Goal: Transaction & Acquisition: Purchase product/service

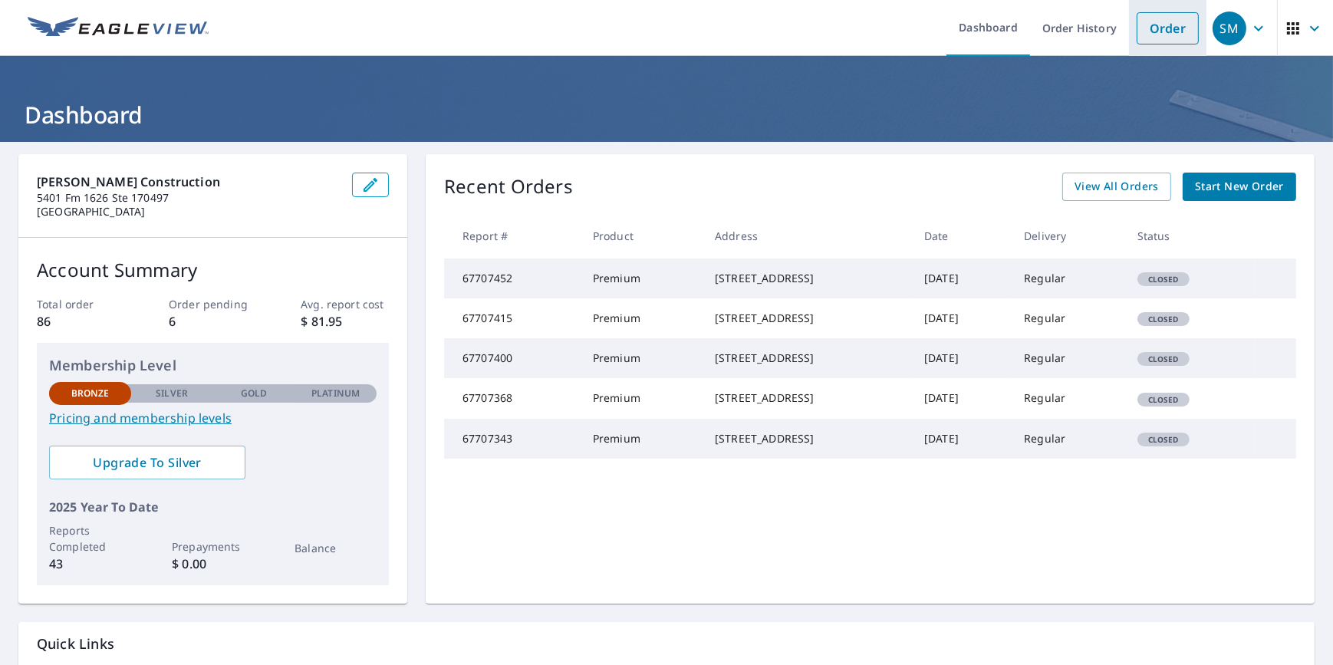
click at [1155, 27] on link "Order" at bounding box center [1168, 28] width 62 height 32
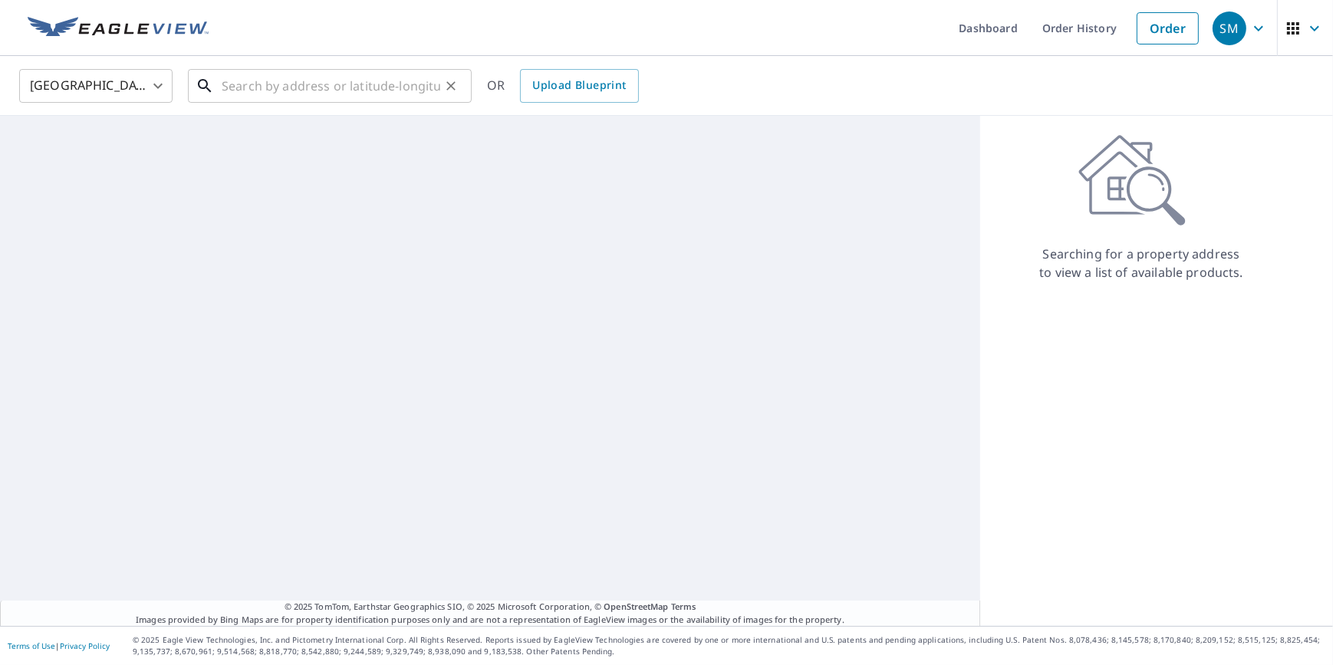
click at [397, 82] on input "text" at bounding box center [331, 85] width 219 height 43
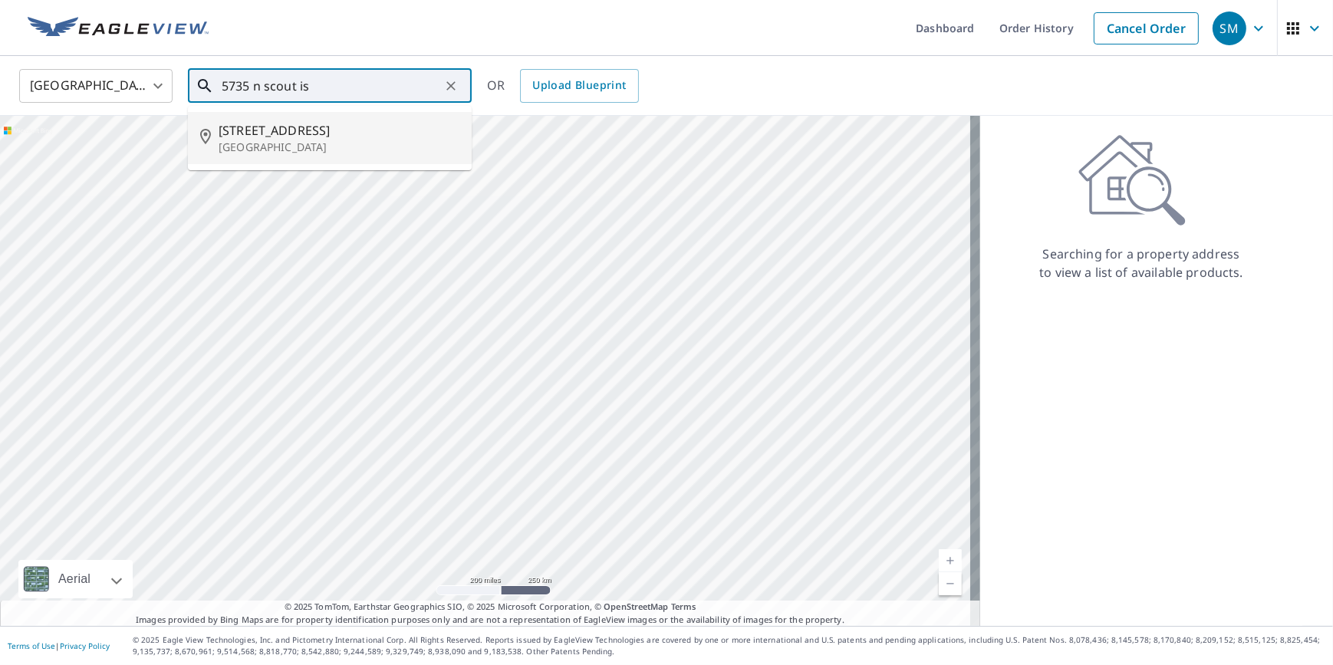
click at [281, 133] on span "[STREET_ADDRESS]" at bounding box center [339, 130] width 241 height 18
type input "[STREET_ADDRESS]"
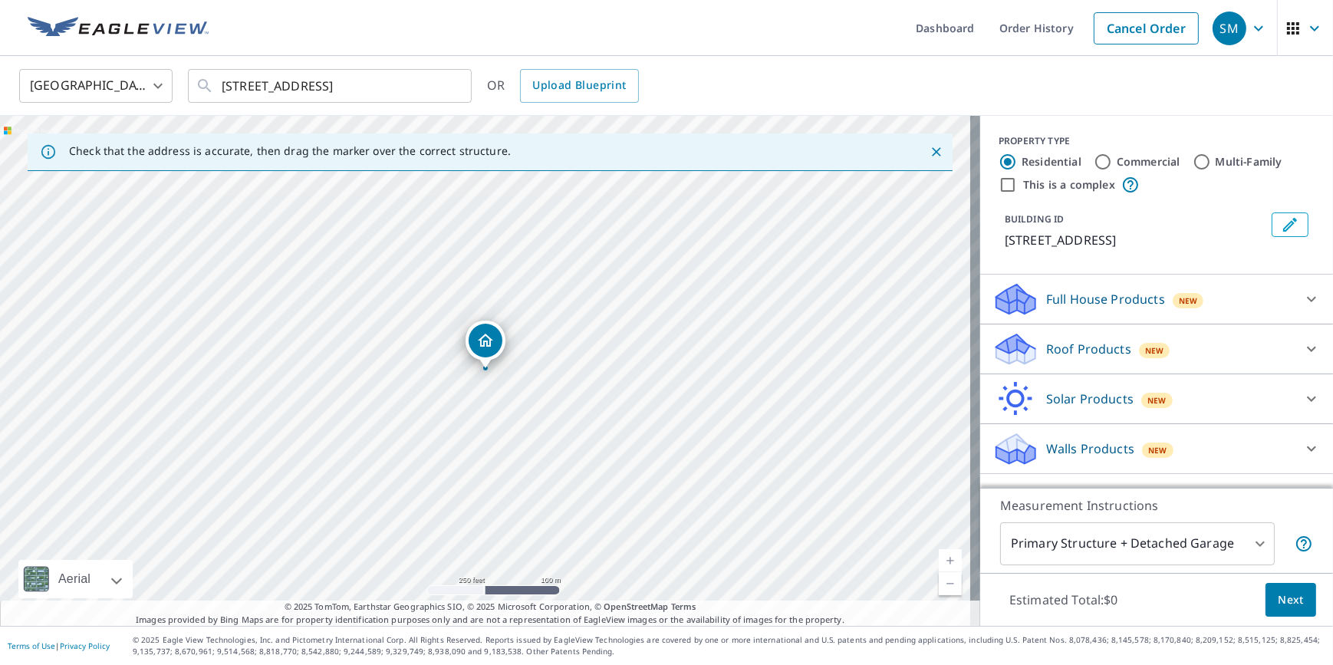
click at [940, 558] on link "Current Level 17, Zoom In" at bounding box center [950, 560] width 23 height 23
click at [940, 558] on link "Current Level 18, Zoom In" at bounding box center [950, 560] width 23 height 23
drag, startPoint x: 617, startPoint y: 443, endPoint x: 586, endPoint y: 439, distance: 31.0
click at [586, 439] on div "[STREET_ADDRESS]" at bounding box center [490, 371] width 980 height 510
click at [1302, 343] on icon at bounding box center [1311, 349] width 18 height 18
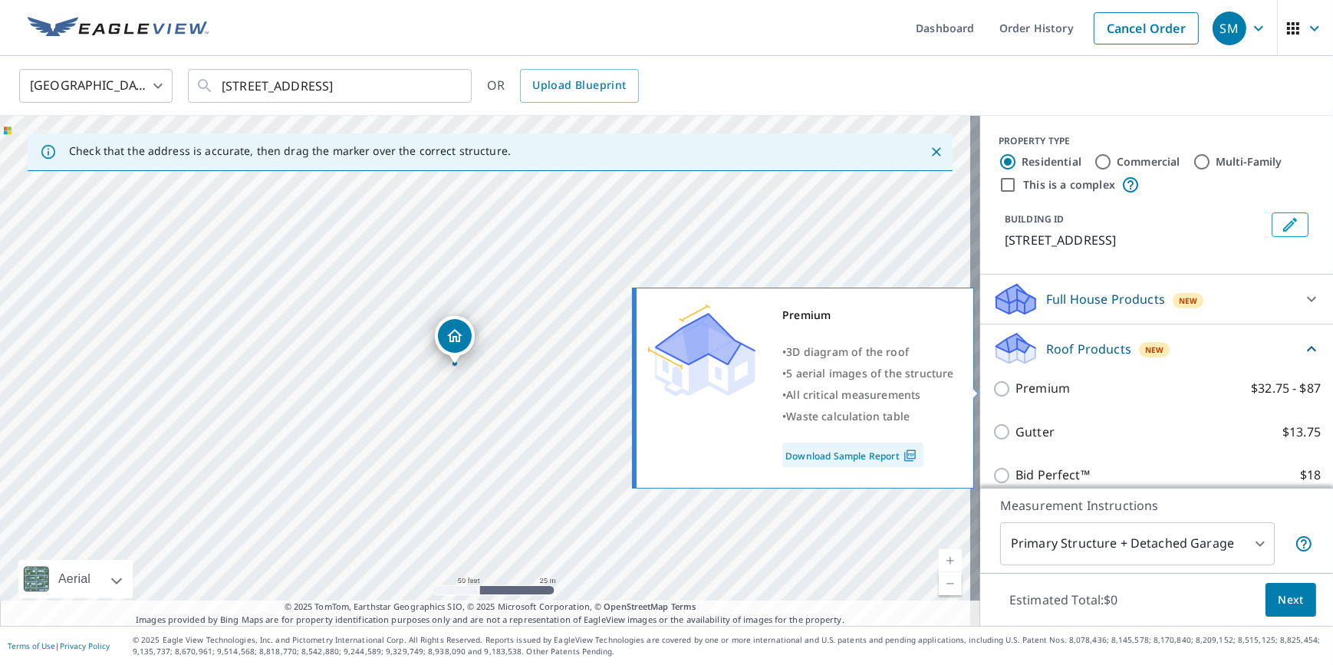
click at [992, 387] on input "Premium $32.75 - $87" at bounding box center [1003, 389] width 23 height 18
checkbox input "true"
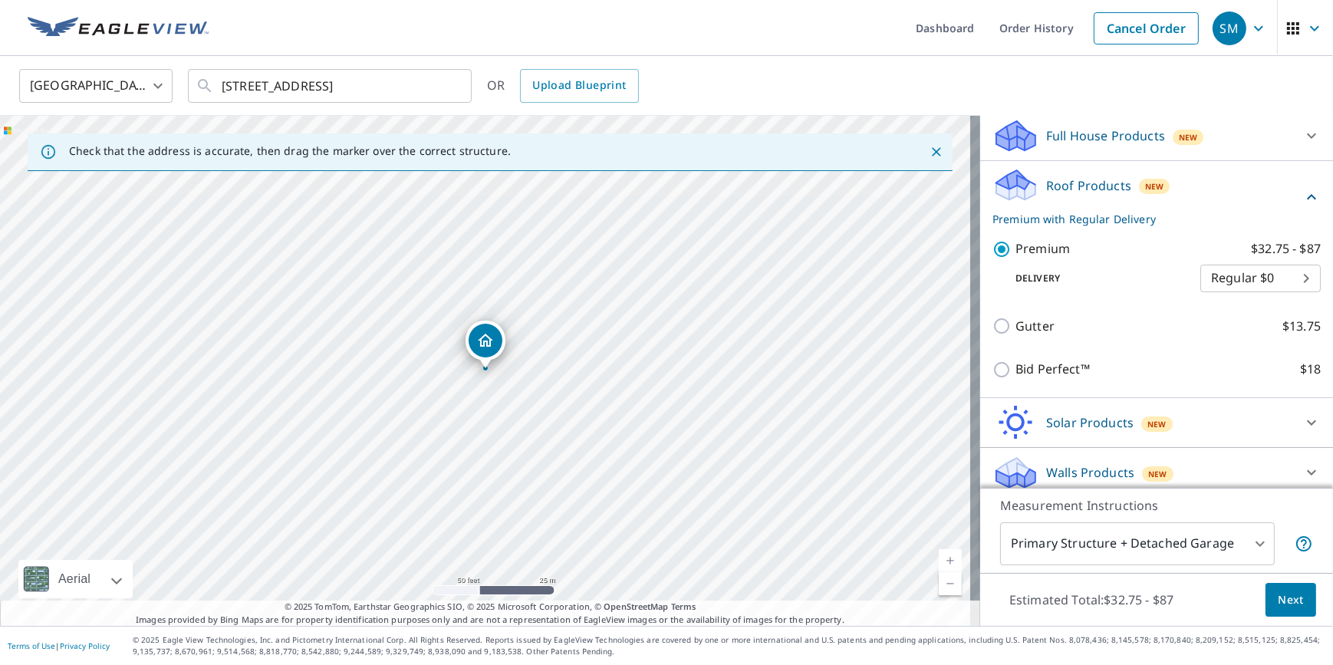
scroll to position [173, 0]
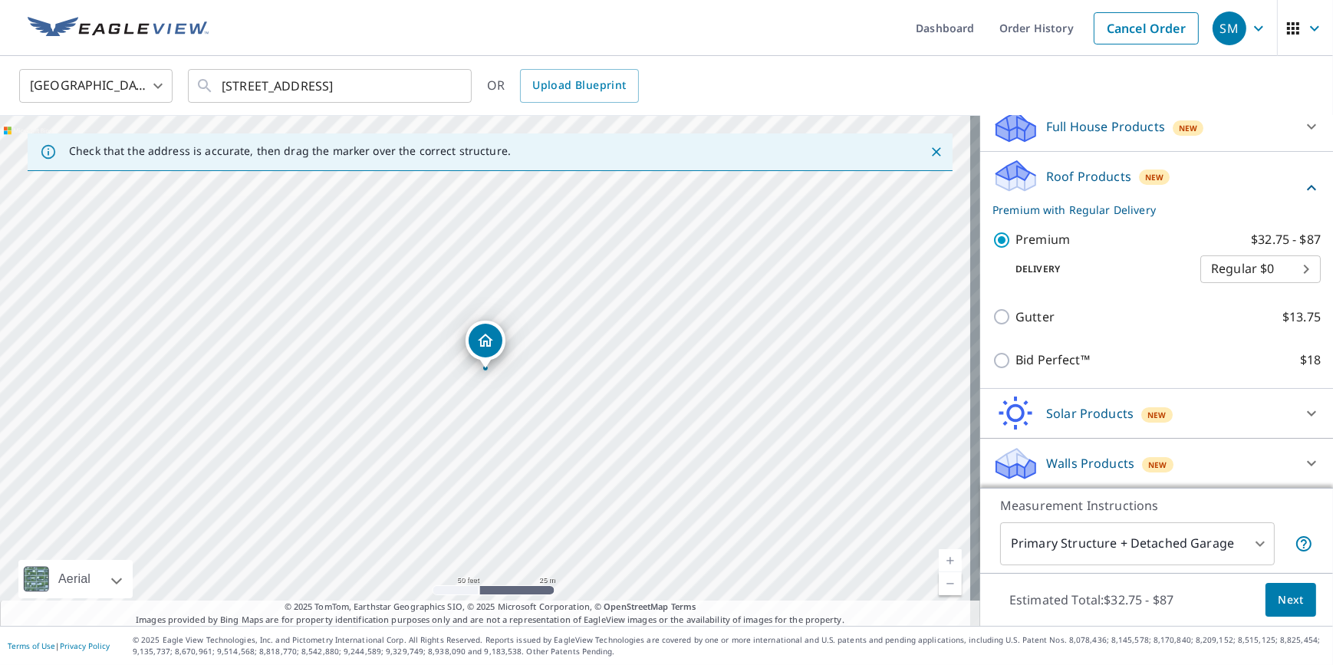
click at [1279, 594] on span "Next" at bounding box center [1291, 600] width 26 height 19
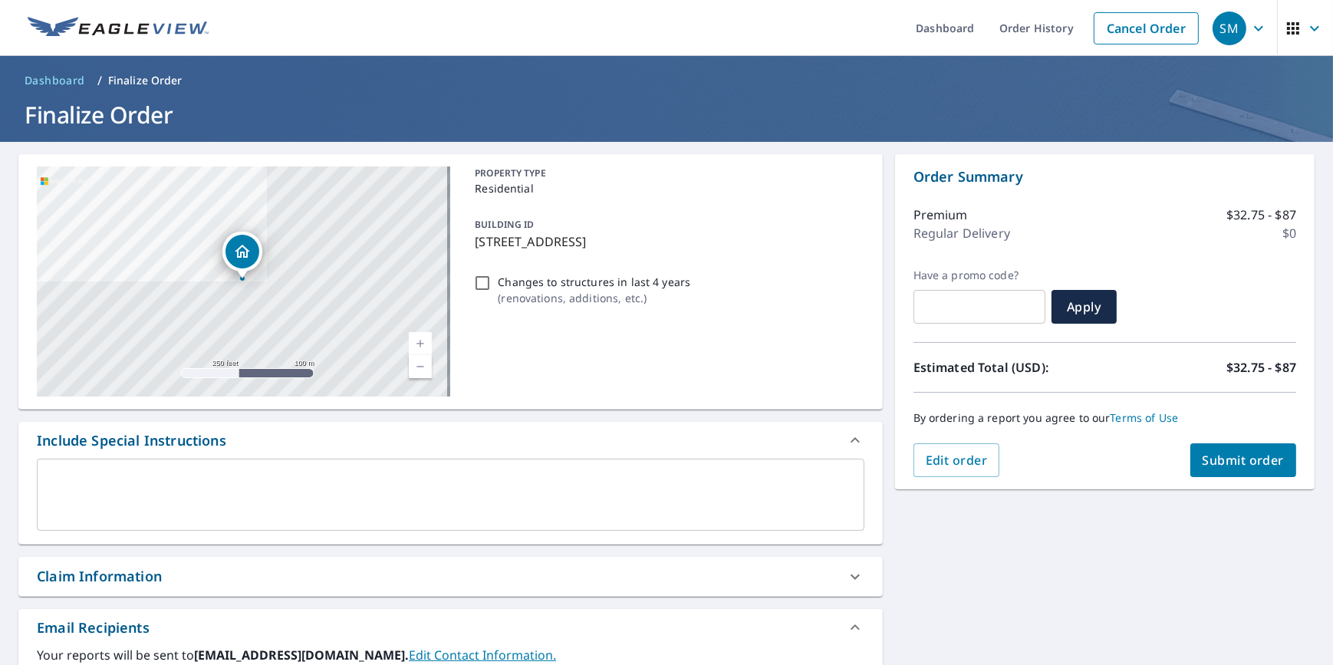
click at [659, 548] on div "[STREET_ADDRESS] Aerial Road A standard road map Aerial A detailed look from ab…" at bounding box center [450, 534] width 864 height 760
click at [584, 480] on textarea at bounding box center [451, 495] width 806 height 44
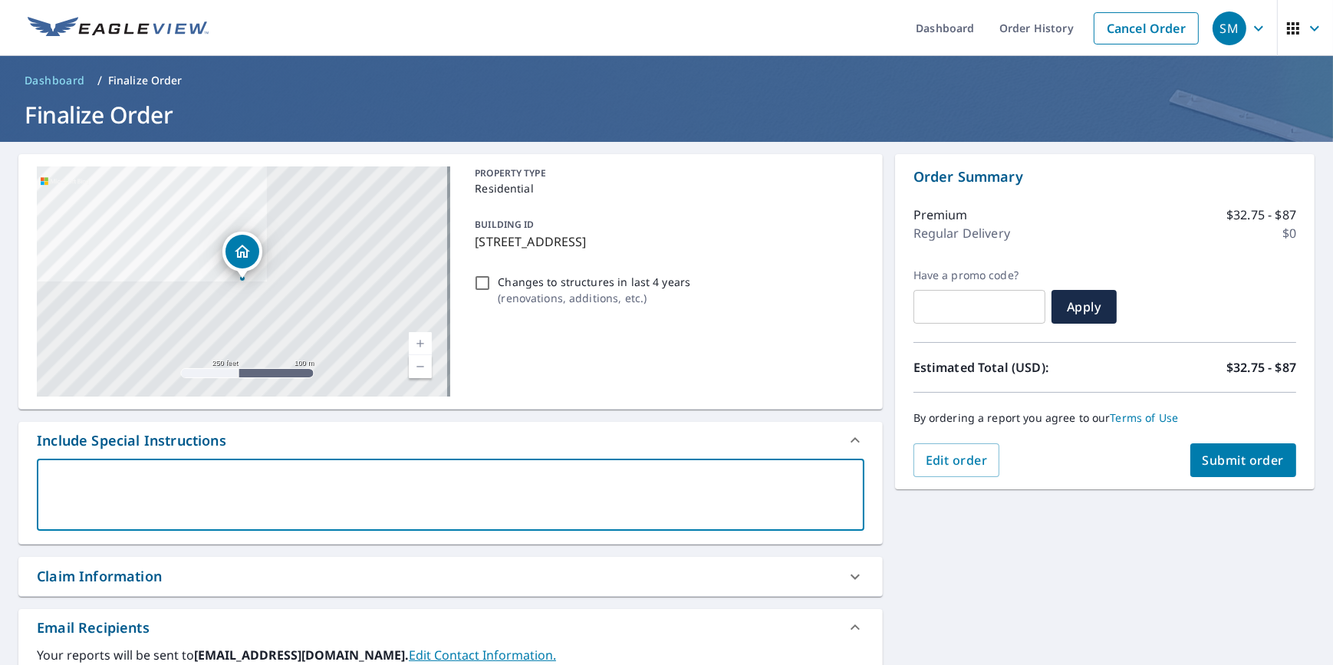
type textarea "P"
type textarea "x"
type textarea "Pl"
type textarea "x"
type textarea "Ple"
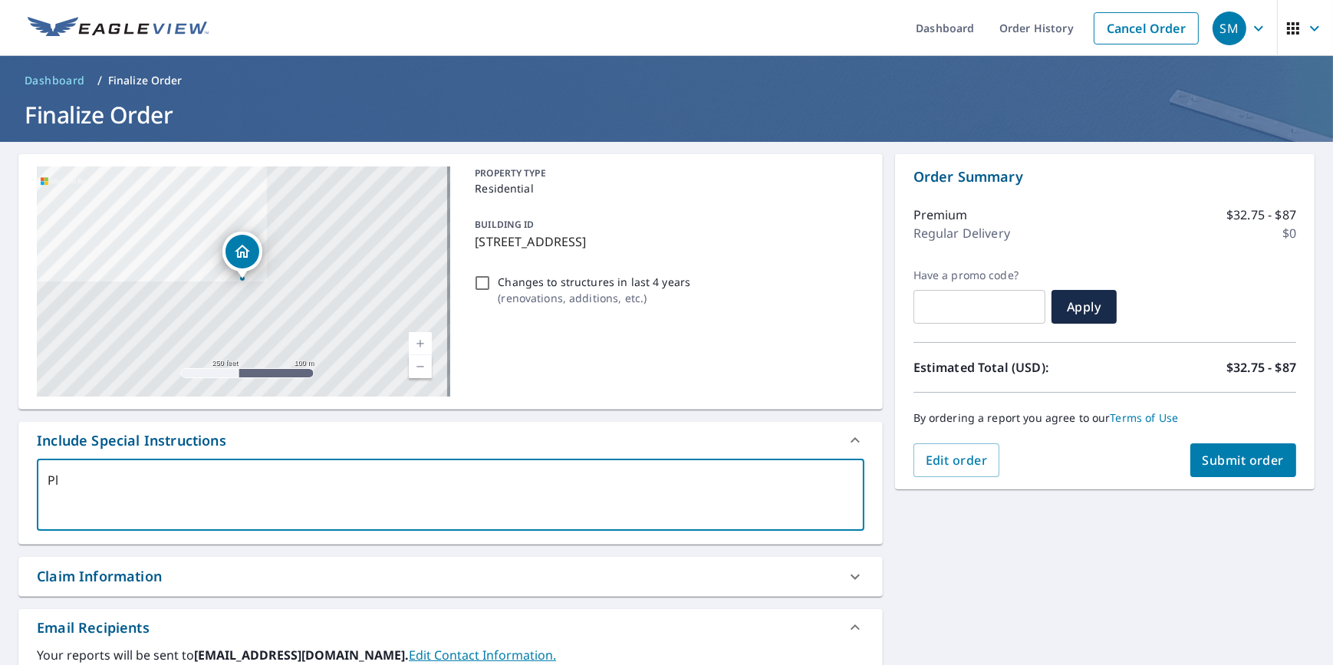
type textarea "x"
type textarea "Plea"
type textarea "x"
type textarea "Pleas"
type textarea "x"
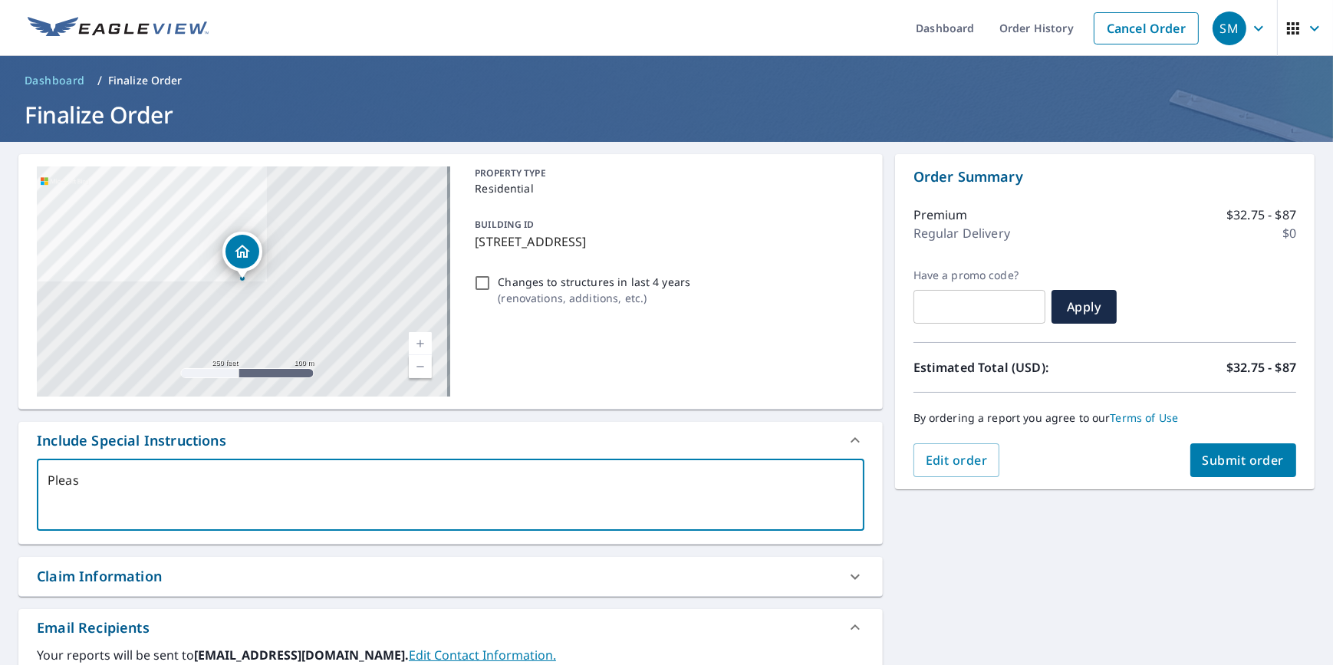
type textarea "Please"
type textarea "x"
type textarea "Please"
type textarea "x"
type textarea "Please l"
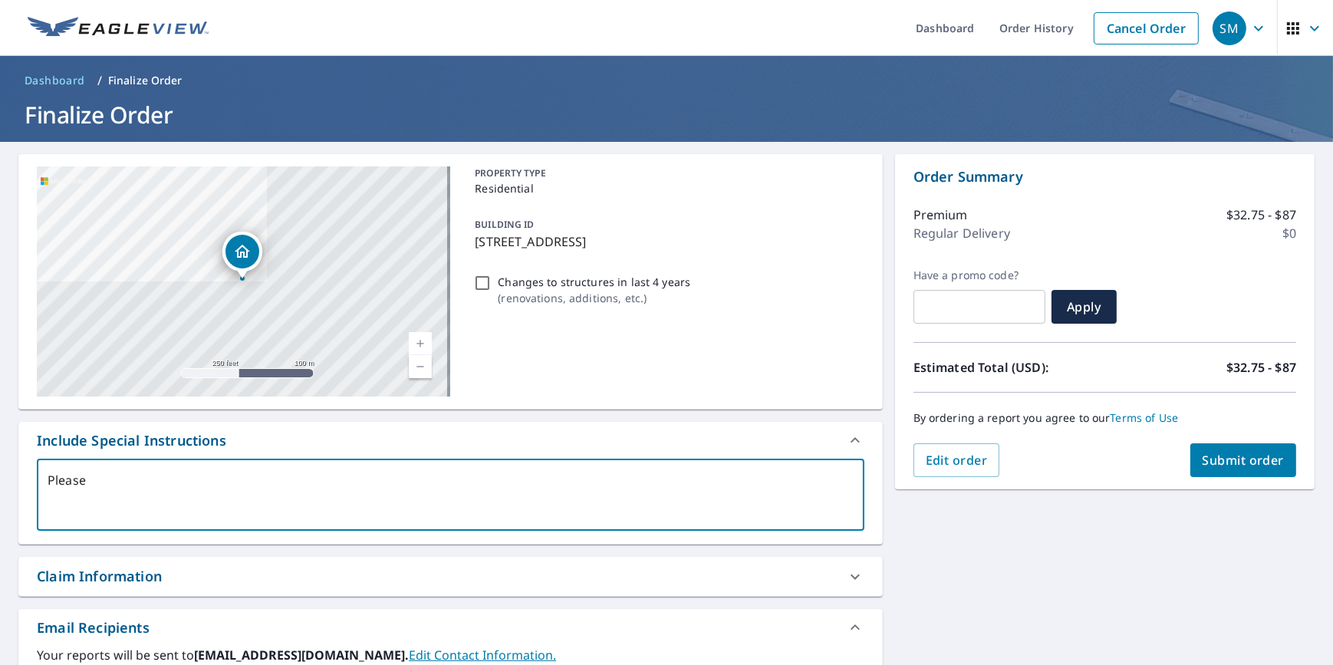
type textarea "x"
type textarea "Please la"
type textarea "x"
type textarea "Please lab"
type textarea "x"
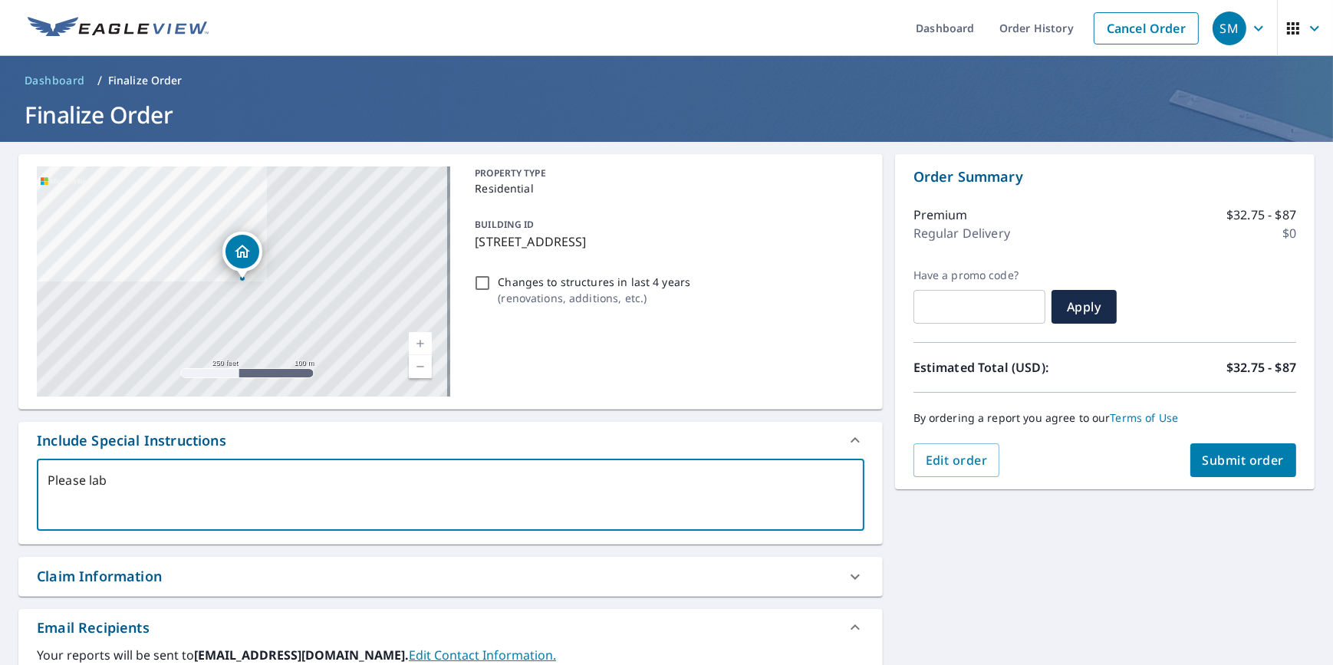
type textarea "Please labo"
type textarea "x"
type textarea "Please laboe"
type textarea "x"
type textarea "Please labo"
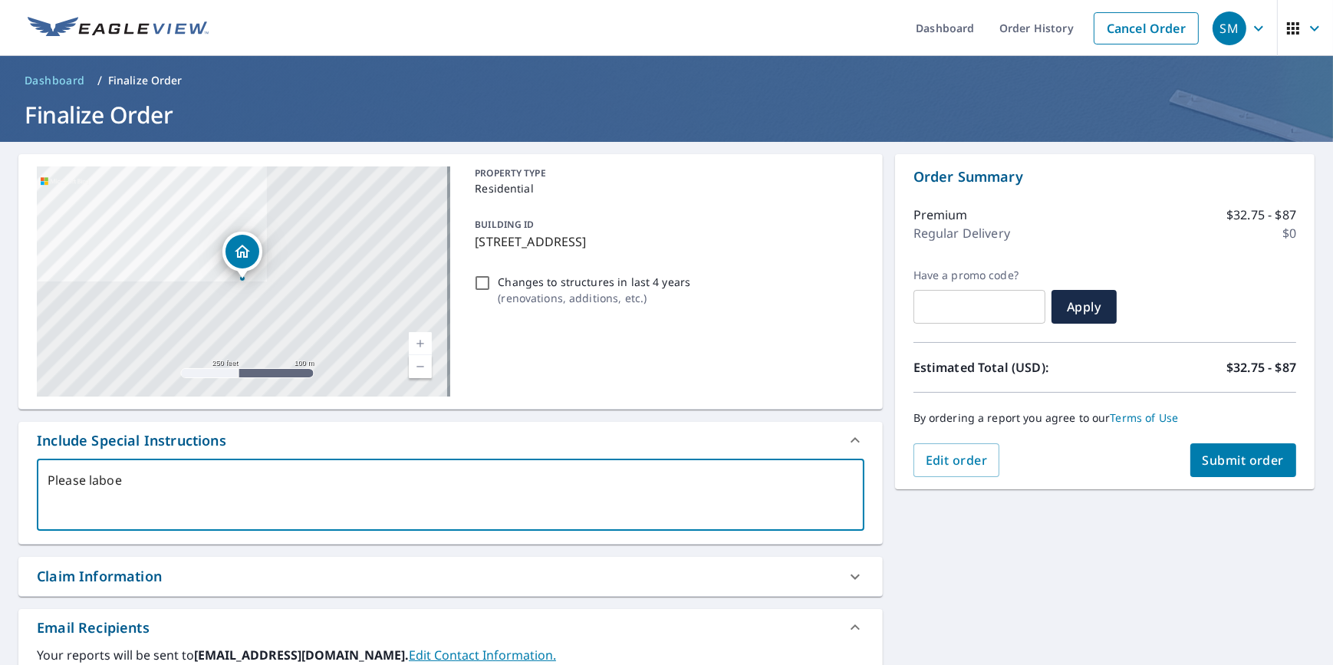
type textarea "x"
type textarea "Please lab"
type textarea "x"
type textarea "Please la"
type textarea "x"
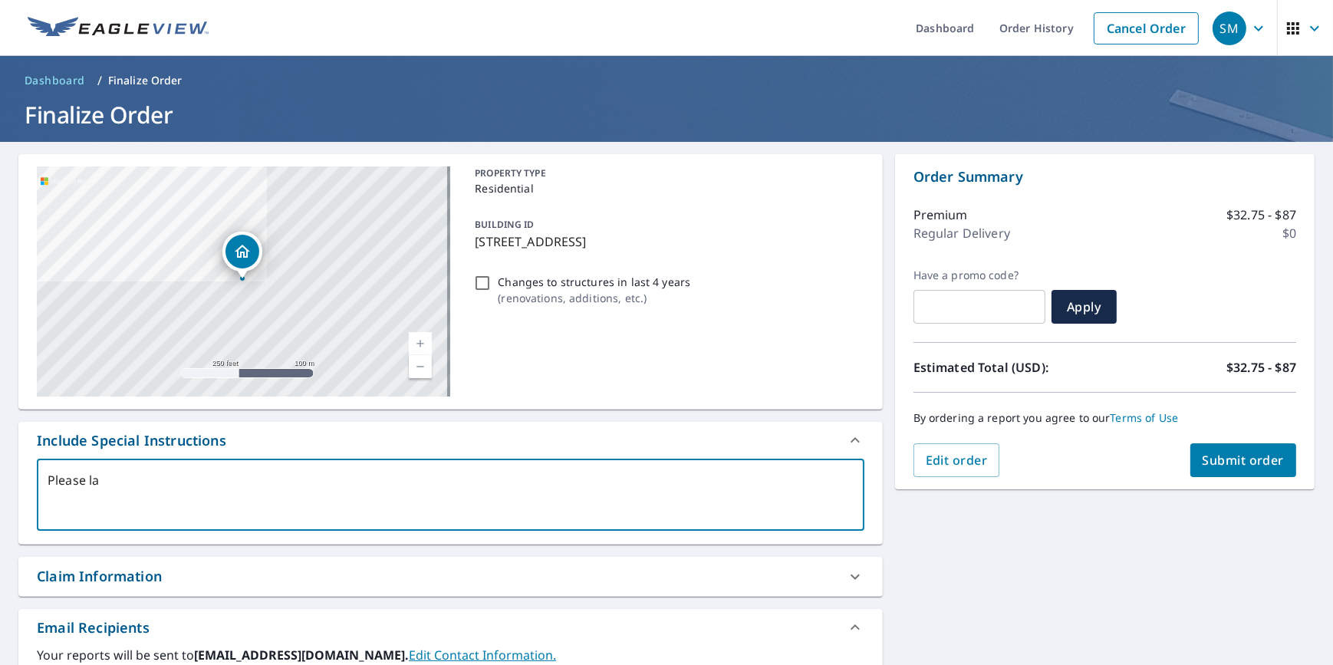
type textarea "Please lab"
type textarea "x"
type textarea "Please labl"
type textarea "x"
type textarea "Please lable"
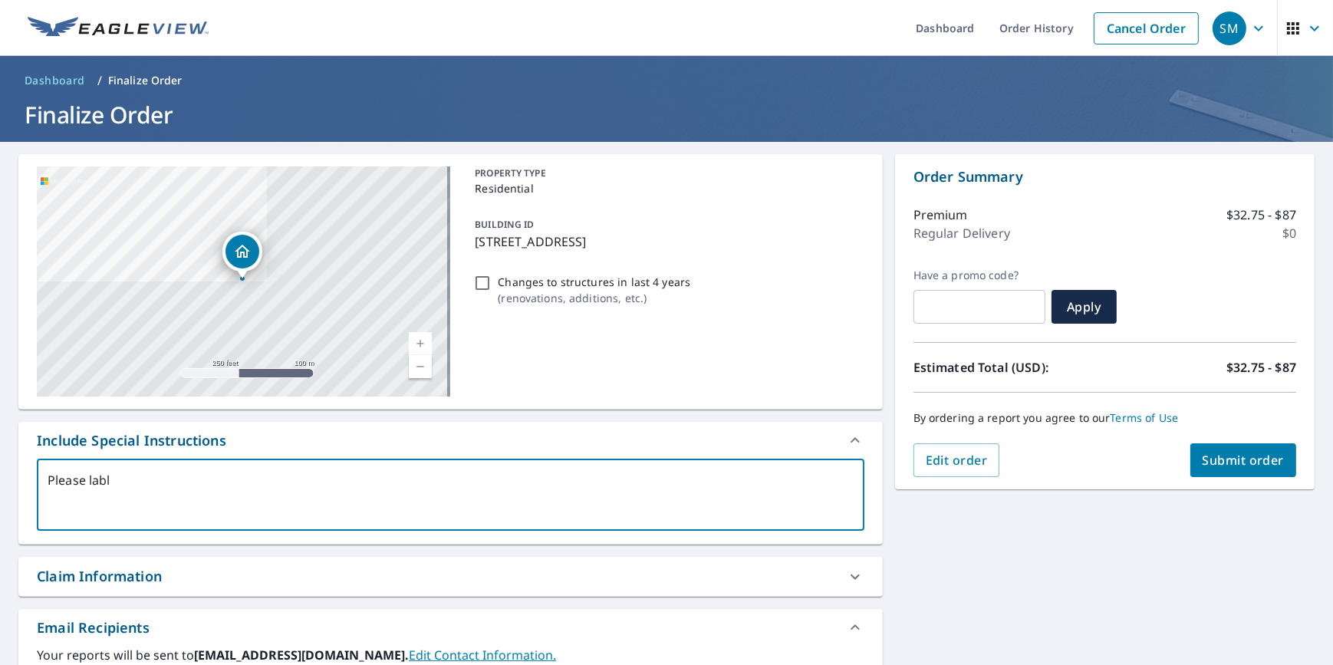
type textarea "x"
type textarea "Please labl"
type textarea "x"
type textarea "Please lab"
type textarea "x"
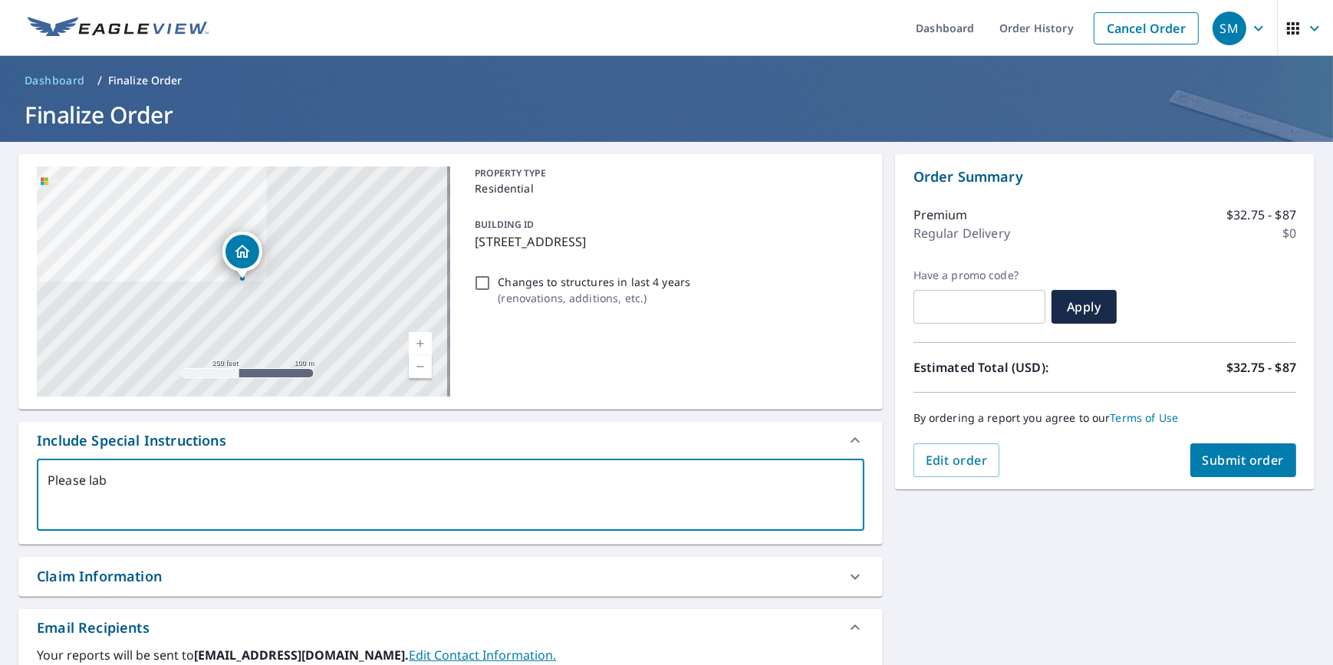
type textarea "Please labe"
type textarea "x"
type textarea "Please label"
type textarea "x"
type textarea "Please label"
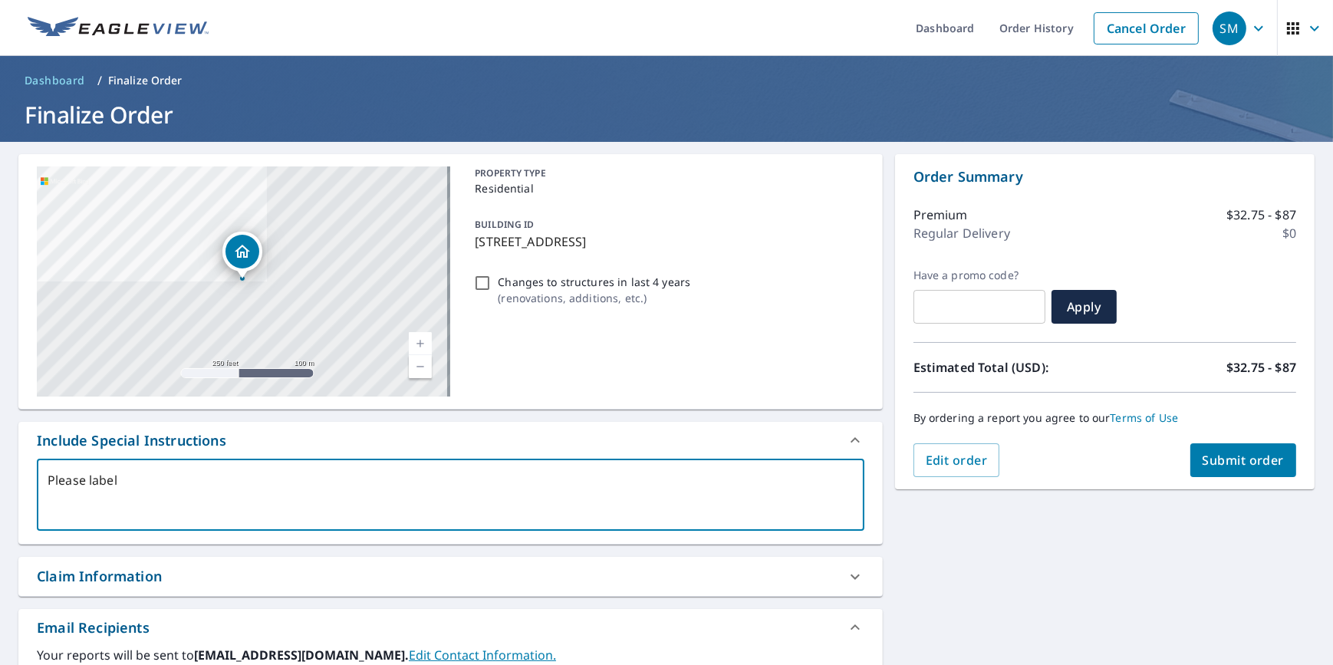
type textarea "x"
type textarea "Please label t"
type textarea "x"
type textarea "Please label th"
type textarea "x"
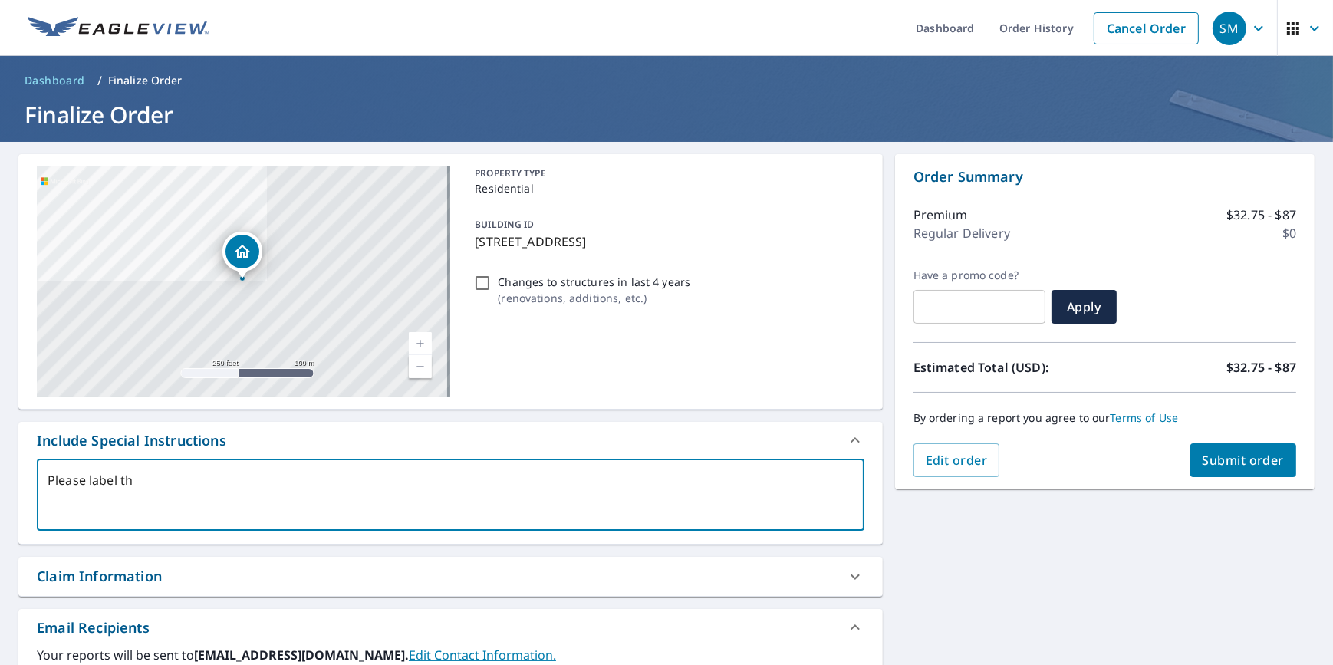
type textarea "Please label thi"
type textarea "x"
type textarea "Please label this"
type textarea "x"
type textarea "Please label this"
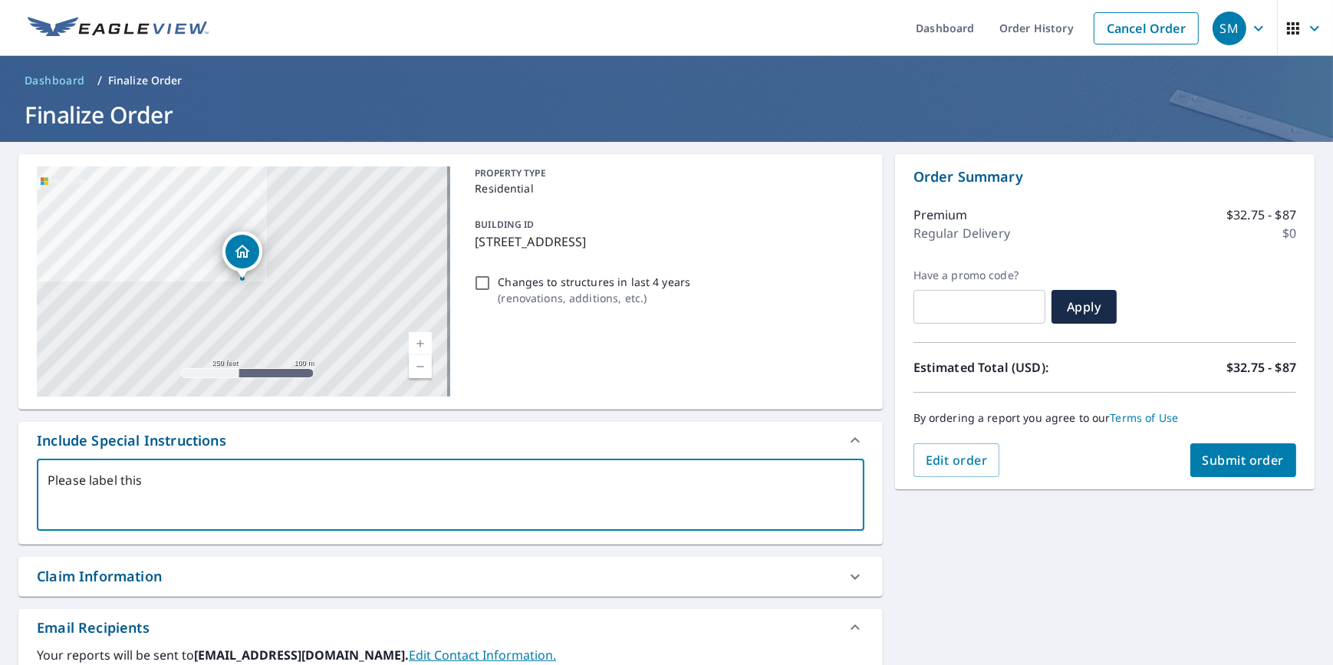
type textarea "x"
type textarea "Please label this a"
type textarea "x"
type textarea "Please label this as"
type textarea "x"
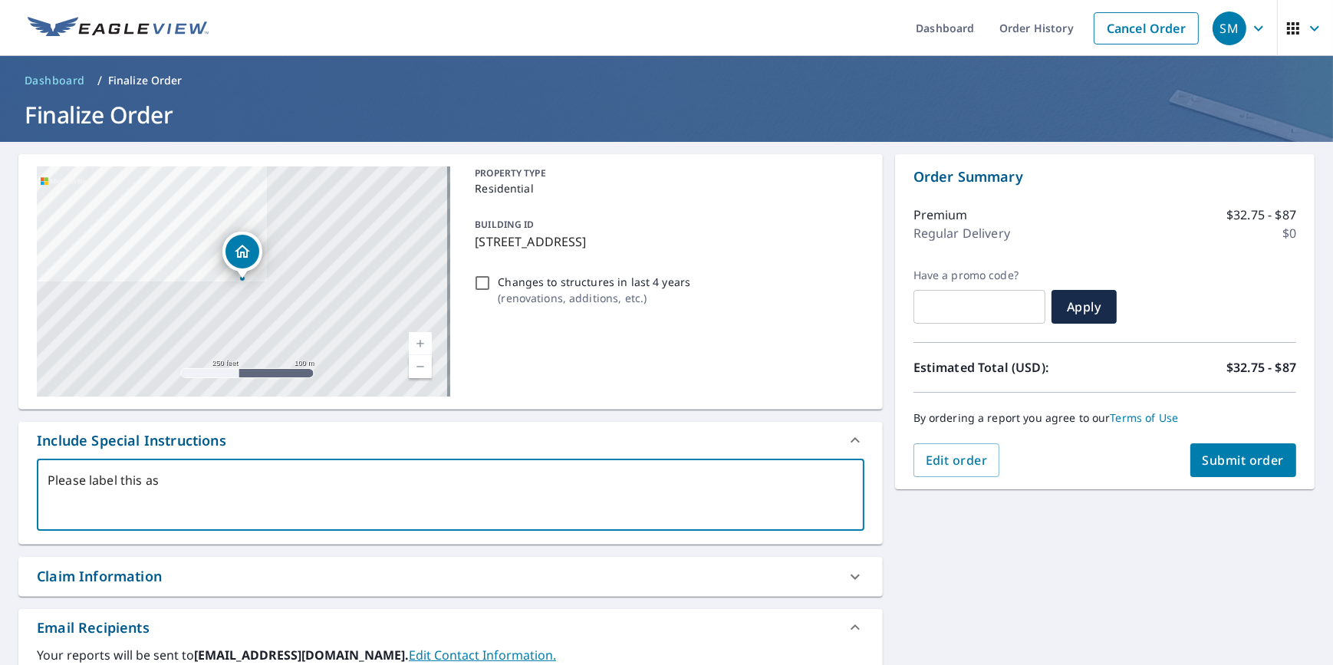
type textarea "Please label this as"
type textarea "x"
type textarea "Please label this as B"
type textarea "x"
type textarea "Please label this as Bu"
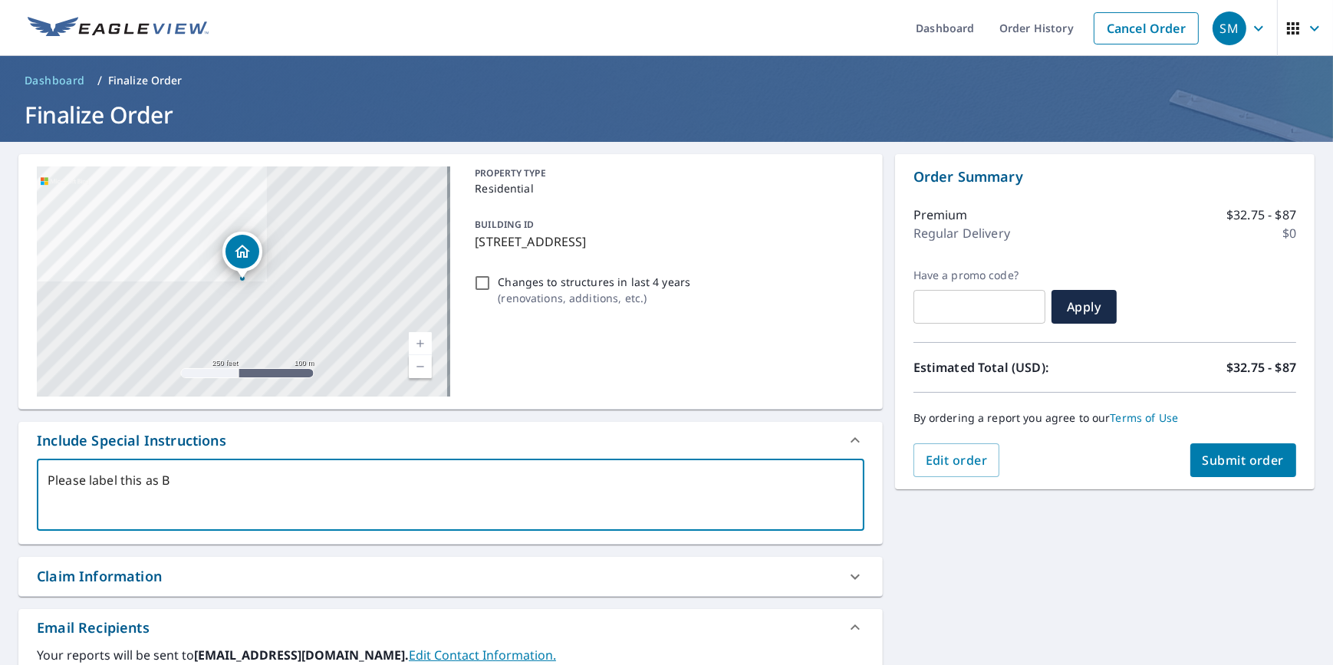
type textarea "x"
type textarea "Please label this as [PERSON_NAME]"
type textarea "x"
type textarea "Please label this as Buil"
type textarea "x"
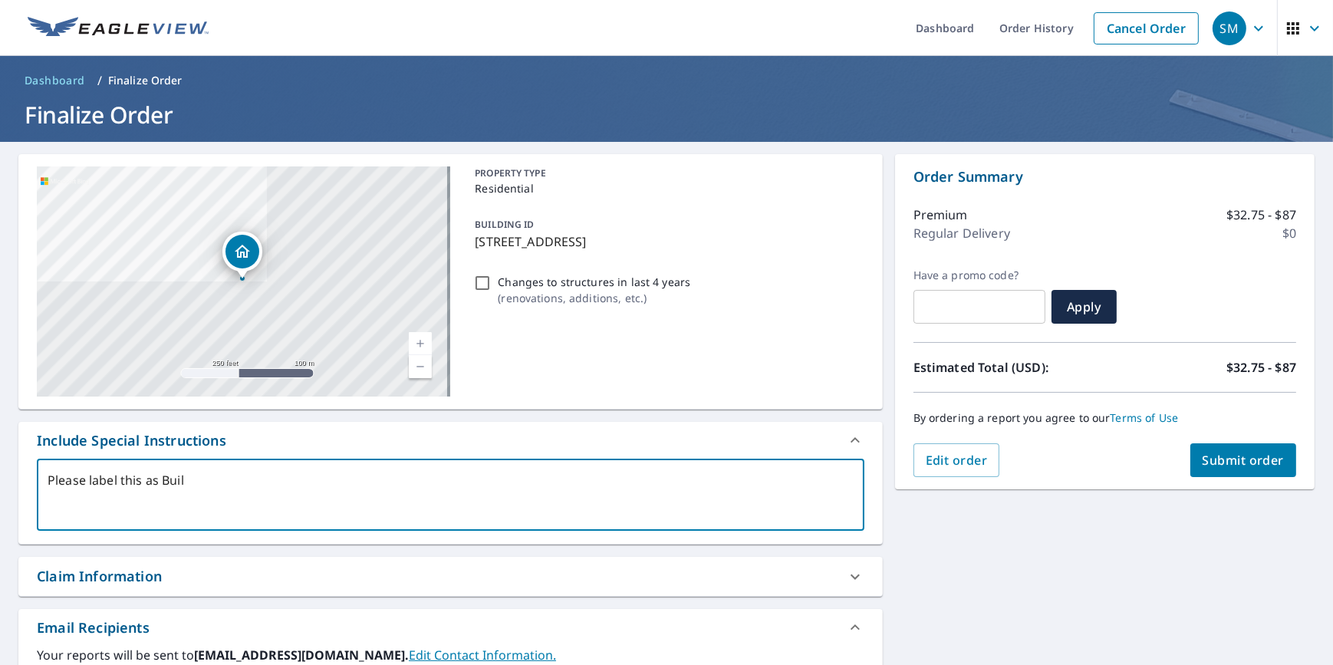
type textarea "Please label this as Build"
type textarea "x"
type textarea "Please label this as Buildi"
type textarea "x"
type textarea "Please label this as Buildin"
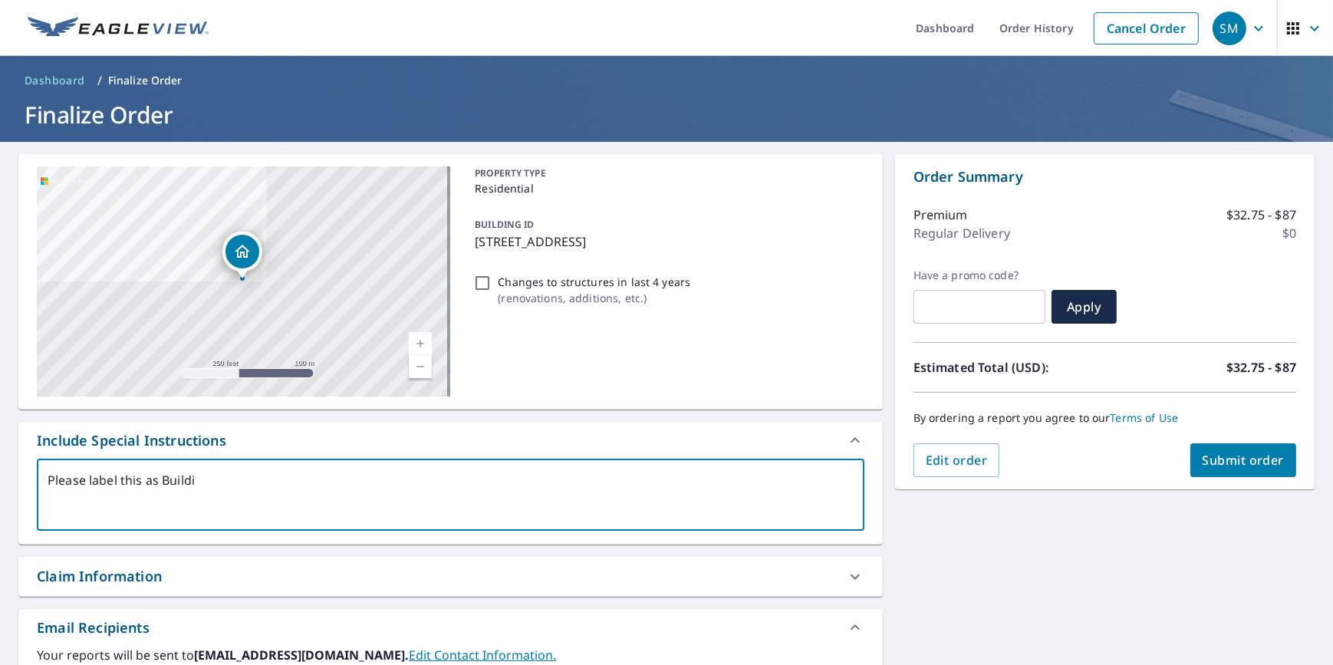
type textarea "x"
type textarea "Please label this as Building"
type textarea "x"
type textarea "Please label this as Building"
type textarea "x"
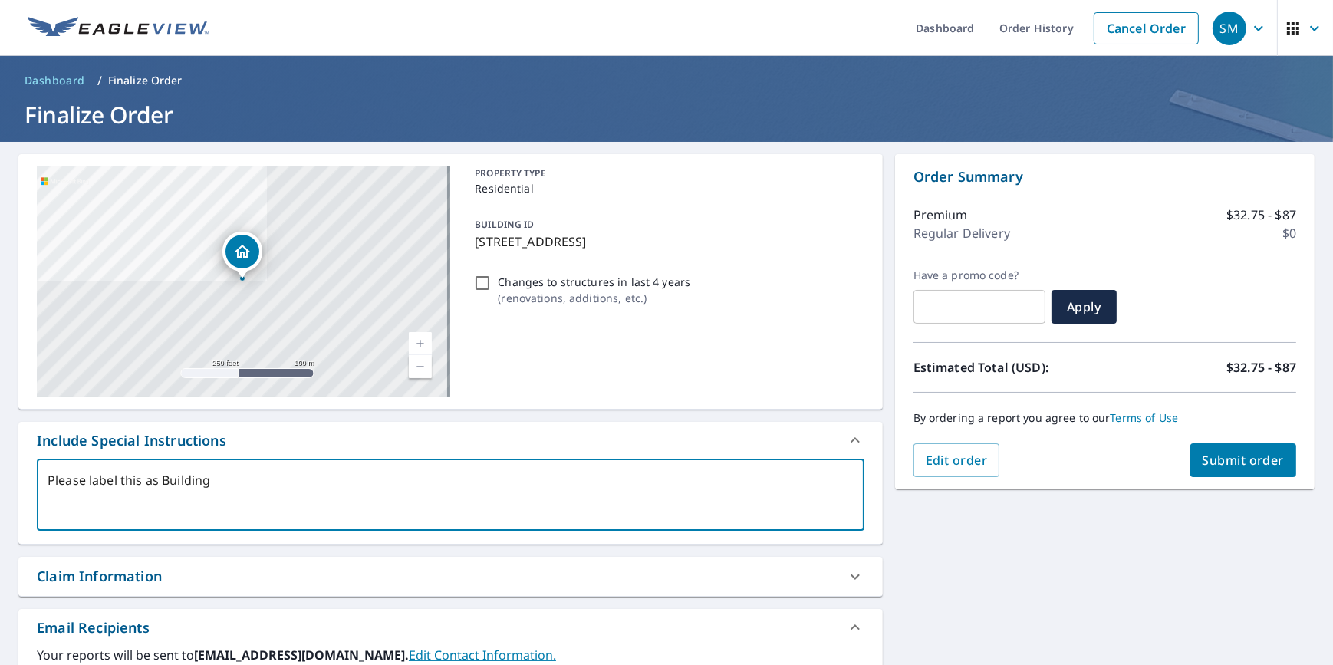
type textarea "Please label this as Building 4"
type textarea "x"
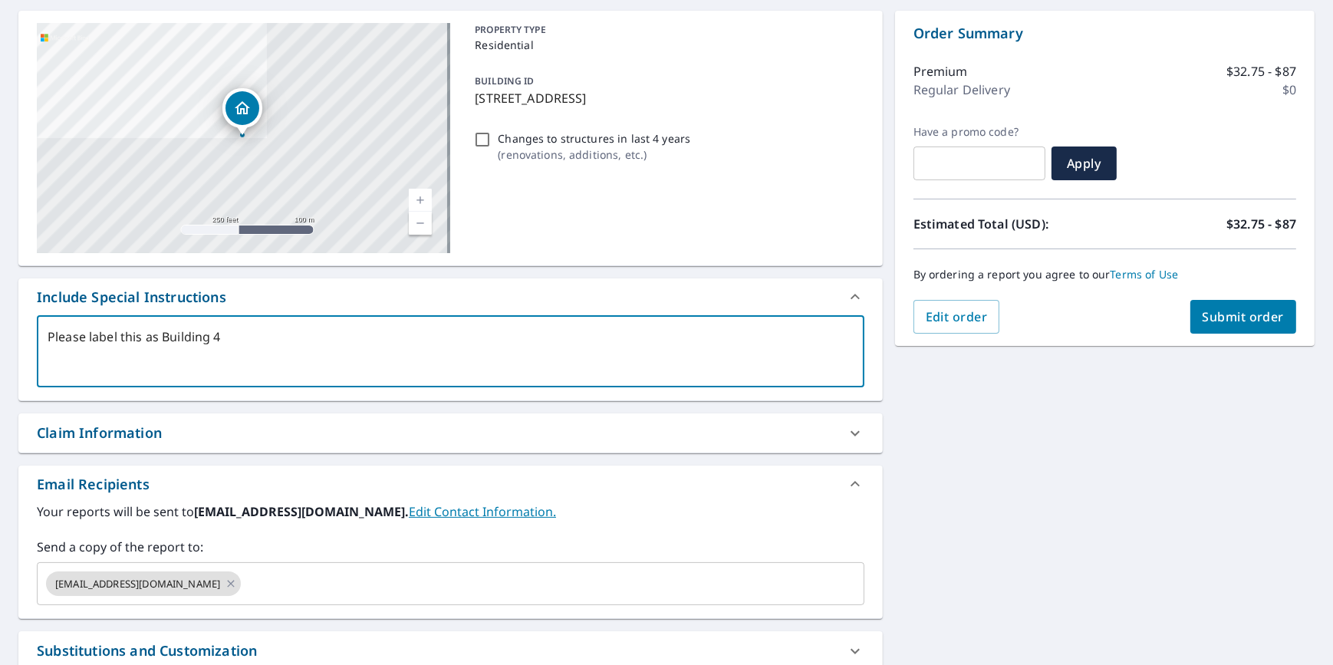
scroll to position [142, 0]
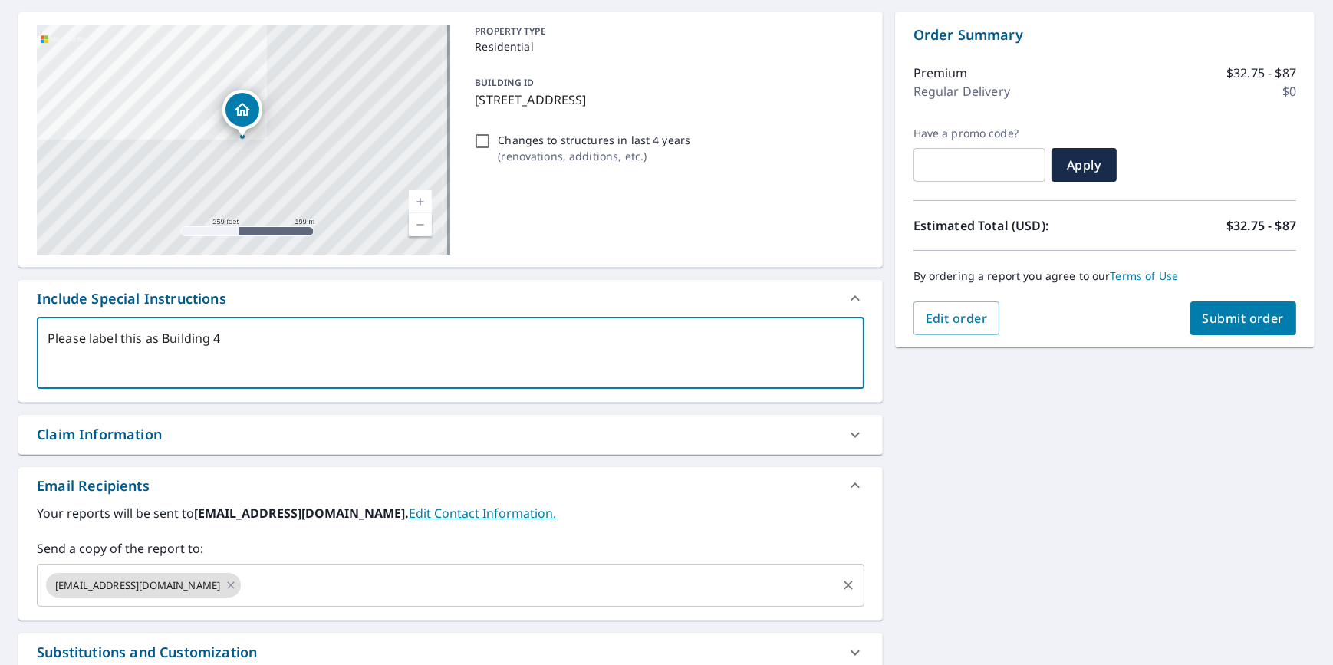
type textarea "Please label this as Building 4"
type textarea "x"
click at [287, 584] on input "text" at bounding box center [538, 585] width 591 height 29
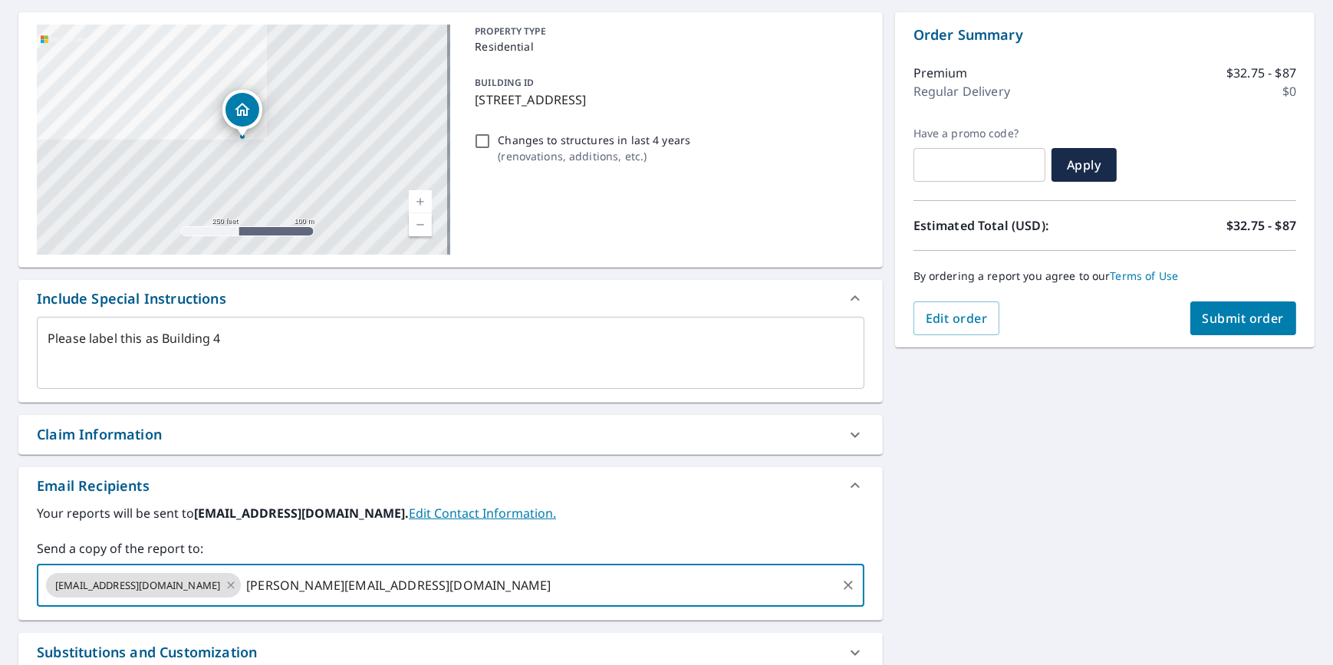
type input "[PERSON_NAME][EMAIL_ADDRESS][DOMAIN_NAME]"
type textarea "x"
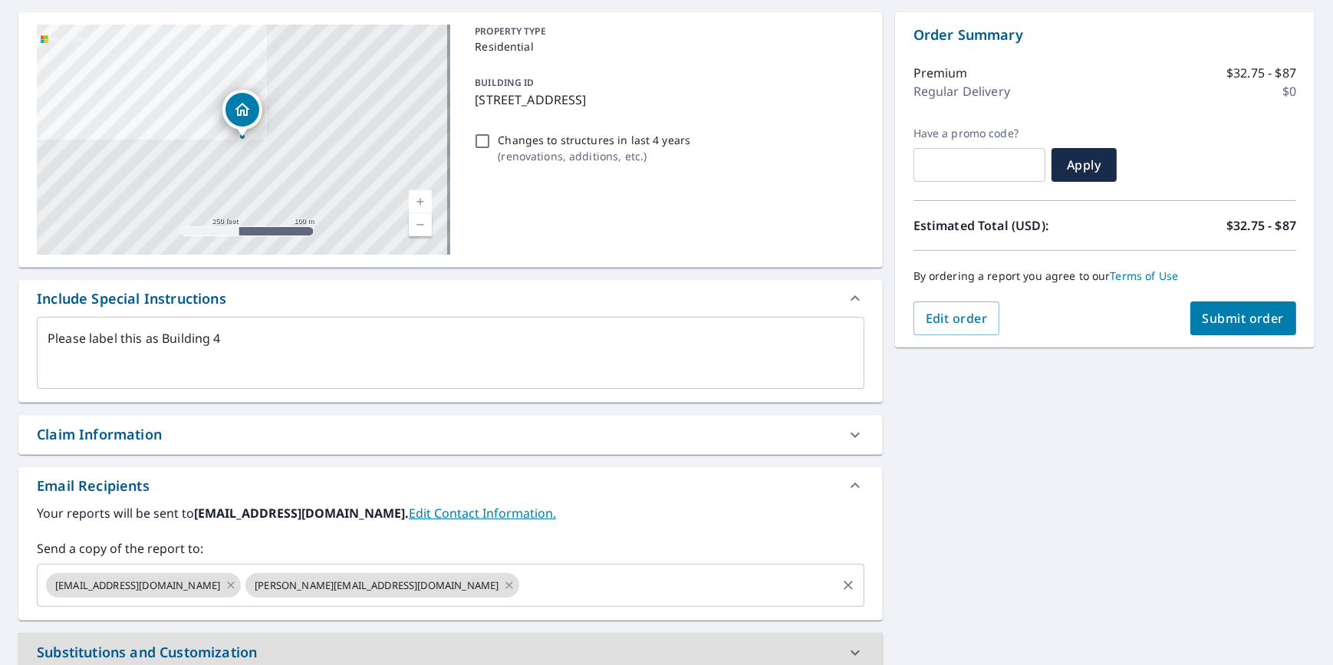
scroll to position [147, 0]
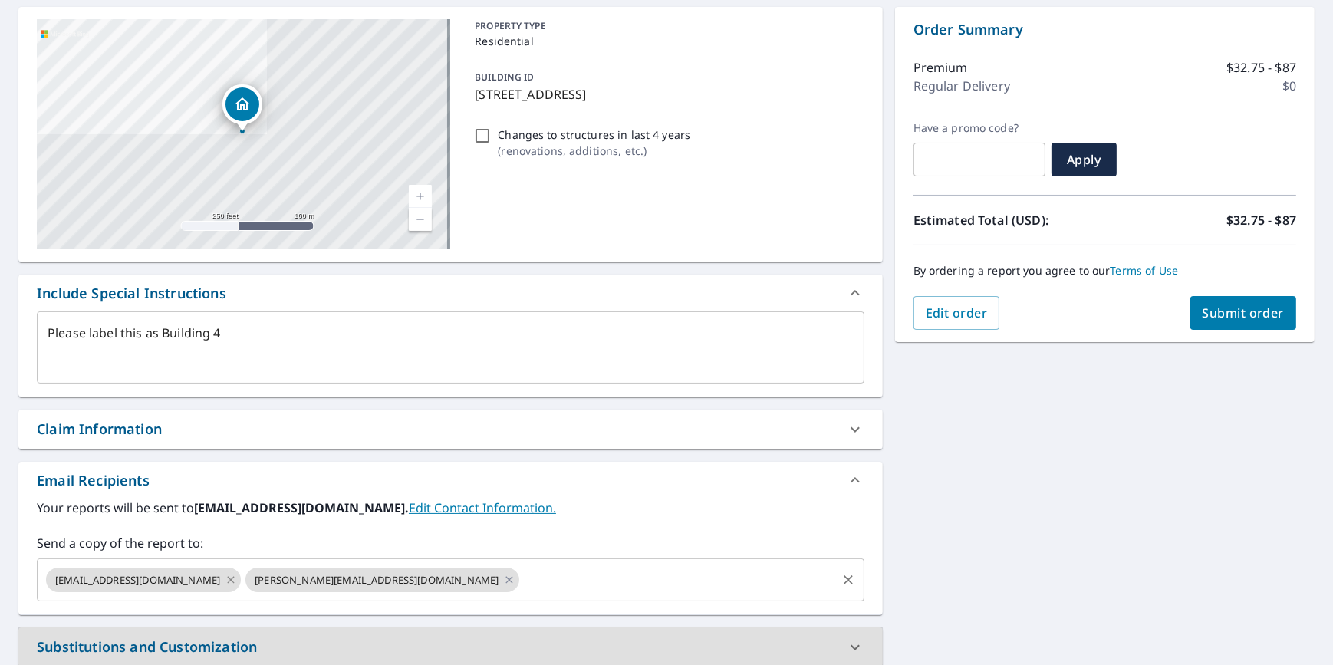
click at [234, 578] on icon at bounding box center [231, 579] width 12 height 17
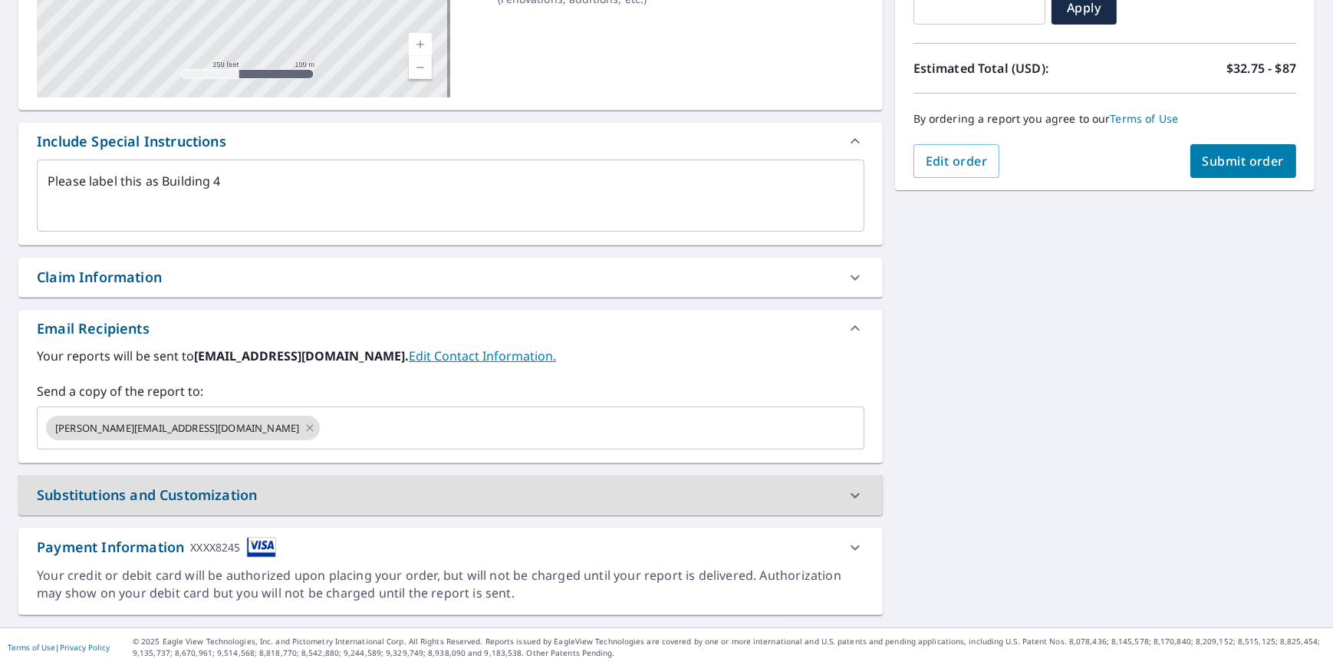
scroll to position [0, 0]
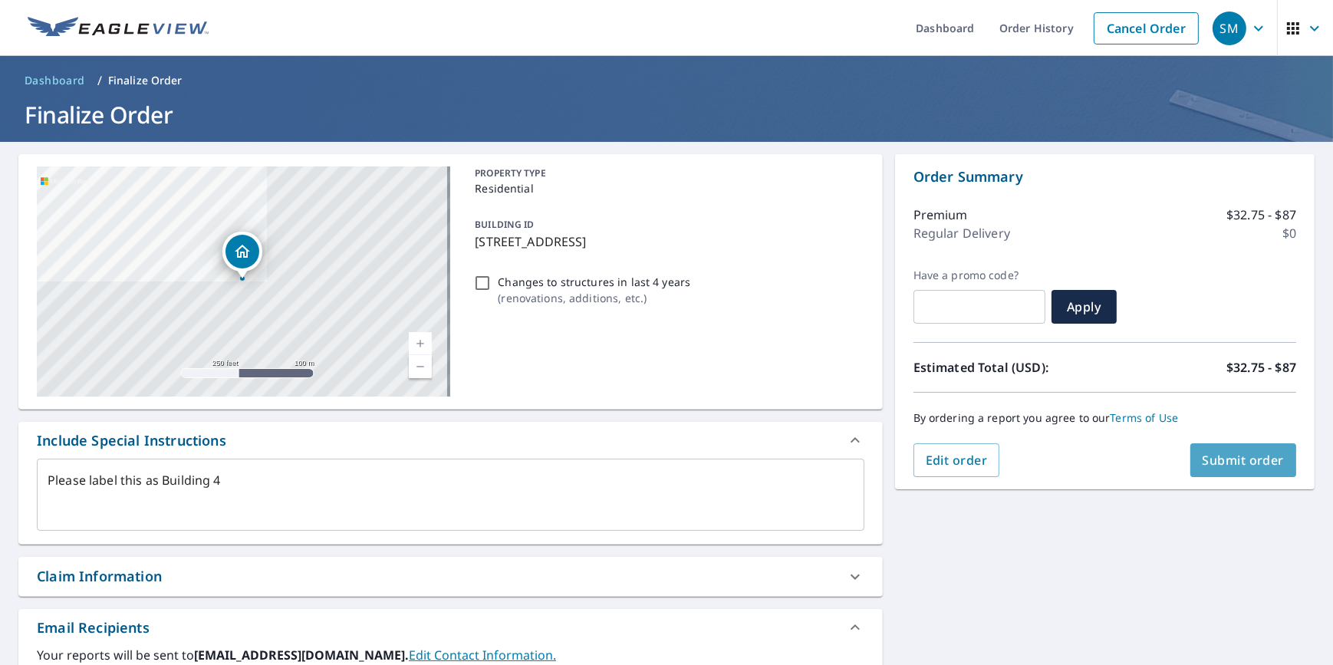
click at [1216, 459] on span "Submit order" at bounding box center [1244, 460] width 82 height 17
type textarea "x"
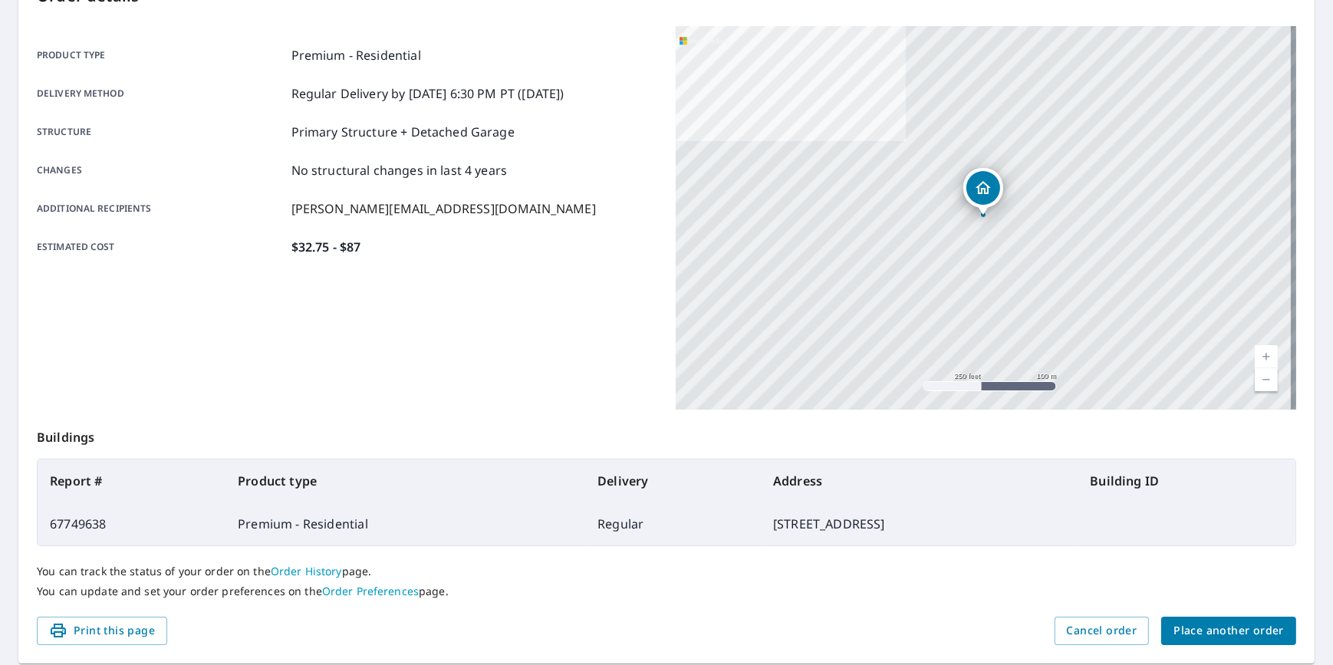
scroll to position [237, 0]
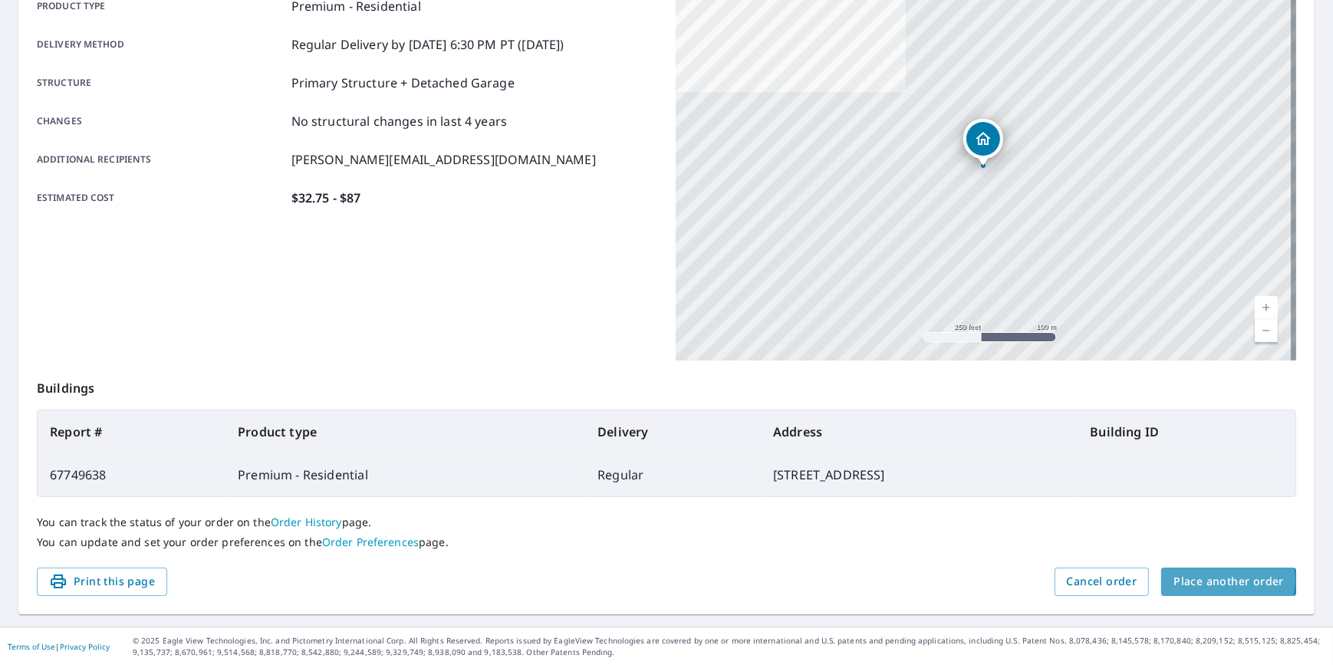
click at [1199, 580] on span "Place another order" at bounding box center [1229, 581] width 110 height 19
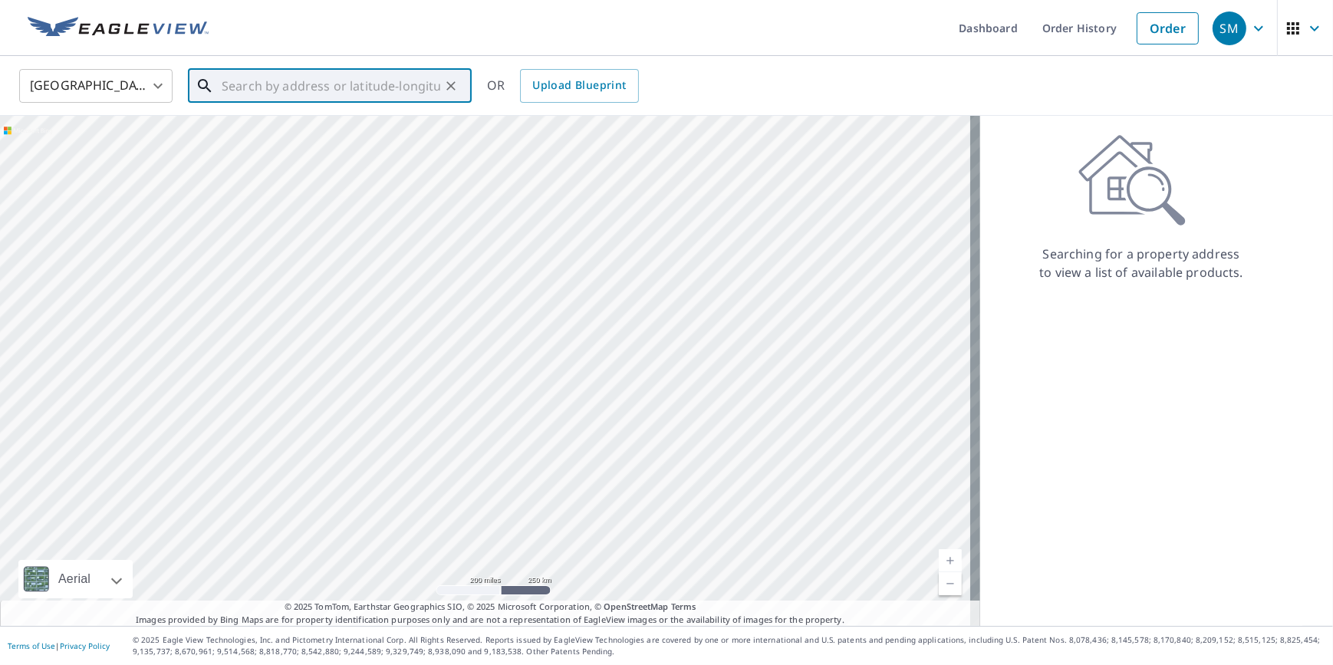
click at [325, 87] on input "text" at bounding box center [331, 85] width 219 height 43
click at [311, 132] on span "[STREET_ADDRESS]" at bounding box center [339, 130] width 241 height 18
type input "[STREET_ADDRESS]"
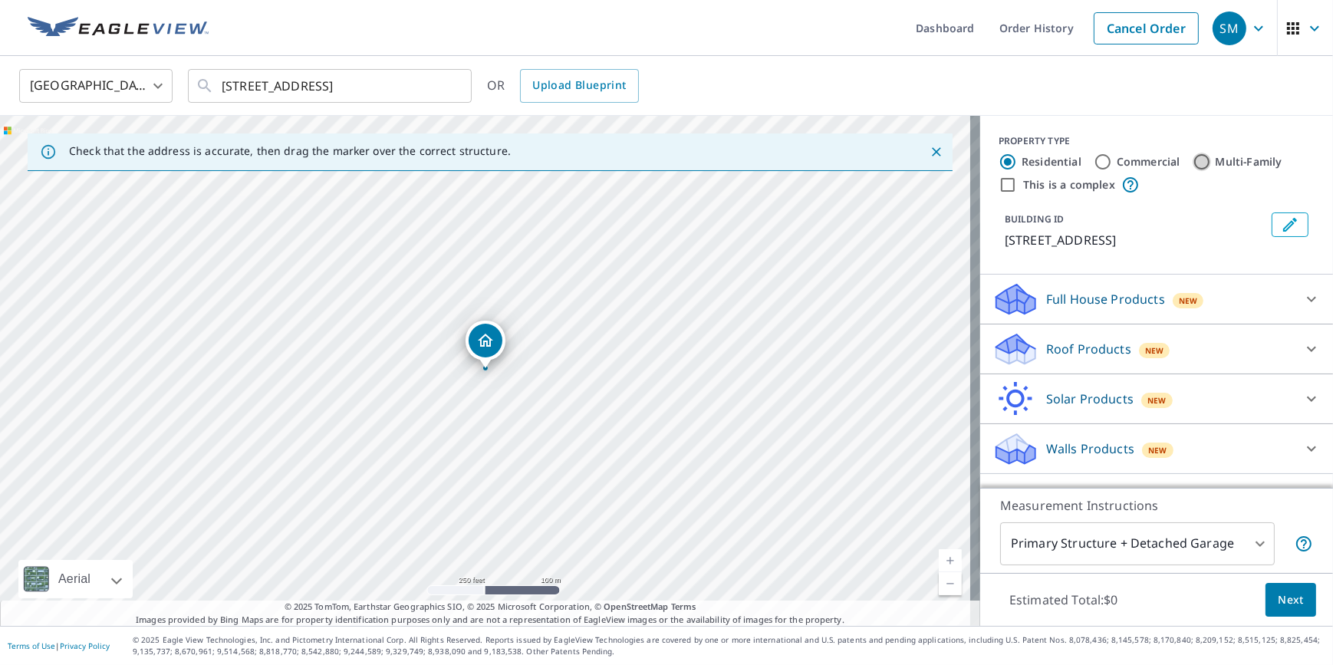
click at [1193, 161] on input "Multi-Family" at bounding box center [1202, 162] width 18 height 18
radio input "true"
type input "2"
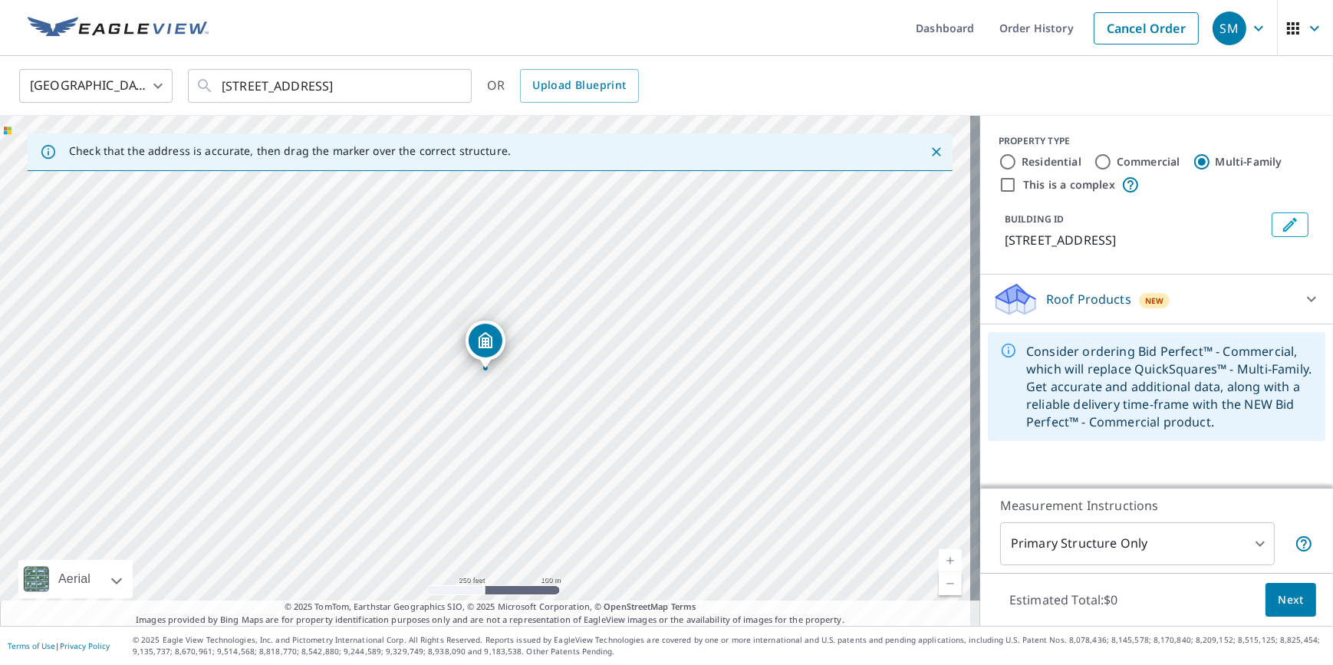
click at [999, 183] on input "This is a complex" at bounding box center [1008, 185] width 18 height 18
checkbox input "true"
radio input "true"
type input "4"
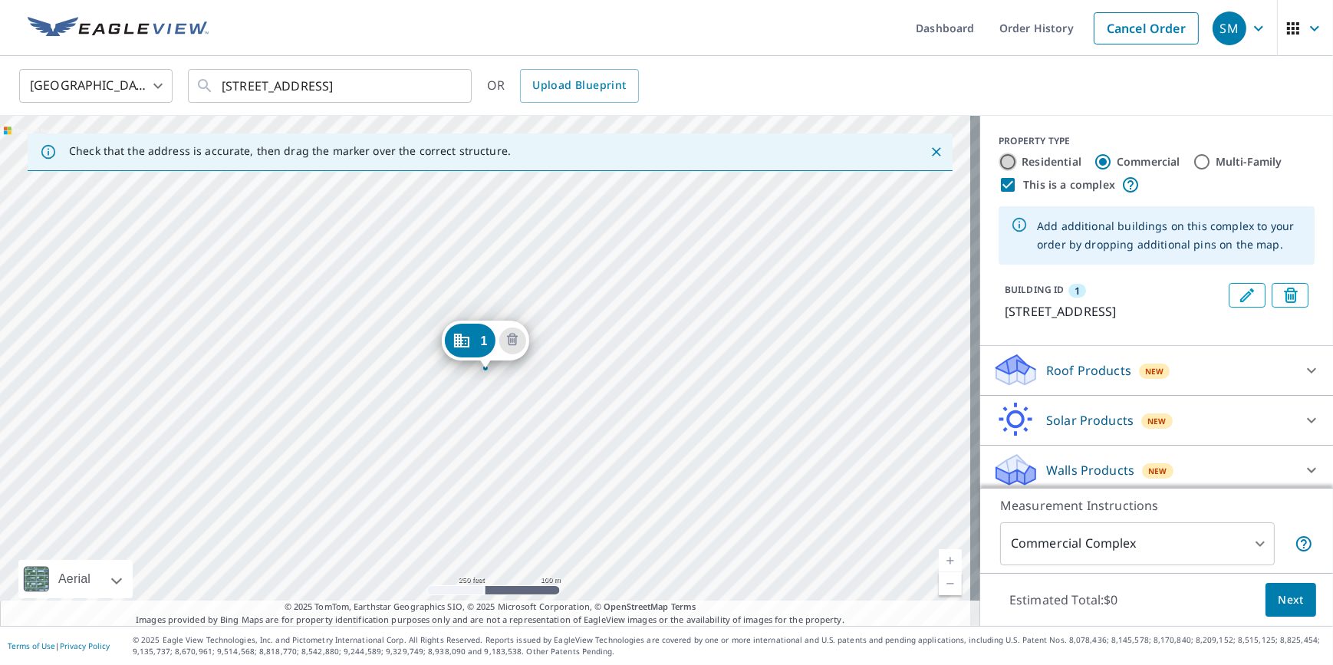
click at [999, 159] on input "Residential" at bounding box center [1008, 162] width 18 height 18
radio input "true"
type input "1"
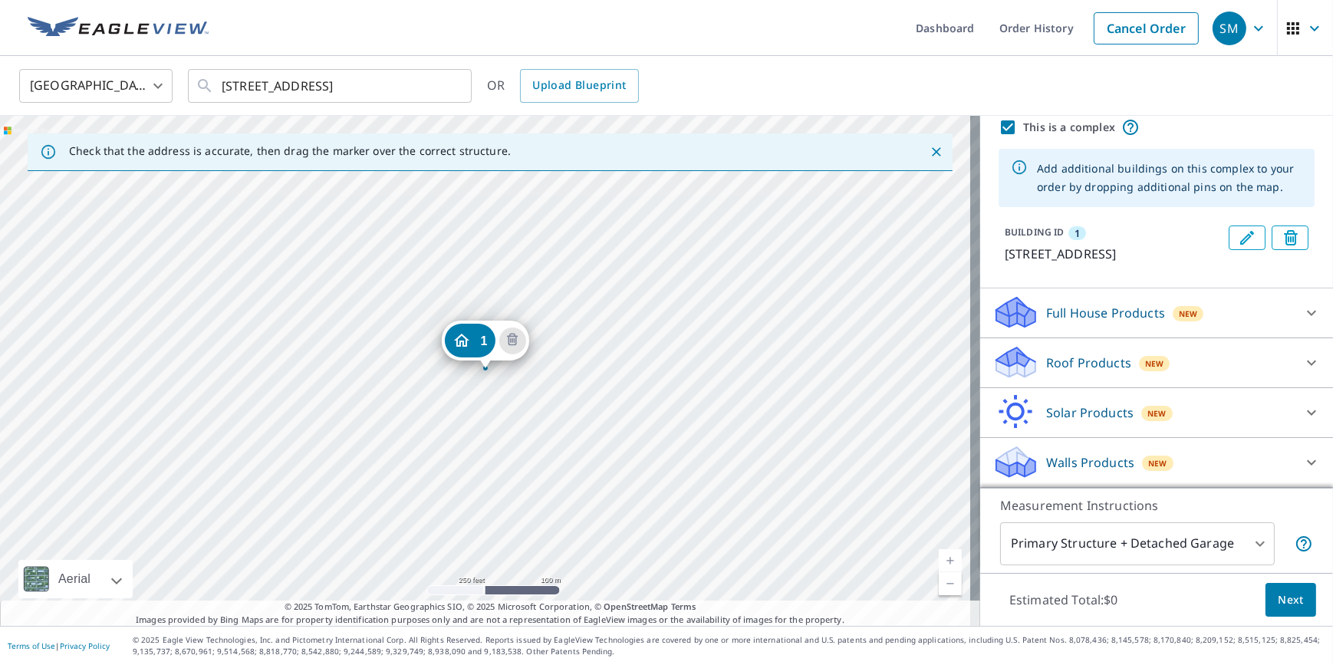
scroll to position [74, 0]
click at [1307, 363] on icon at bounding box center [1311, 362] width 9 height 5
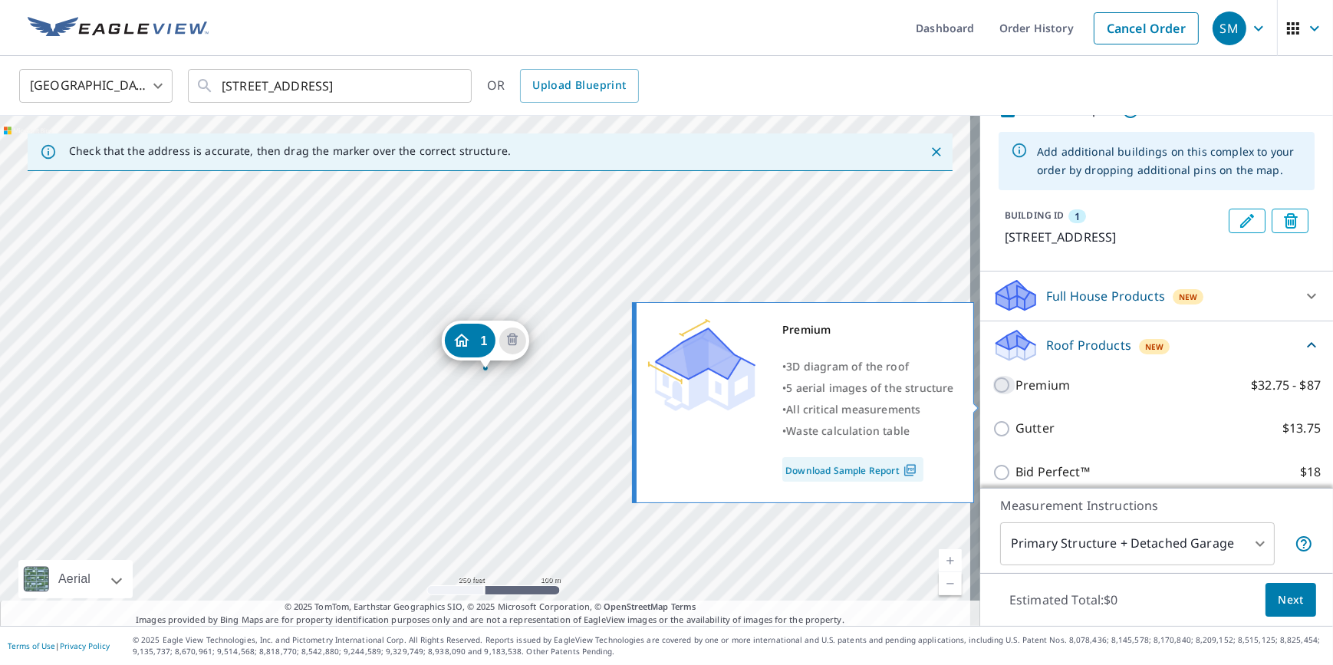
click at [994, 394] on input "Premium $32.75 - $87" at bounding box center [1003, 385] width 23 height 18
checkbox input "true"
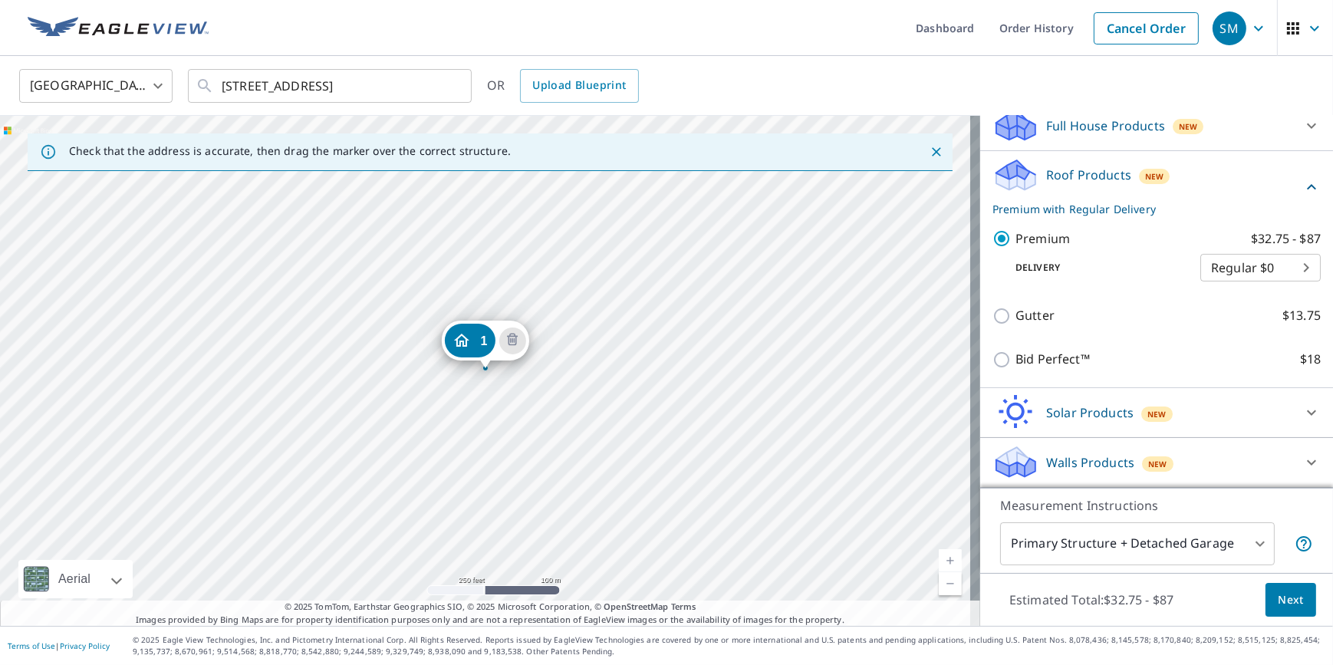
scroll to position [0, 0]
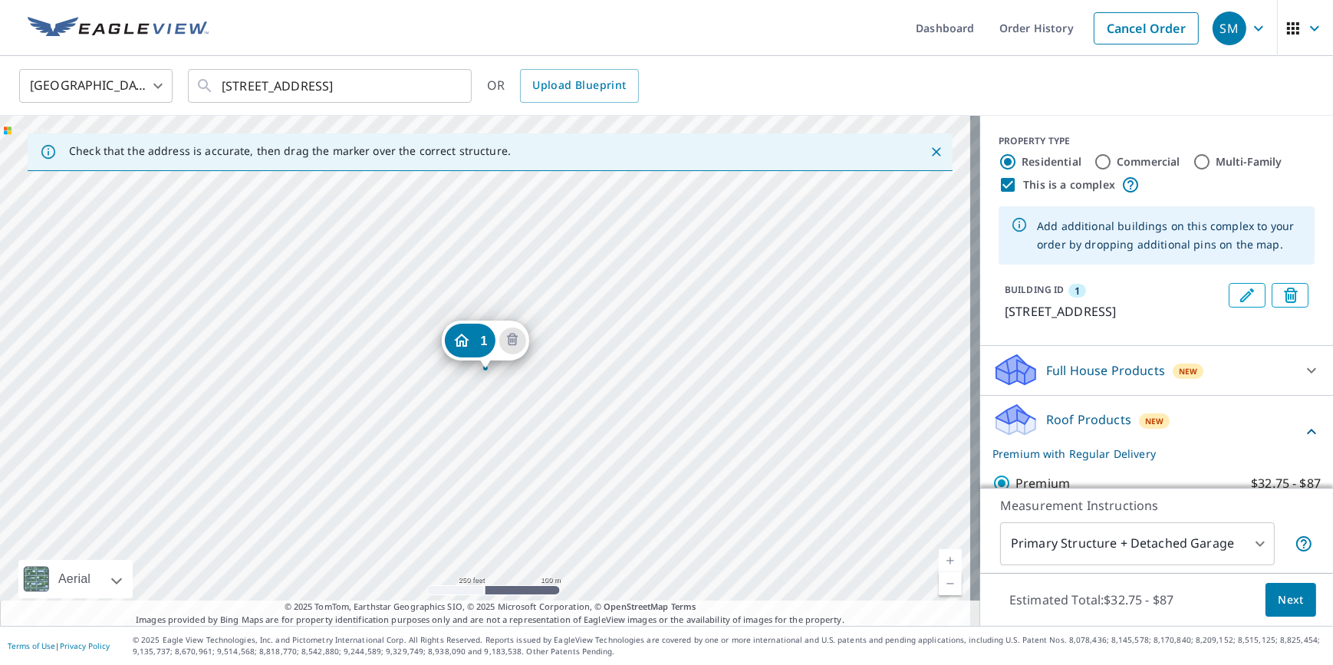
click at [942, 561] on link "Current Level 17, Zoom In" at bounding box center [950, 560] width 23 height 23
drag, startPoint x: 644, startPoint y: 423, endPoint x: 653, endPoint y: 357, distance: 65.8
click at [653, 357] on div "1 [STREET_ADDRESS]" at bounding box center [490, 371] width 980 height 510
drag, startPoint x: 476, startPoint y: 272, endPoint x: 684, endPoint y: 459, distance: 279.8
drag, startPoint x: 377, startPoint y: 502, endPoint x: 680, endPoint y: 530, distance: 304.2
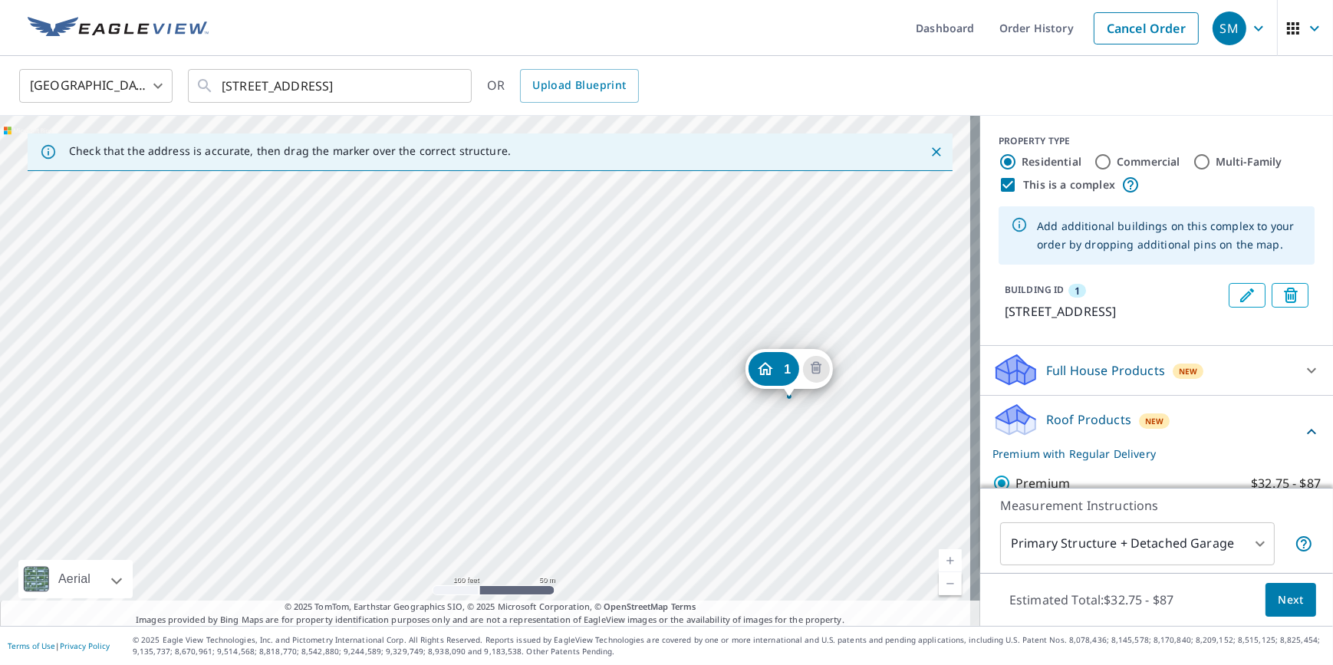
click at [680, 530] on div "1 [STREET_ADDRESS][PERSON_NAME]" at bounding box center [490, 371] width 980 height 510
click at [939, 562] on link "Current Level 18, Zoom In" at bounding box center [950, 560] width 23 height 23
drag, startPoint x: 604, startPoint y: 390, endPoint x: 472, endPoint y: 604, distance: 250.7
click at [472, 604] on div "Check that the address is accurate, then drag the marker over the correct struc…" at bounding box center [490, 371] width 980 height 510
drag, startPoint x: 545, startPoint y: 322, endPoint x: 407, endPoint y: 558, distance: 274.0
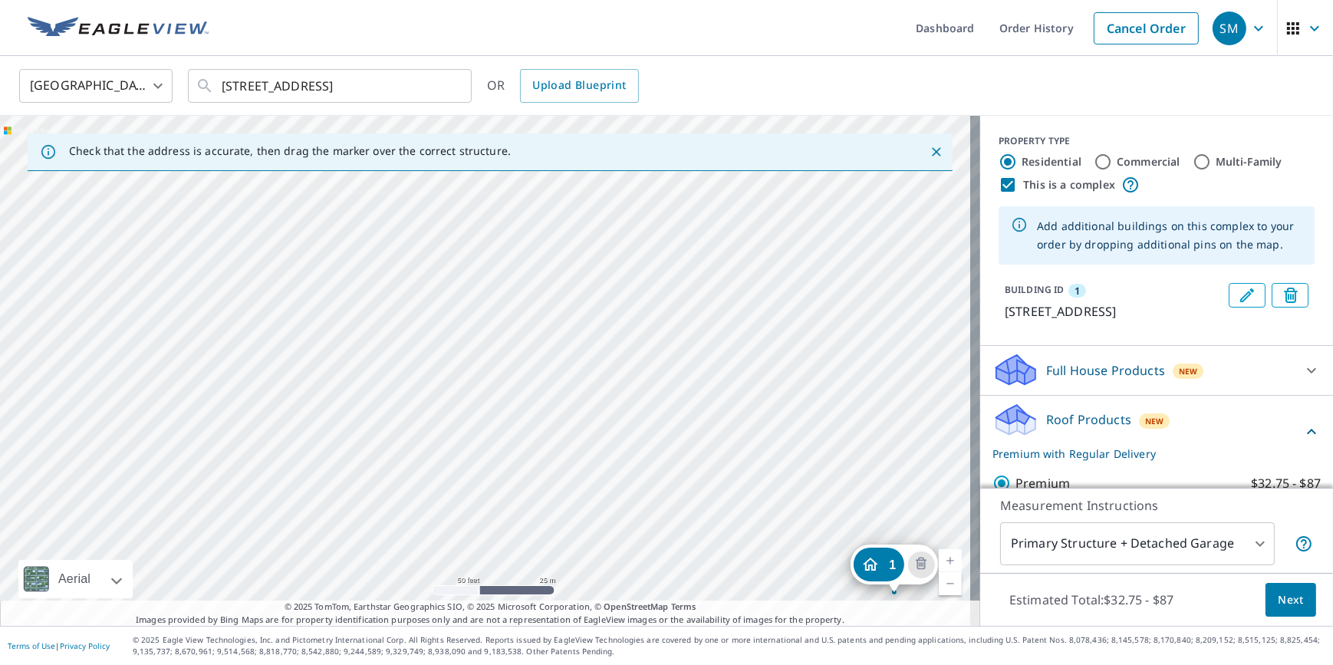
click at [407, 558] on div "1 [STREET_ADDRESS][PERSON_NAME]" at bounding box center [490, 371] width 980 height 510
drag, startPoint x: 875, startPoint y: 561, endPoint x: 493, endPoint y: 244, distance: 496.2
drag, startPoint x: 470, startPoint y: 342, endPoint x: 418, endPoint y: 276, distance: 84.1
click at [482, 340] on span "1" at bounding box center [483, 341] width 7 height 12
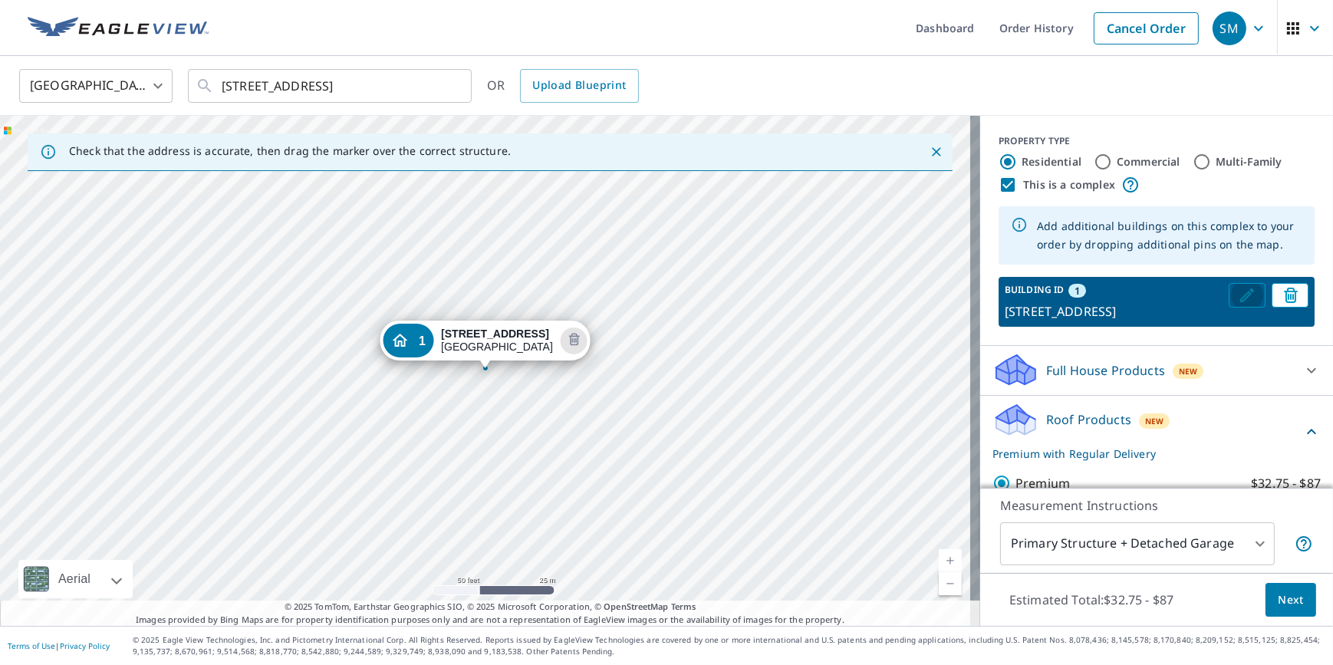
click at [1240, 295] on icon "Edit building 1" at bounding box center [1247, 295] width 14 height 14
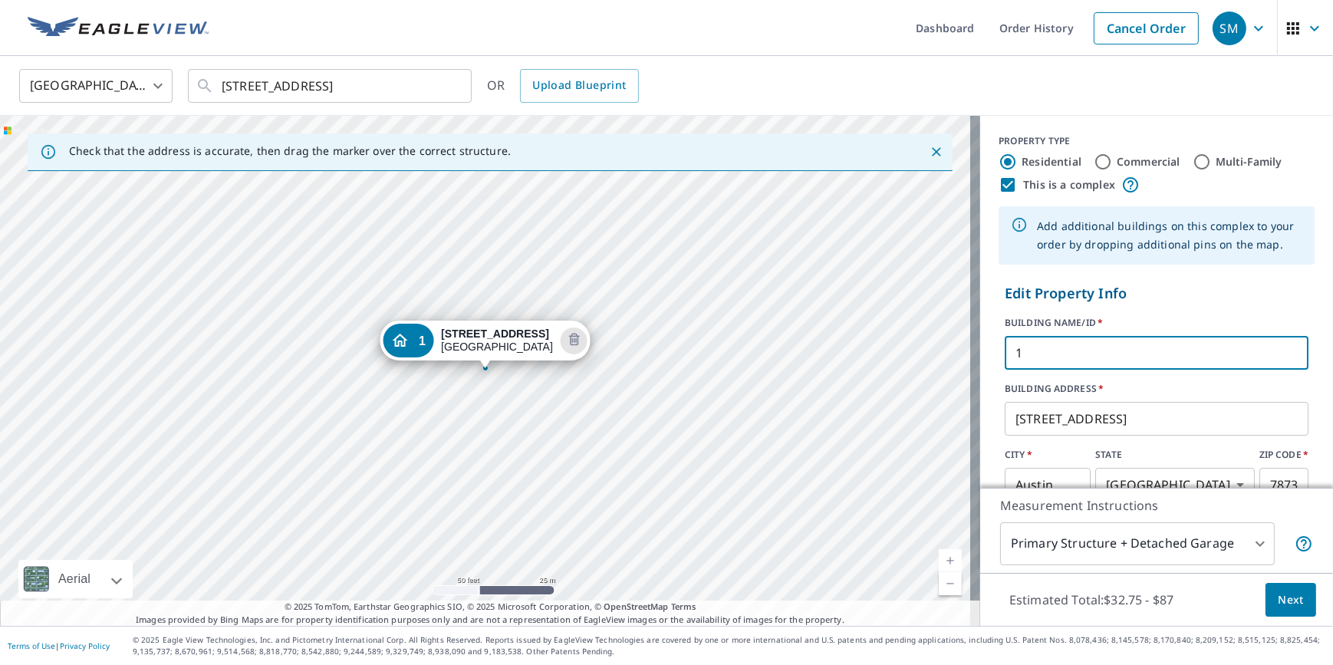
click at [1159, 353] on input "1" at bounding box center [1157, 352] width 304 height 43
type input "6"
click at [453, 199] on div "1 [STREET_ADDRESS]" at bounding box center [490, 371] width 980 height 510
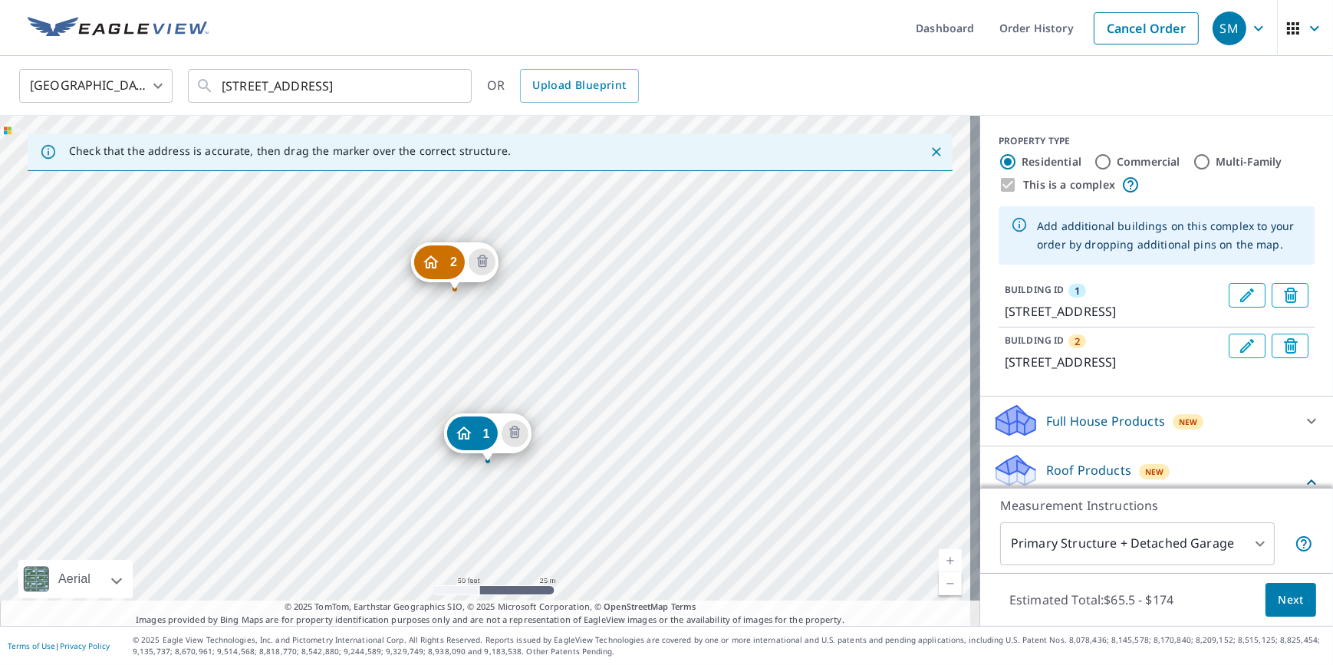
drag, startPoint x: 668, startPoint y: 252, endPoint x: 670, endPoint y: 345, distance: 92.8
click at [670, 345] on div "2 [STREET_ADDRESS] 1 [STREET_ADDRESS]" at bounding box center [490, 371] width 980 height 510
drag, startPoint x: 448, startPoint y: 262, endPoint x: 503, endPoint y: 261, distance: 55.2
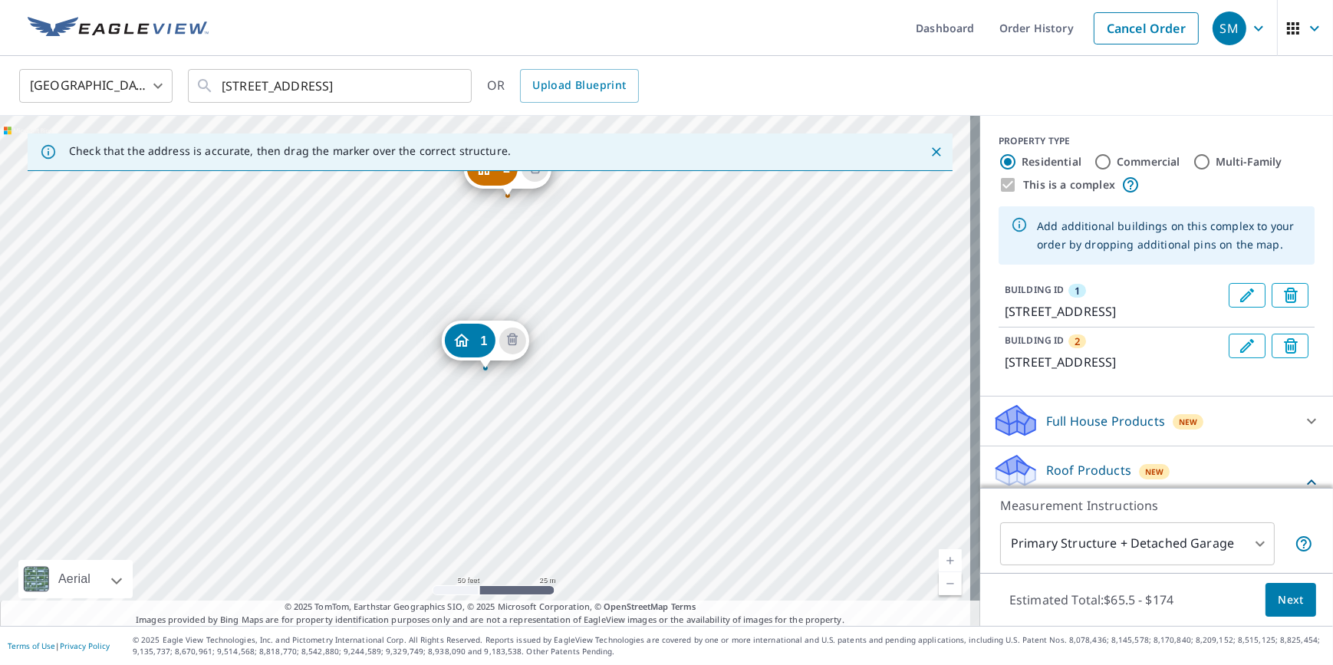
click at [1237, 358] on button "Edit building 2" at bounding box center [1247, 346] width 37 height 25
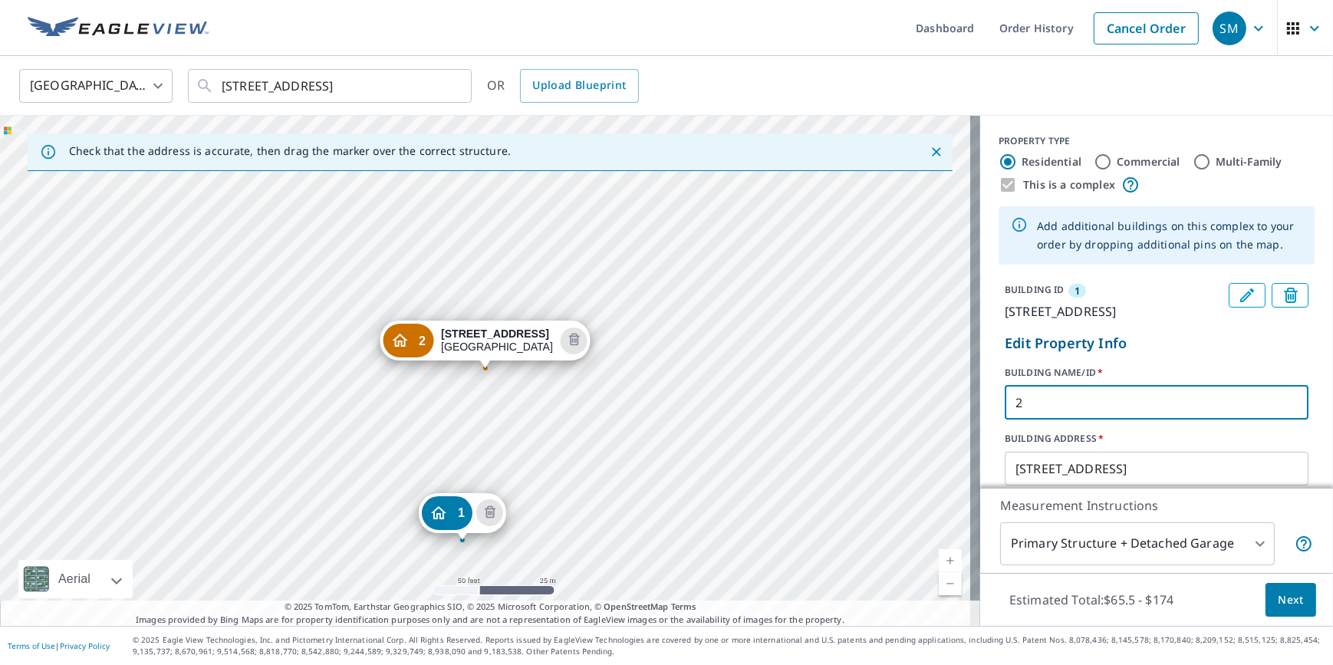
click at [1078, 424] on input "2" at bounding box center [1157, 402] width 304 height 43
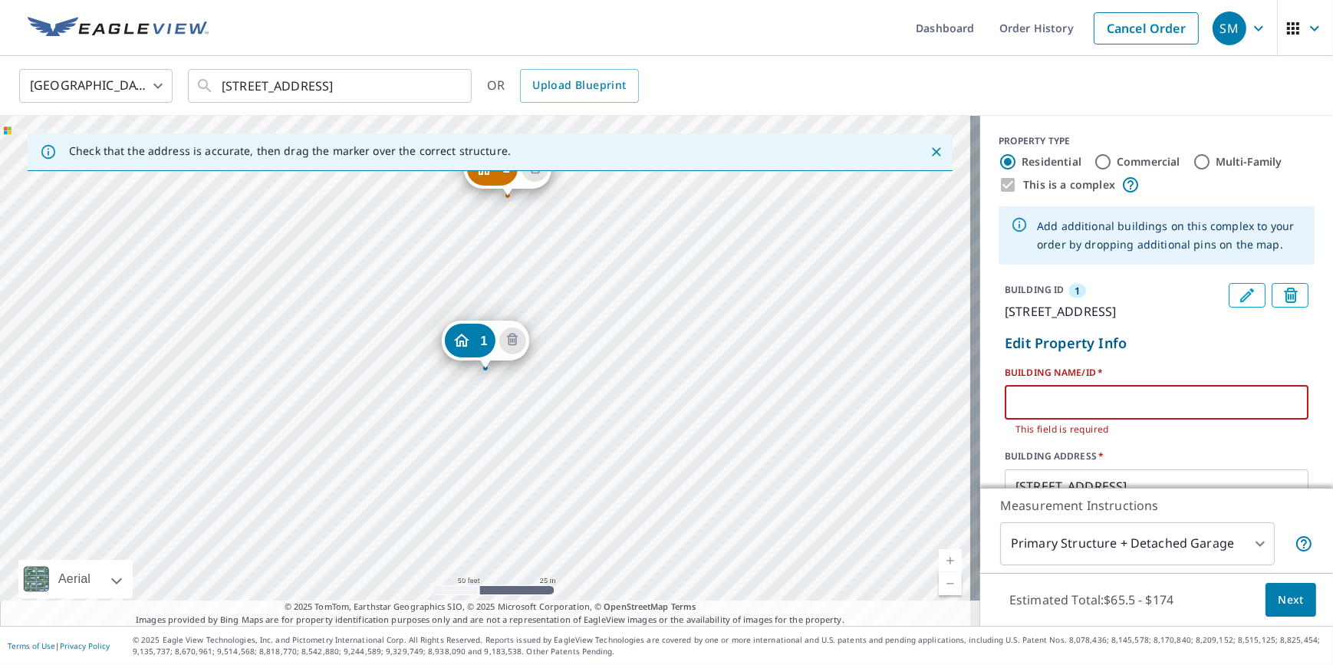
type input "7"
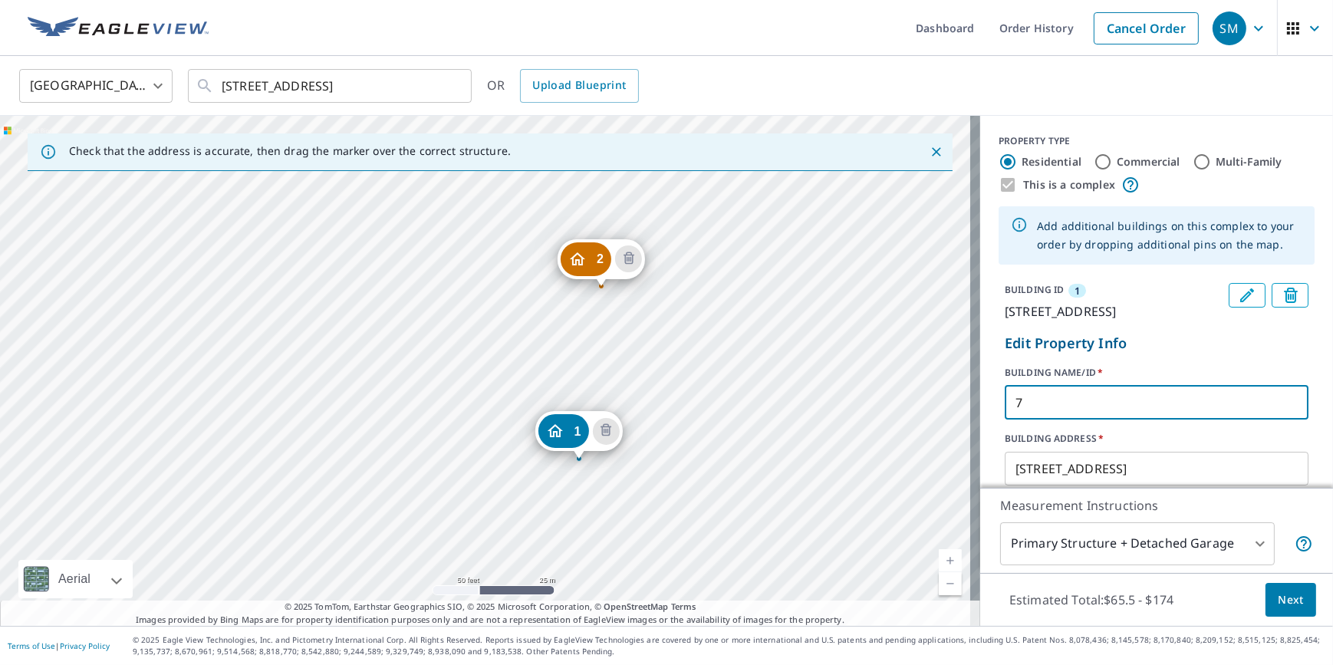
drag, startPoint x: 390, startPoint y: 443, endPoint x: 483, endPoint y: 533, distance: 130.2
click at [483, 533] on div "2 [STREET_ADDRESS] 1 [STREET_ADDRESS]" at bounding box center [490, 371] width 980 height 510
click button "Update" at bounding box center [1040, 582] width 70 height 37
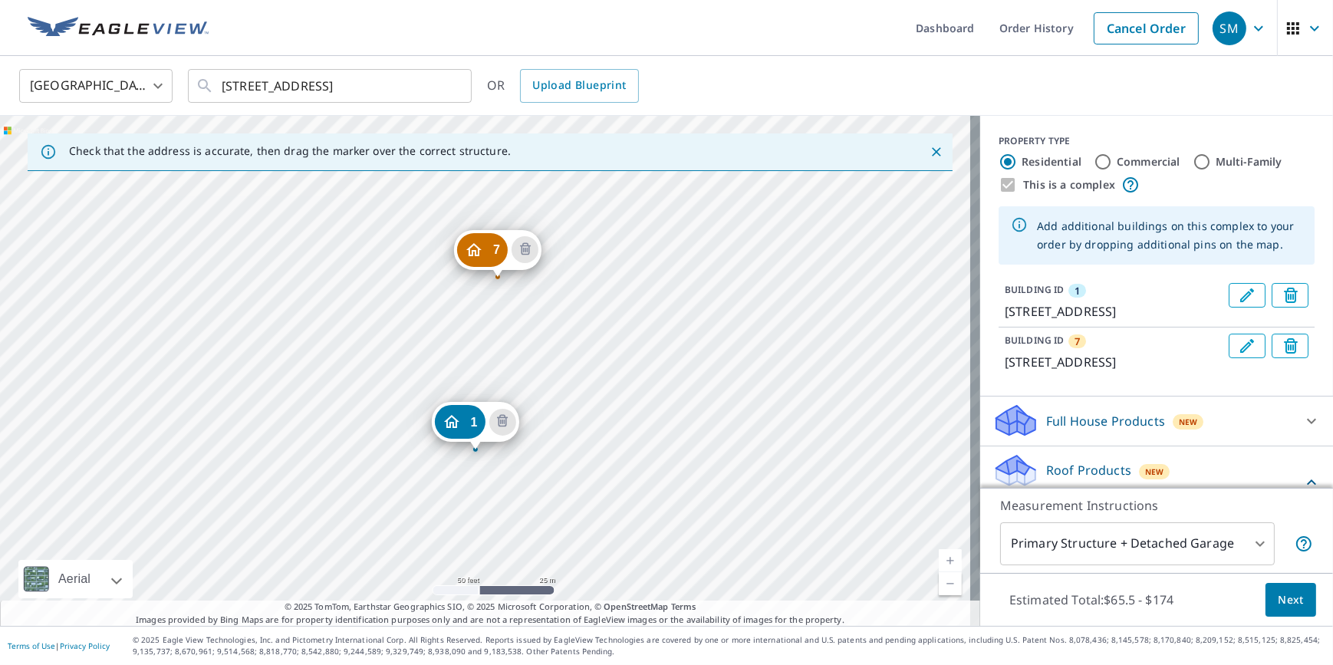
drag, startPoint x: 792, startPoint y: 311, endPoint x: 781, endPoint y: 391, distance: 81.2
click at [781, 391] on div "7 [STREET_ADDRESS] 1 [STREET_ADDRESS]" at bounding box center [490, 371] width 980 height 510
click at [471, 422] on span "1" at bounding box center [472, 422] width 7 height 12
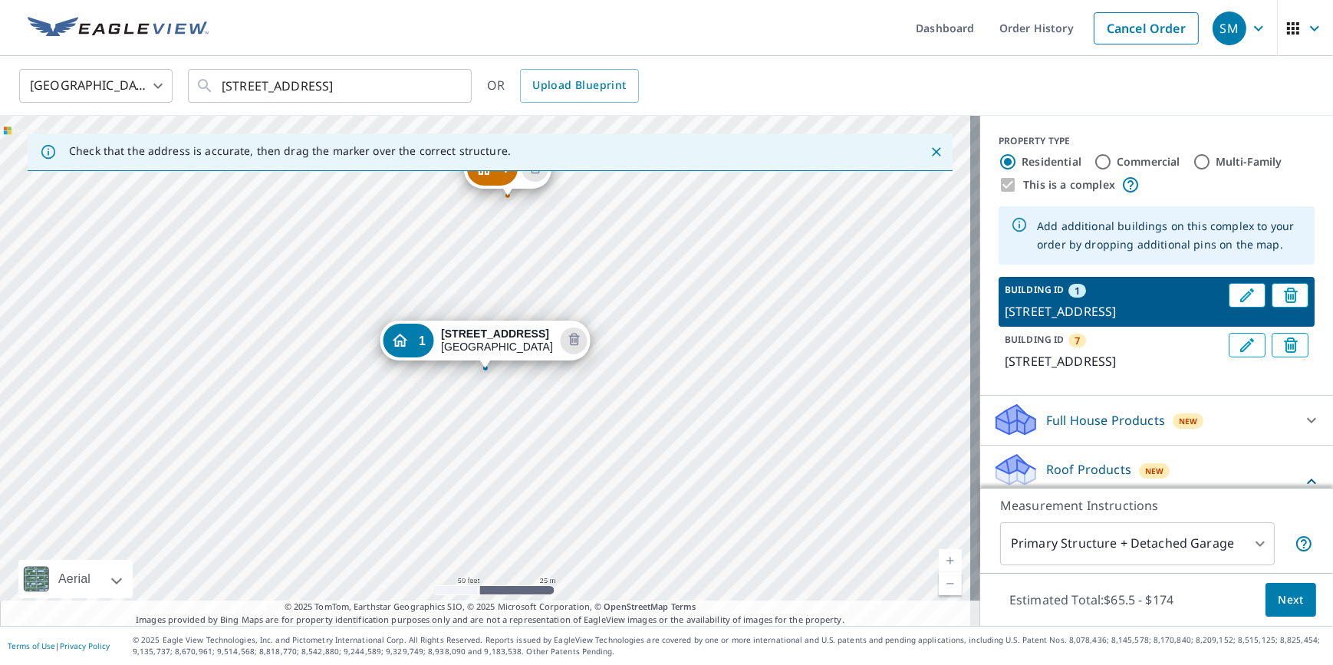
scroll to position [17, 0]
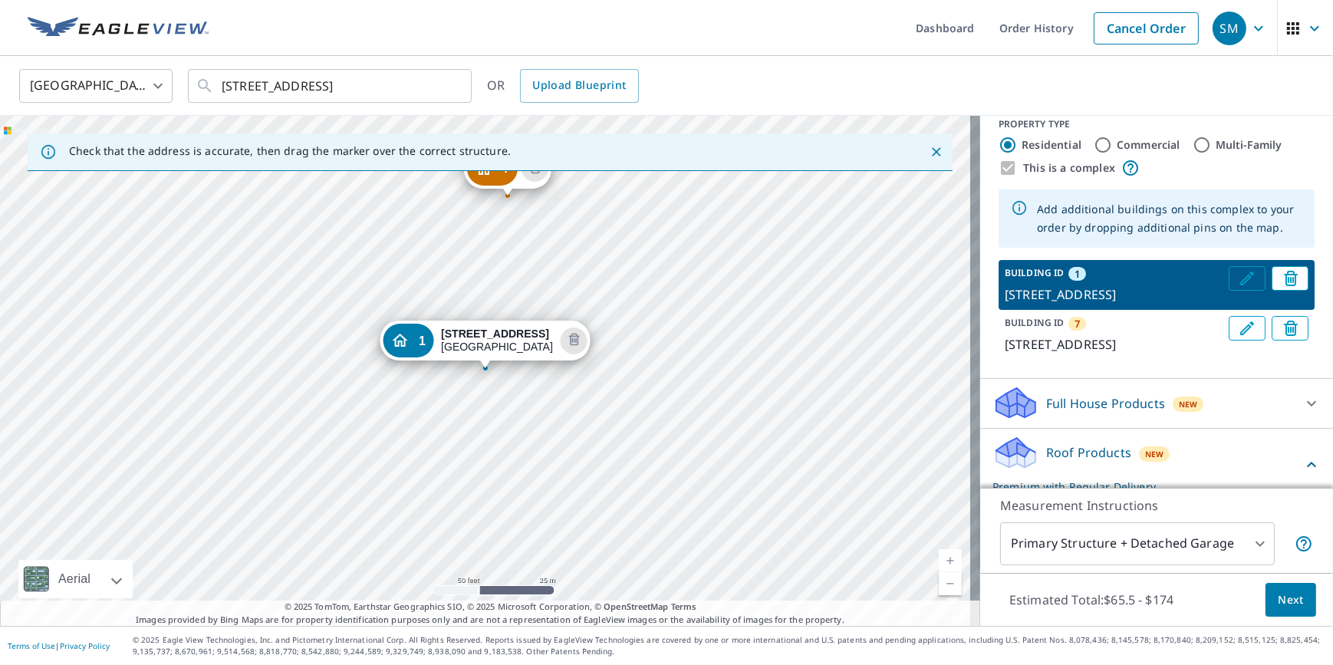
click at [1240, 275] on icon "Edit building 1" at bounding box center [1247, 279] width 14 height 14
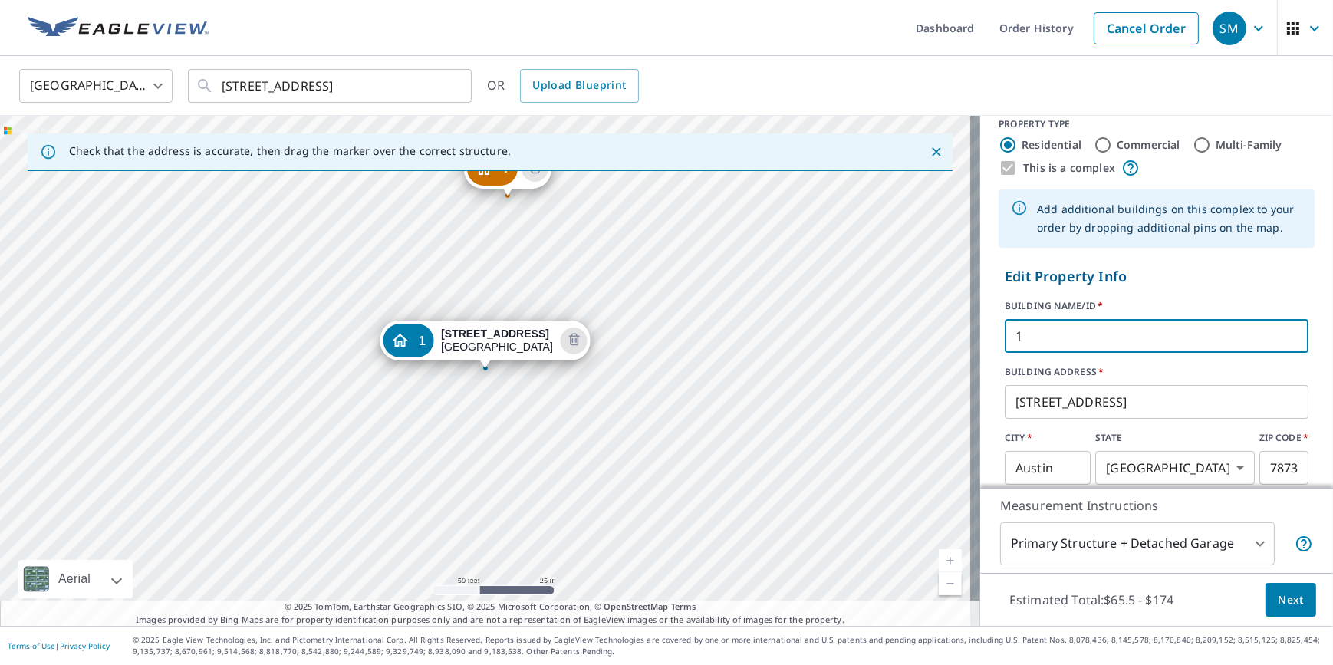
click at [1072, 331] on input "1" at bounding box center [1157, 335] width 304 height 43
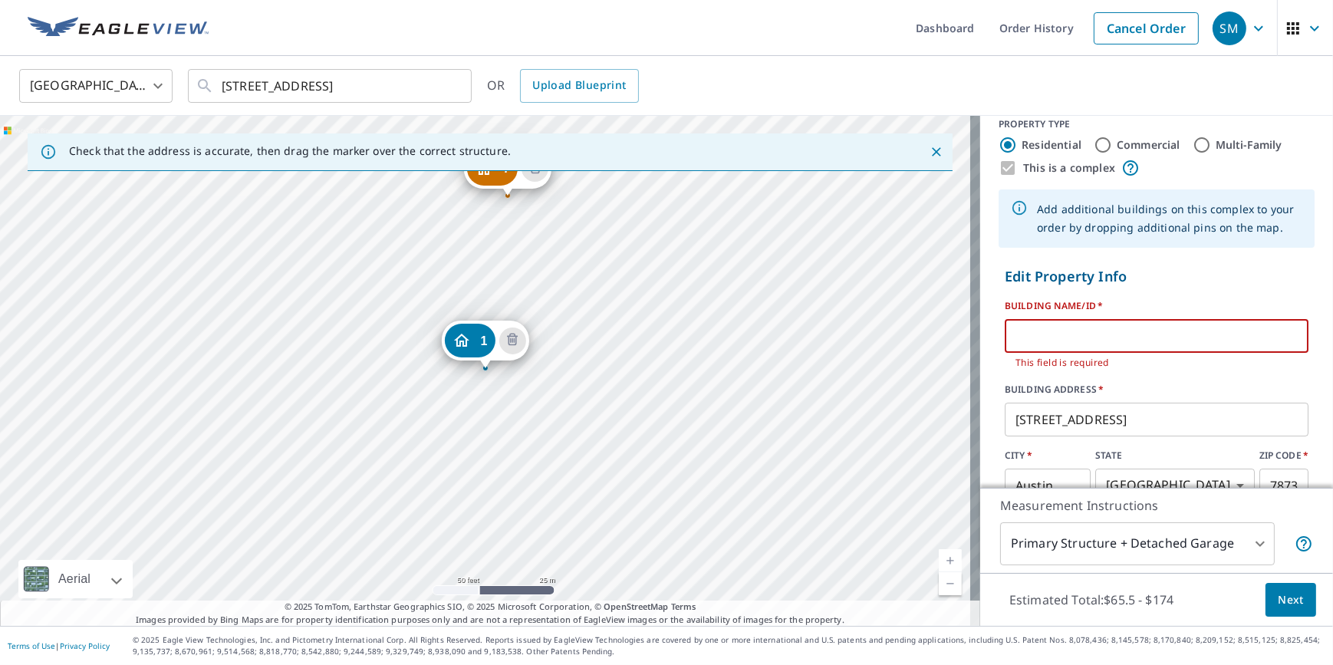
type input "6"
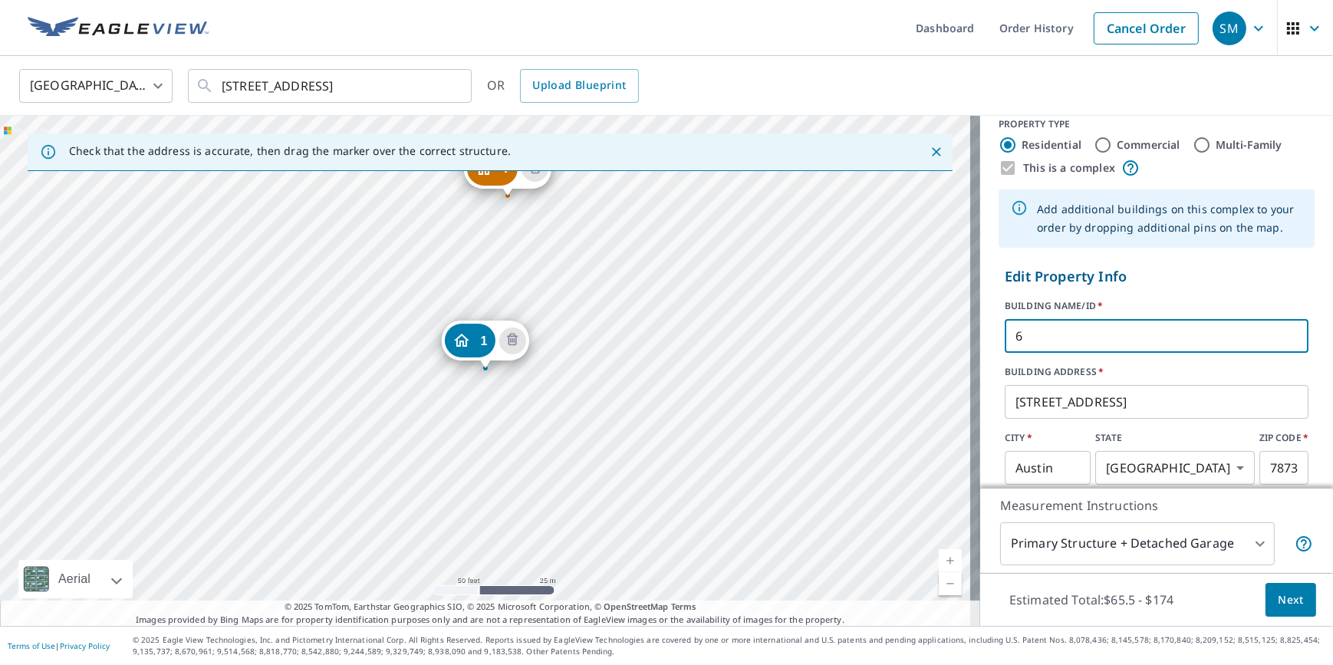
click button "Update" at bounding box center [1040, 515] width 70 height 37
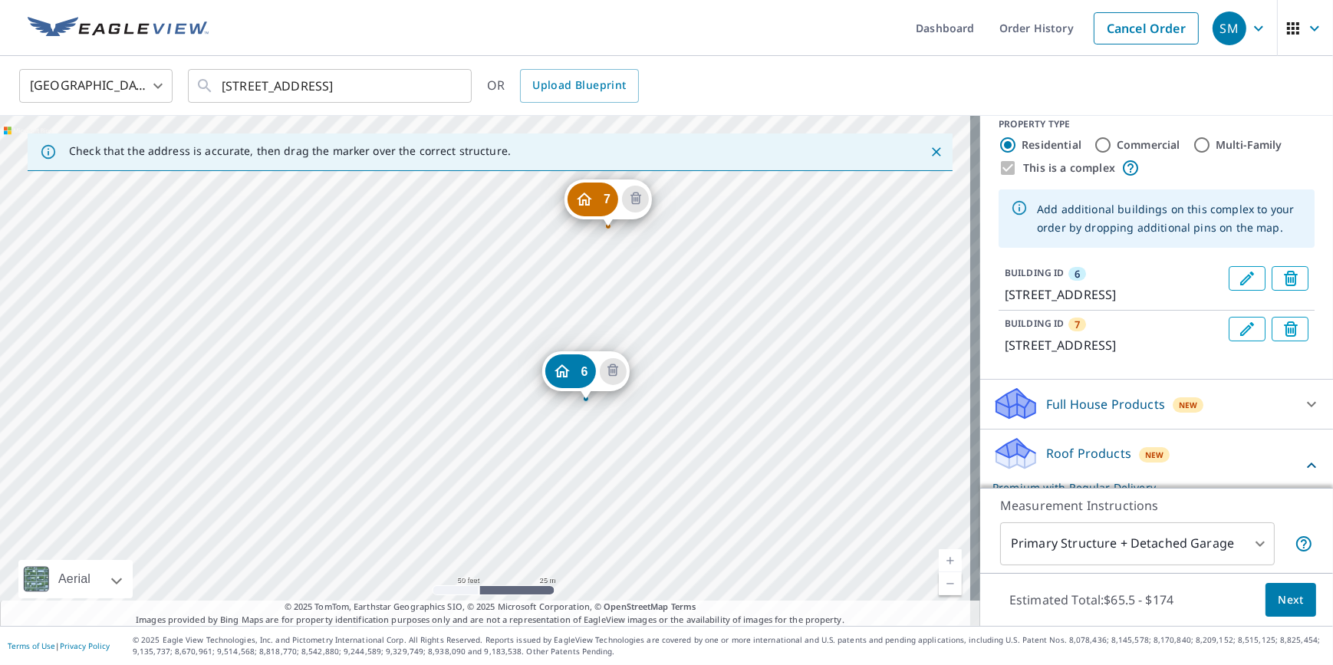
drag, startPoint x: 768, startPoint y: 311, endPoint x: 868, endPoint y: 342, distance: 105.1
click at [868, 342] on div "7 [STREET_ADDRESS] 6 [STREET_ADDRESS]" at bounding box center [490, 371] width 980 height 510
click at [375, 389] on div "7 [STREET_ADDRESS] 6 [STREET_ADDRESS]" at bounding box center [490, 371] width 980 height 510
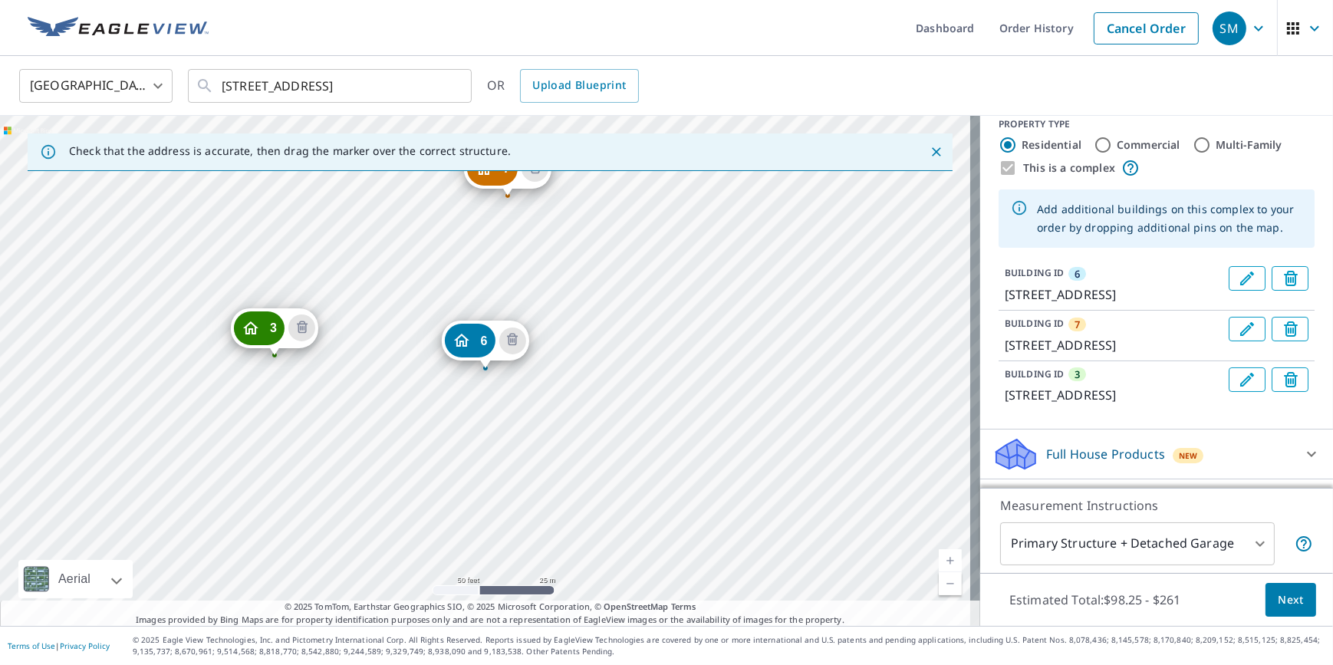
click at [1238, 389] on icon "Edit building 3" at bounding box center [1247, 379] width 18 height 18
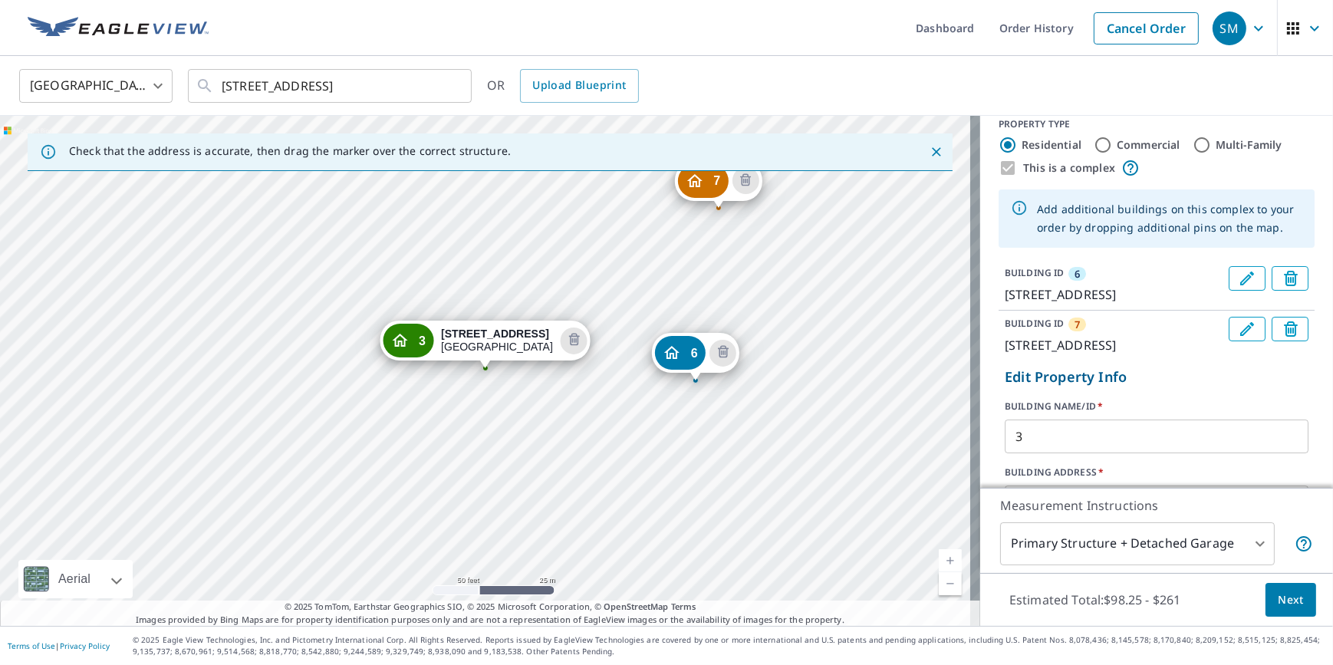
click at [1102, 458] on input "3" at bounding box center [1157, 436] width 304 height 43
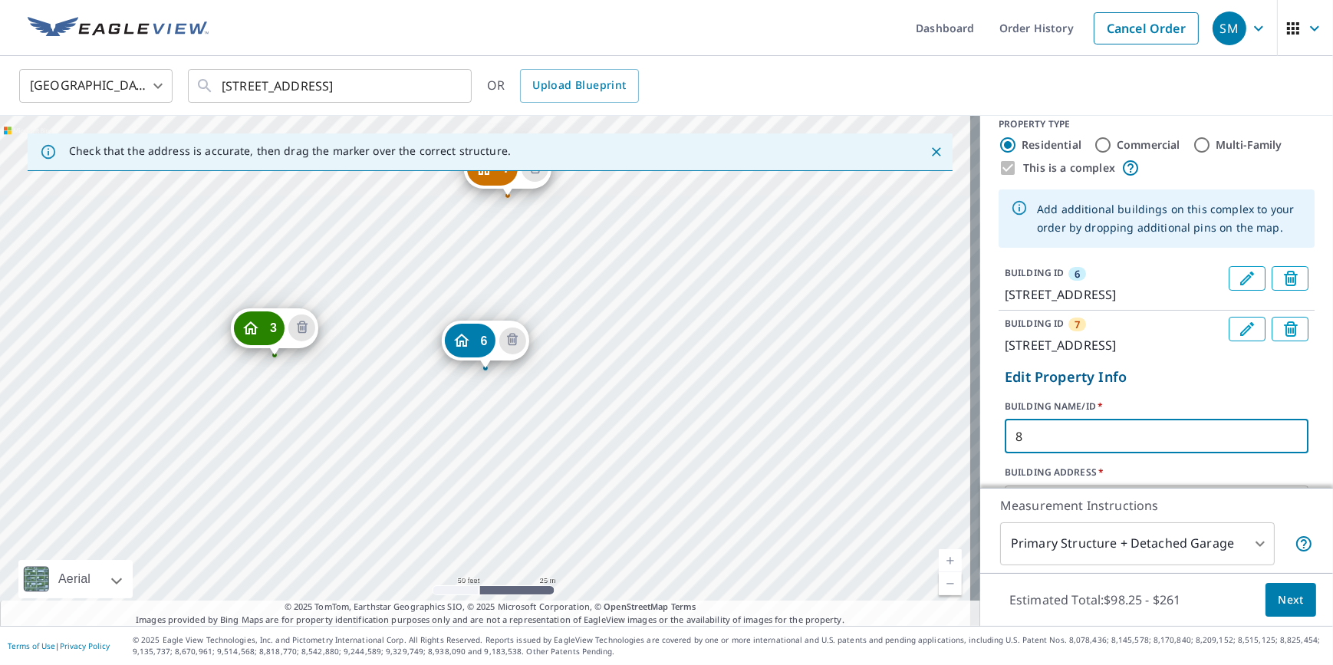
type input "8"
click at [1175, 387] on p "Edit Property Info" at bounding box center [1157, 377] width 304 height 21
click at [1101, 458] on input "8" at bounding box center [1157, 436] width 304 height 43
click button "Update" at bounding box center [1040, 615] width 70 height 37
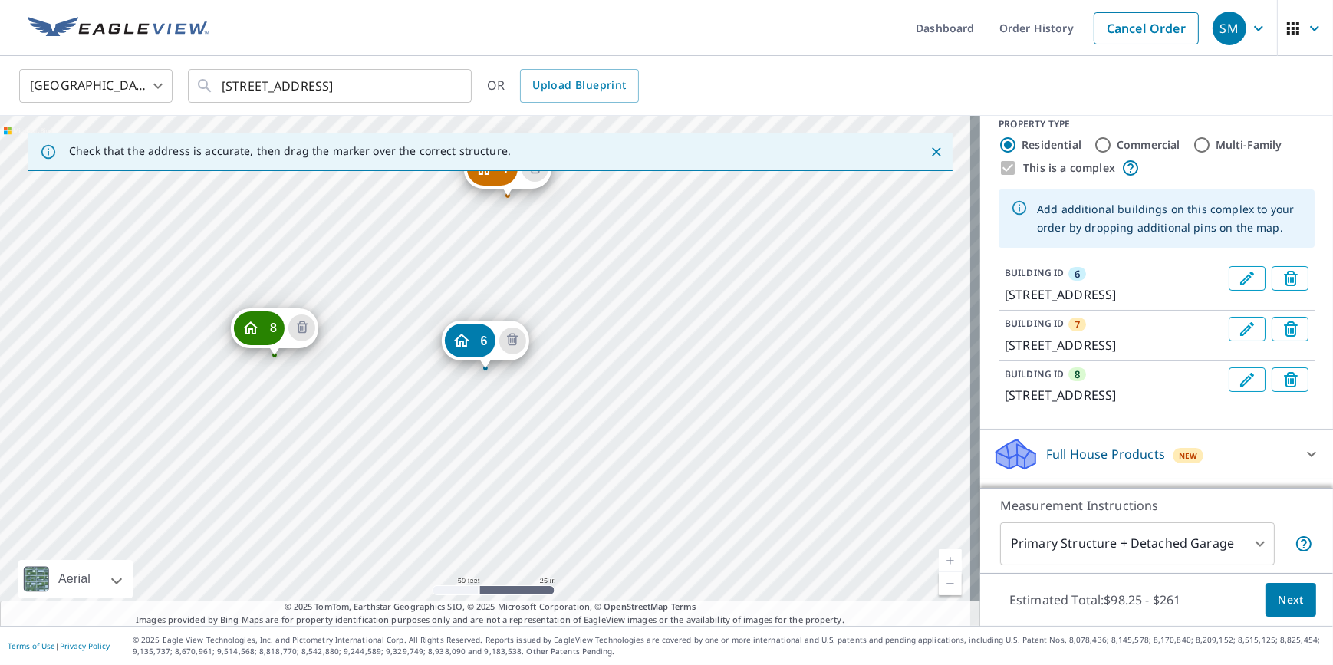
click at [222, 502] on div "7 [STREET_ADDRESS] 8 [STREET_ADDRESS] 6 [STREET_ADDRESS]" at bounding box center [490, 371] width 980 height 510
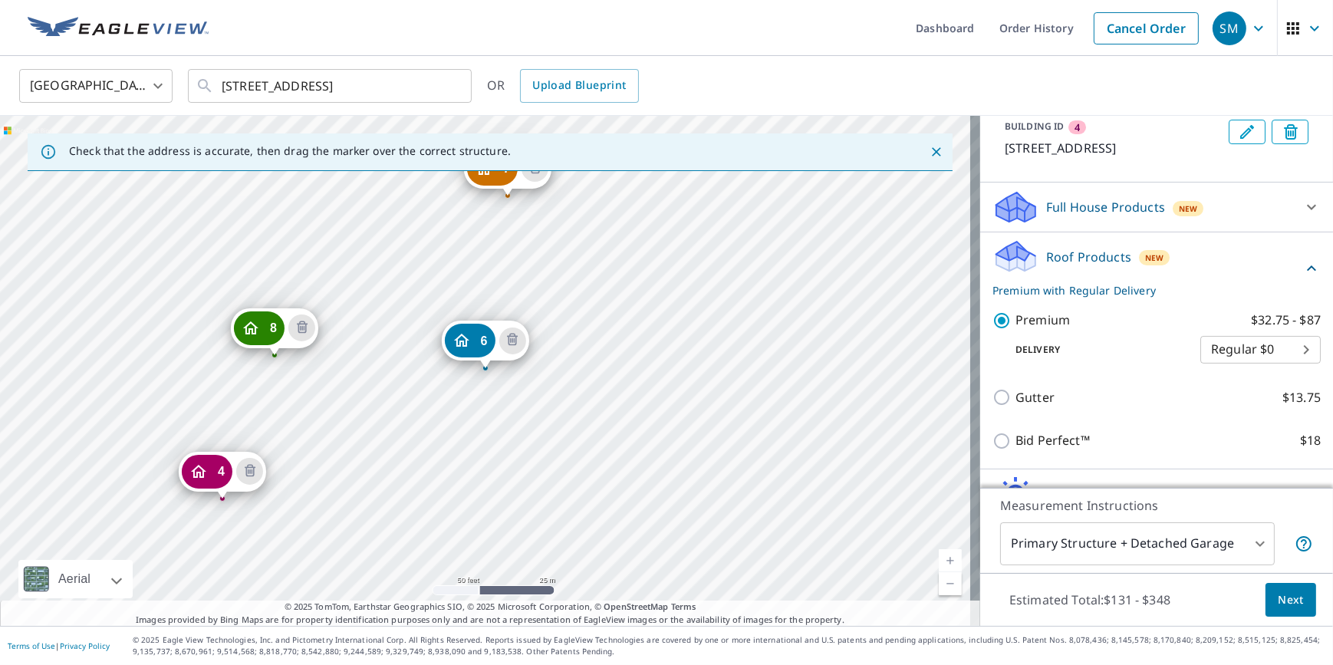
scroll to position [342, 0]
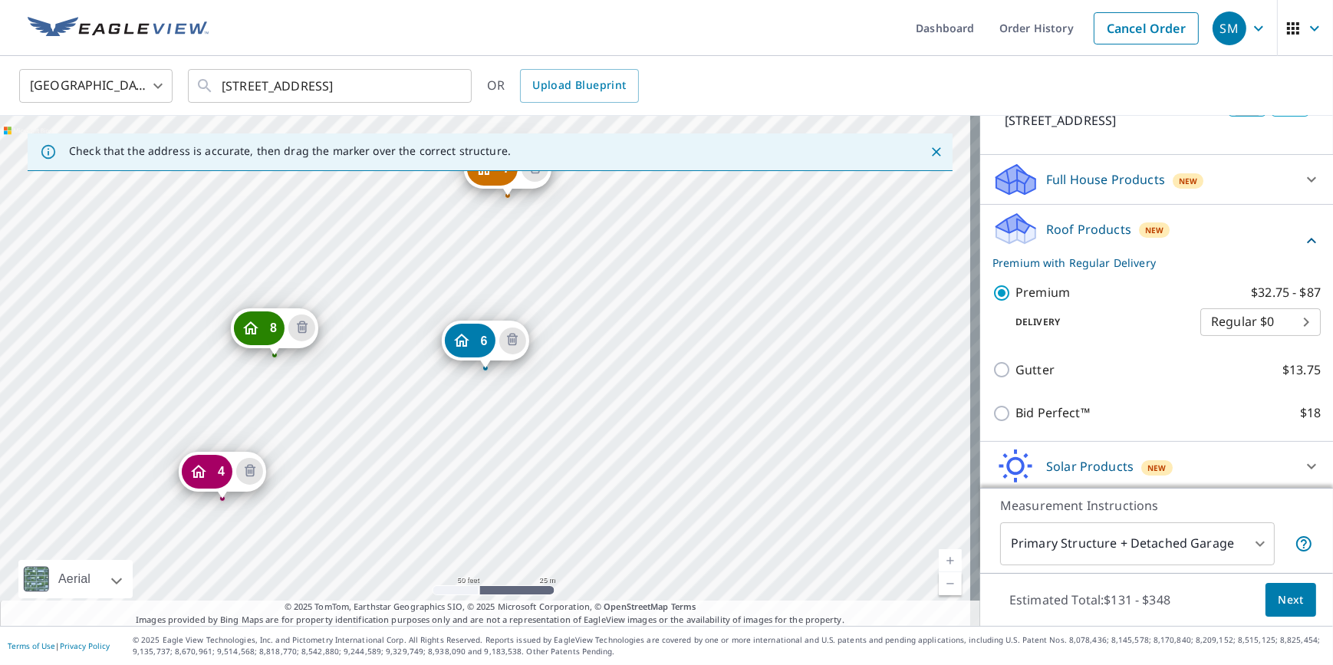
click at [1238, 114] on icon "Edit building 4" at bounding box center [1247, 104] width 18 height 18
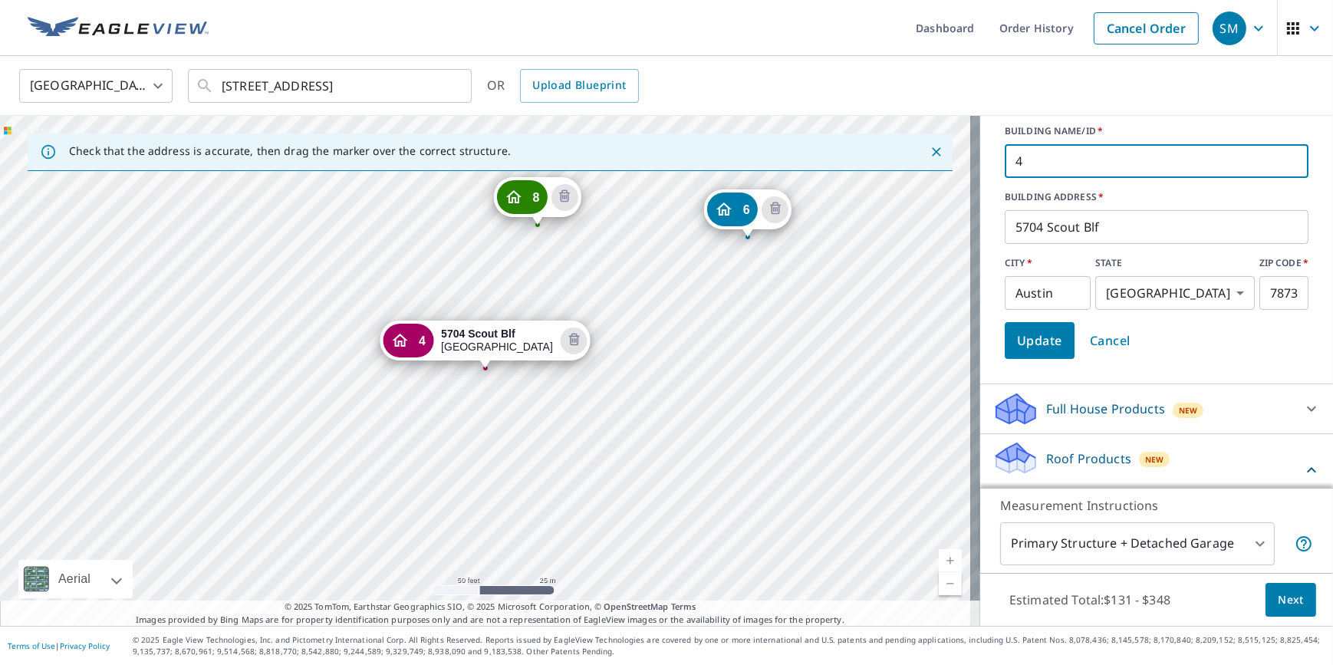
click at [1098, 183] on input "4" at bounding box center [1157, 161] width 304 height 43
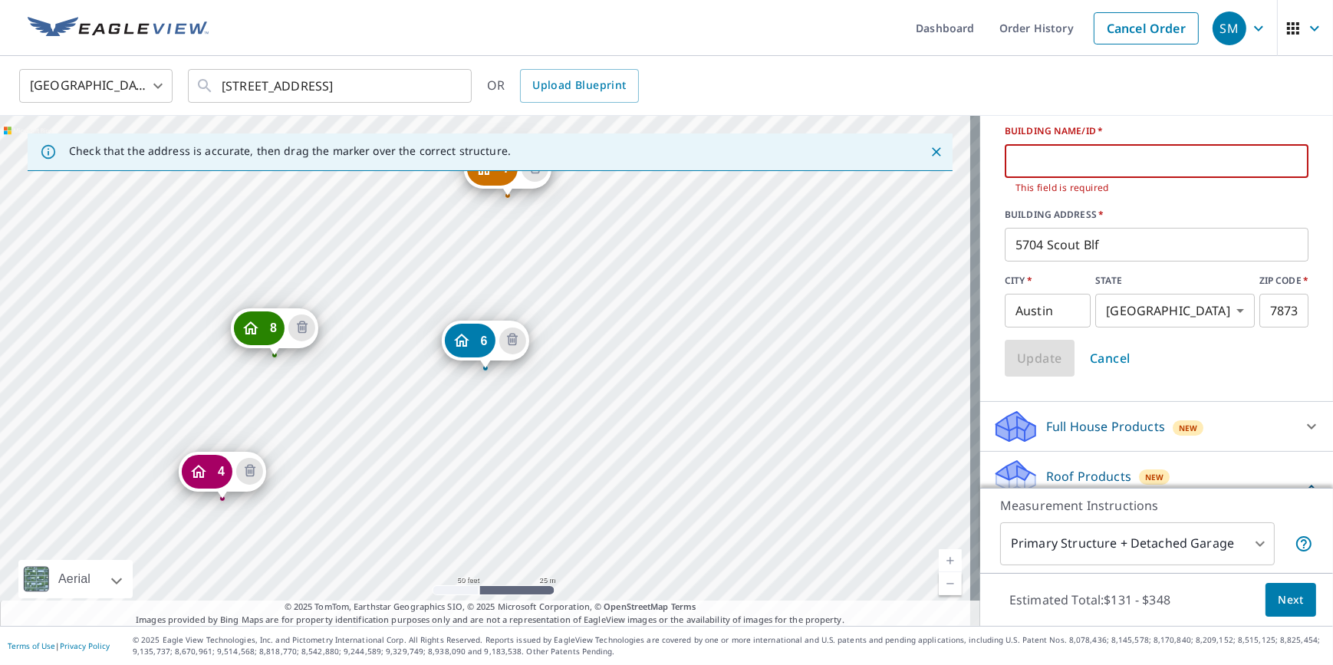
type input "9"
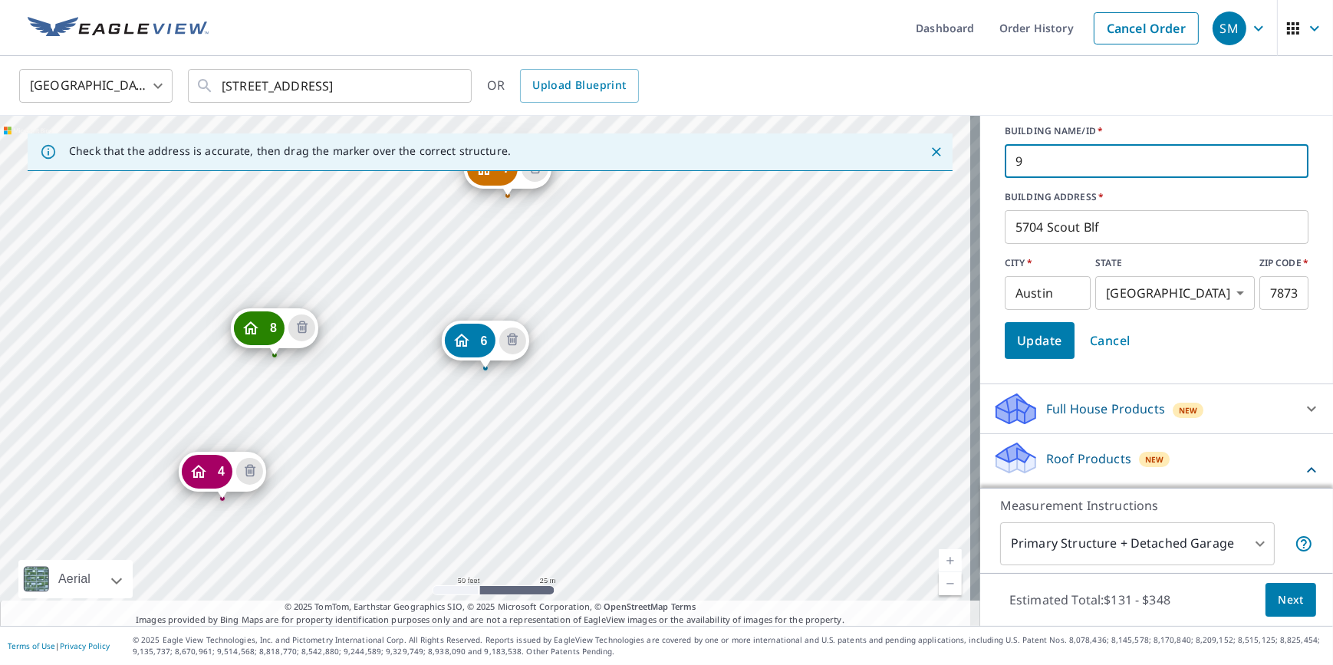
click button "Update" at bounding box center [1040, 340] width 70 height 37
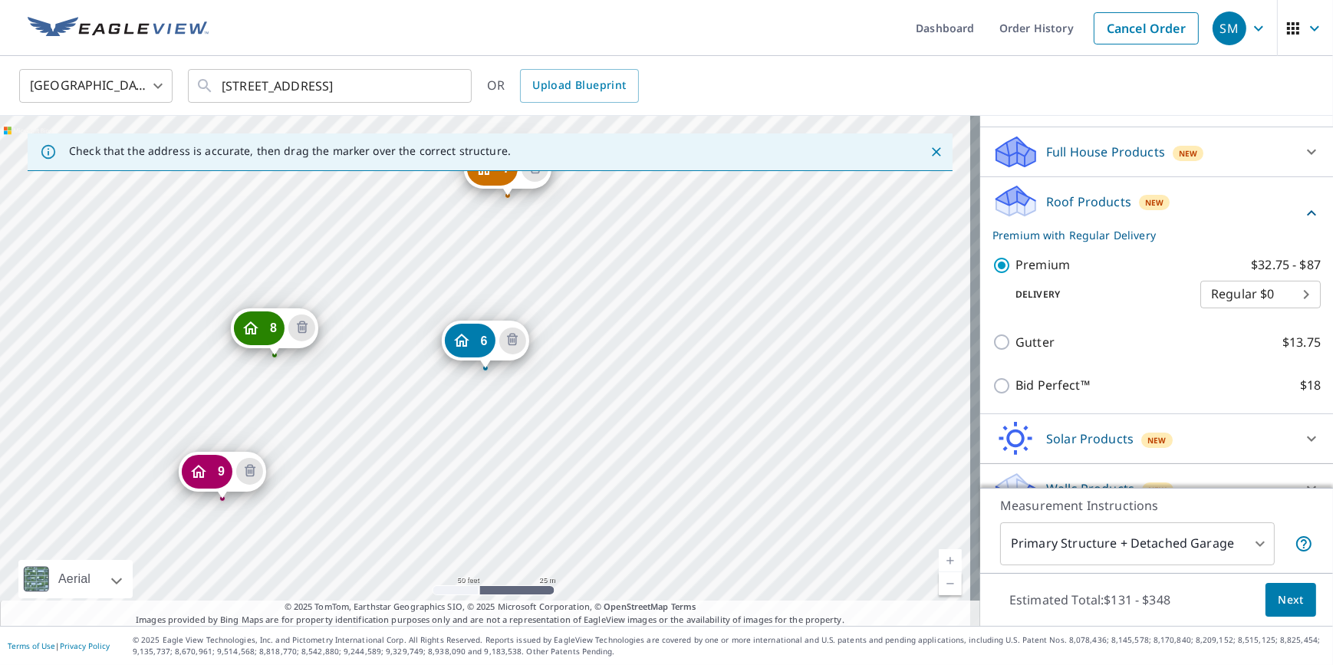
scroll to position [449, 0]
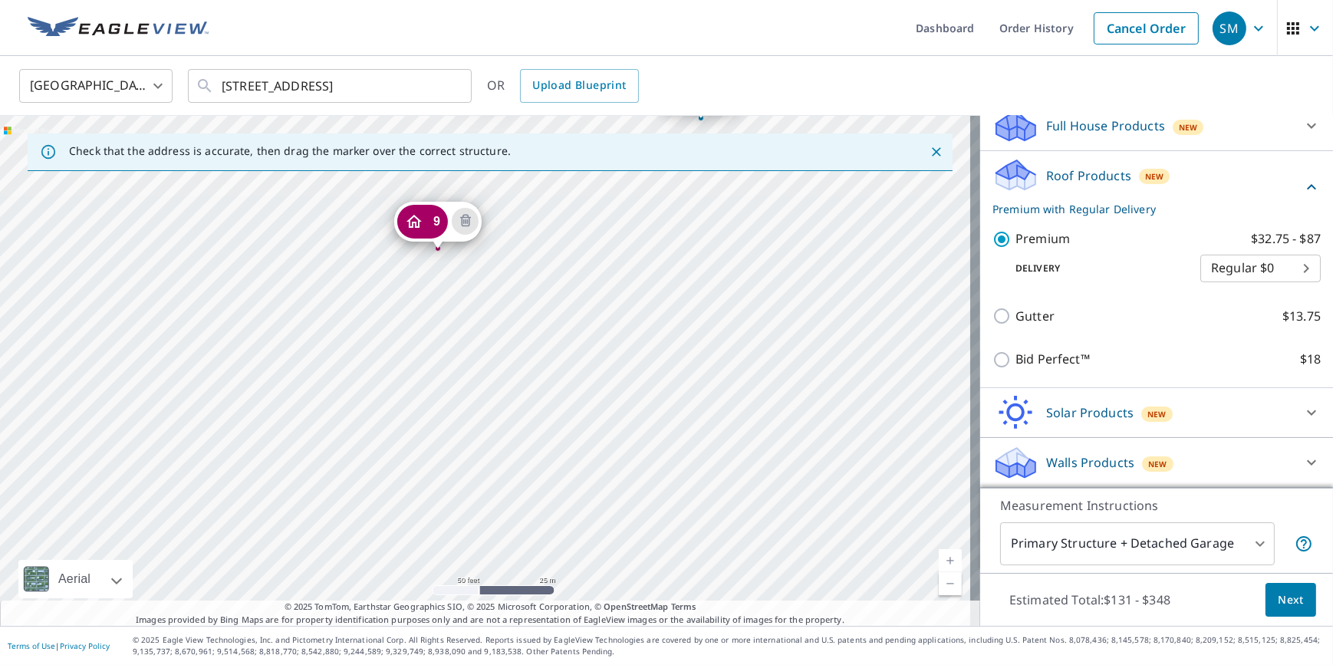
drag, startPoint x: 496, startPoint y: 461, endPoint x: 716, endPoint y: 208, distance: 334.9
click at [716, 208] on div "7 [STREET_ADDRESS] 8 [STREET_ADDRESS] 9 [STREET_ADDRESS] 6 [STREET_ADDRESS]" at bounding box center [490, 371] width 980 height 510
drag, startPoint x: 596, startPoint y: 452, endPoint x: 640, endPoint y: 371, distance: 91.6
click at [640, 371] on div "7 [STREET_ADDRESS] 8 [STREET_ADDRESS] 9 [STREET_ADDRESS] 6 [STREET_ADDRESS]" at bounding box center [490, 371] width 980 height 510
click at [408, 280] on div "7 [STREET_ADDRESS] 8 [STREET_ADDRESS] 9 [STREET_ADDRESS] 6 [STREET_ADDRESS]" at bounding box center [490, 371] width 980 height 510
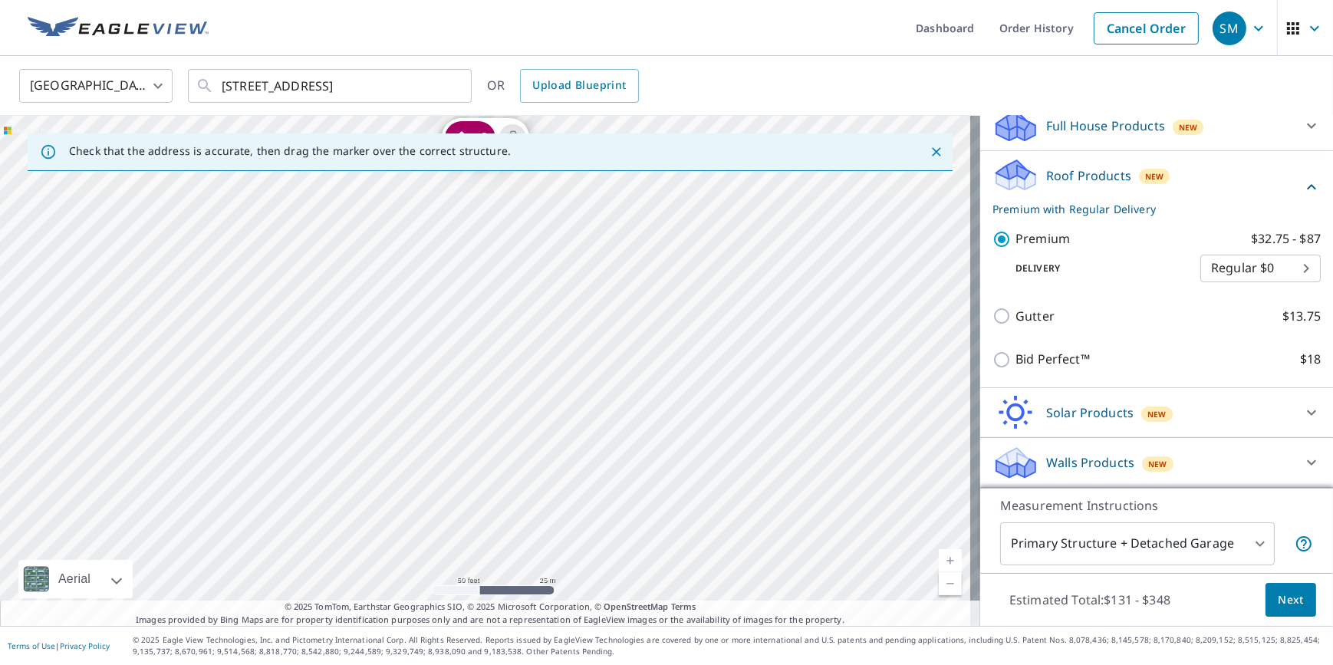
scroll to position [499, 0]
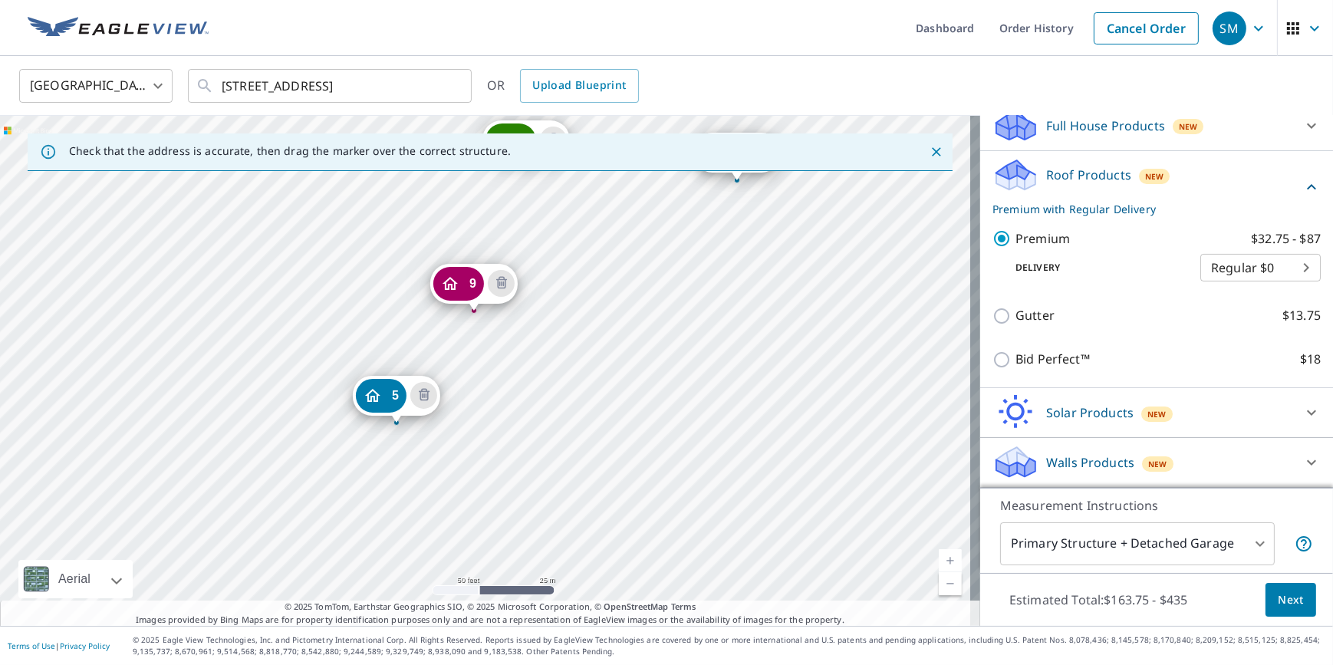
drag, startPoint x: 423, startPoint y: 449, endPoint x: 675, endPoint y: 262, distance: 314.0
click at [675, 262] on div "7 [STREET_ADDRESS] 8 [STREET_ADDRESS] 9 [STREET_ADDRESS] 5 [STREET_ADDRESS] 6 […" at bounding box center [490, 371] width 980 height 510
click at [940, 581] on link "Current Level 19, Zoom Out" at bounding box center [950, 583] width 23 height 23
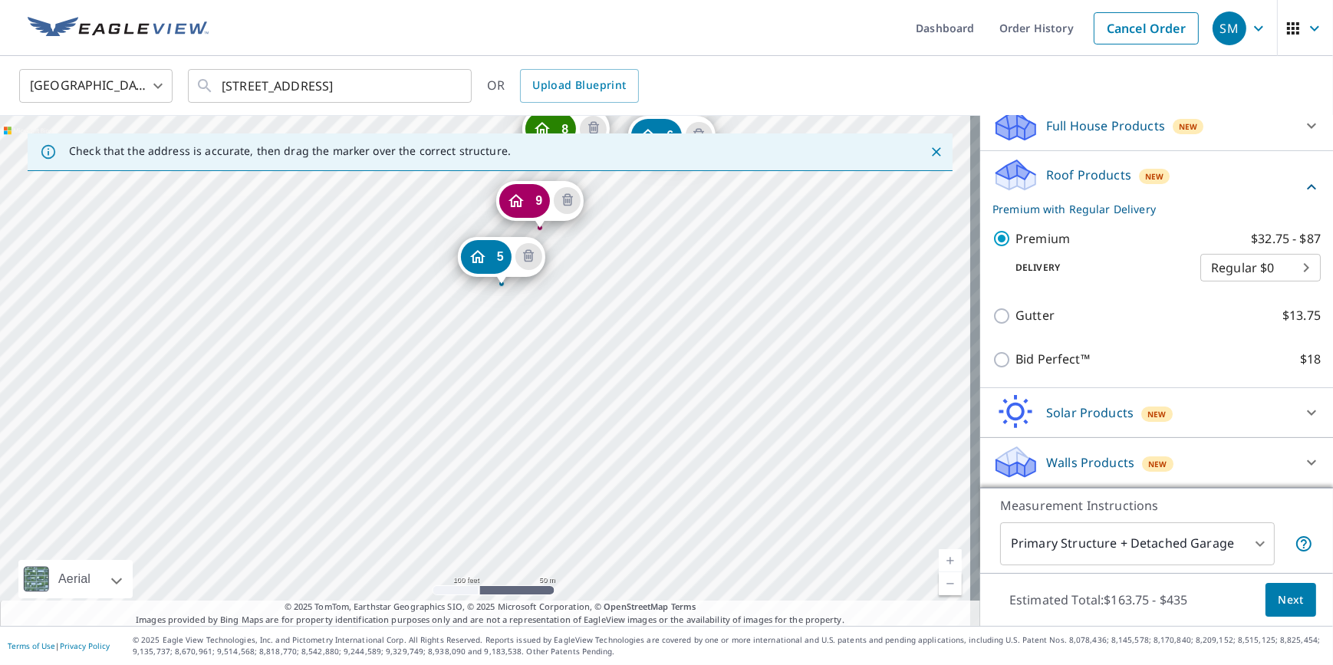
drag, startPoint x: 478, startPoint y: 466, endPoint x: 538, endPoint y: 354, distance: 126.6
click at [538, 354] on div "7 [STREET_ADDRESS] 8 [STREET_ADDRESS] 9 [STREET_ADDRESS] 5 [STREET_ADDRESS] 6 […" at bounding box center [490, 371] width 980 height 510
drag, startPoint x: 501, startPoint y: 258, endPoint x: 501, endPoint y: 267, distance: 9.2
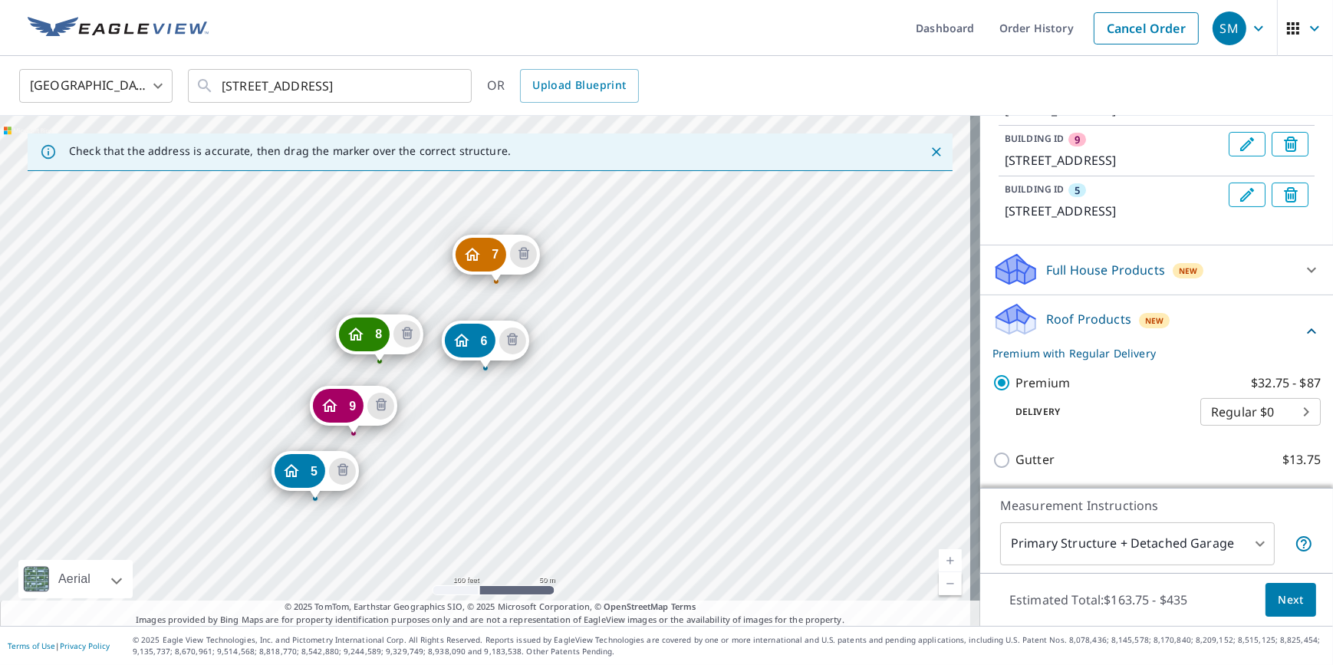
scroll to position [298, 0]
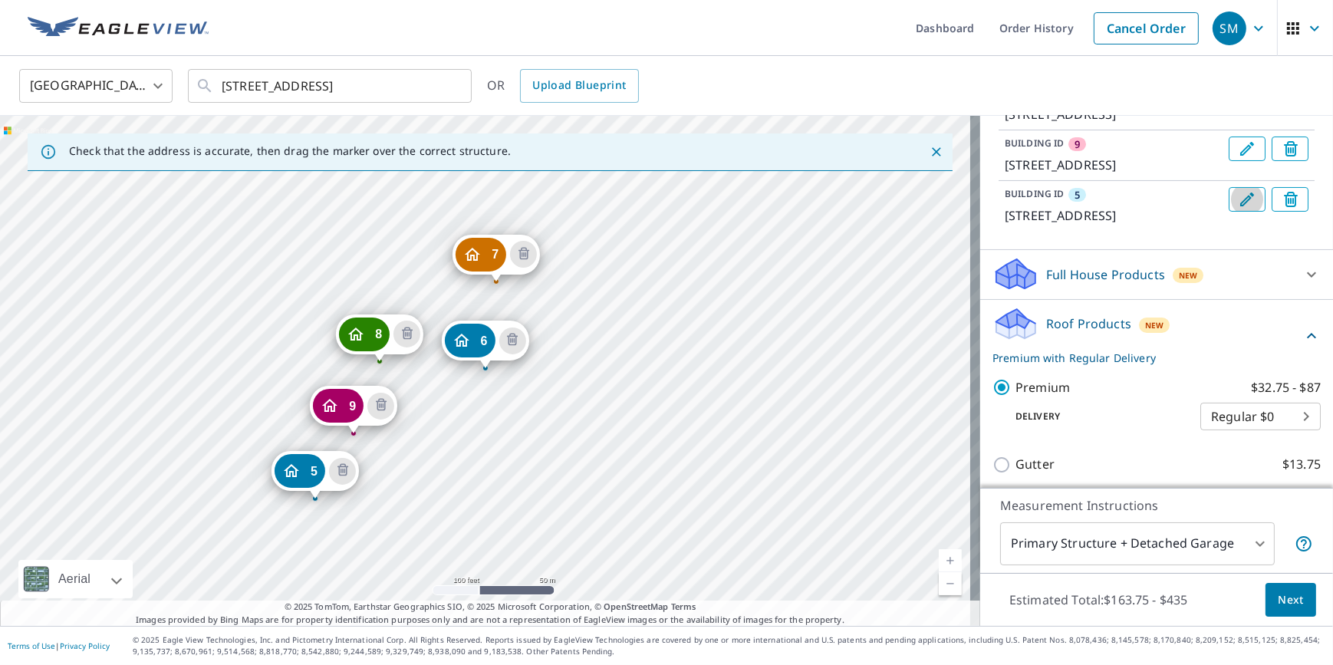
click at [1240, 206] on icon "Edit building 5" at bounding box center [1247, 200] width 14 height 14
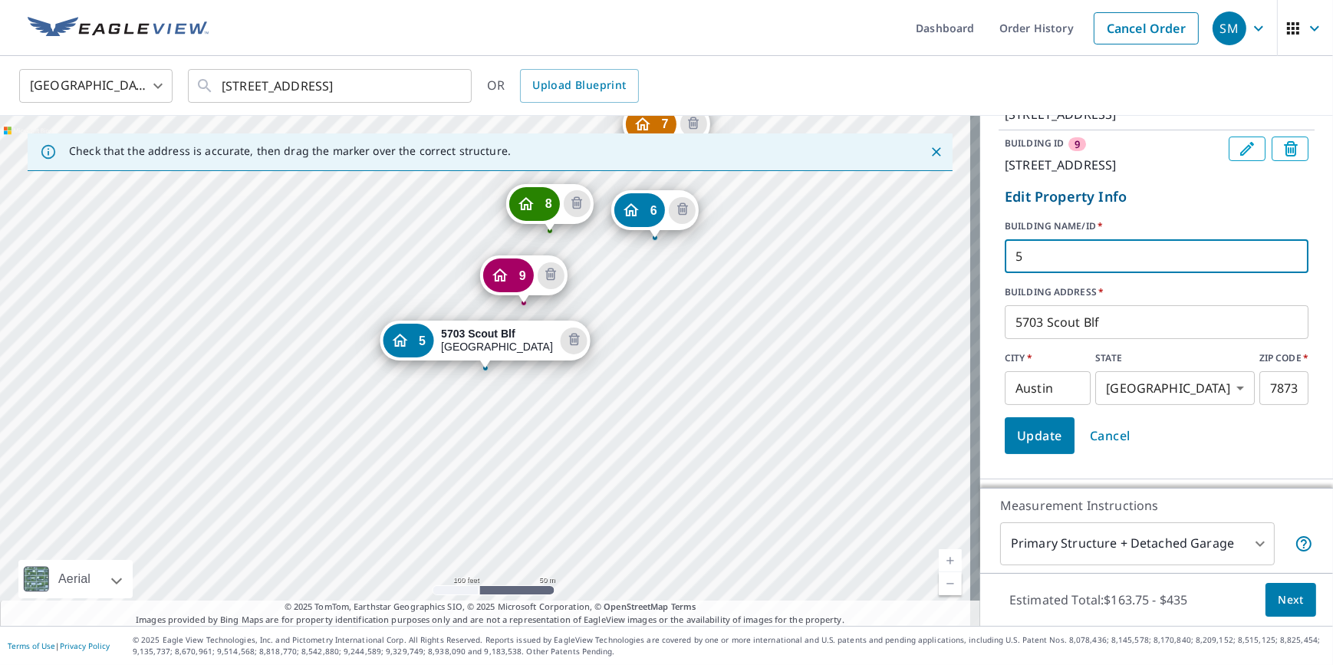
click at [1093, 278] on input "5" at bounding box center [1157, 256] width 304 height 43
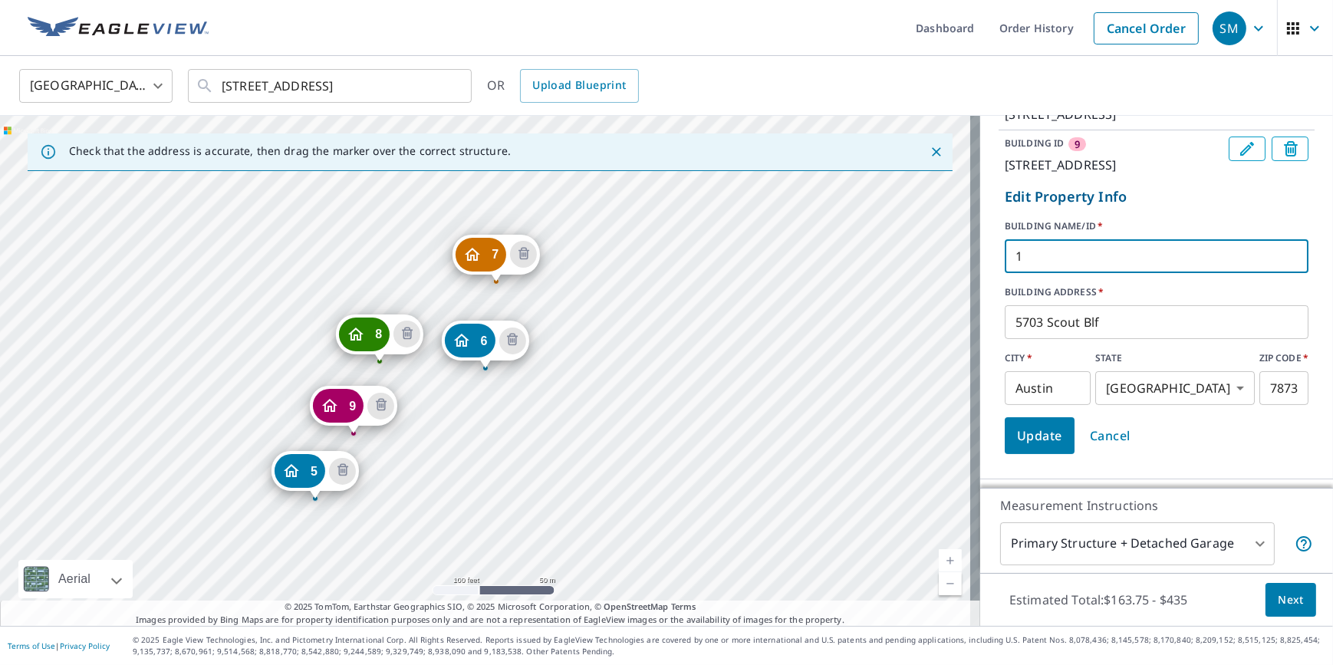
type input "10"
click button "Update" at bounding box center [1040, 435] width 70 height 37
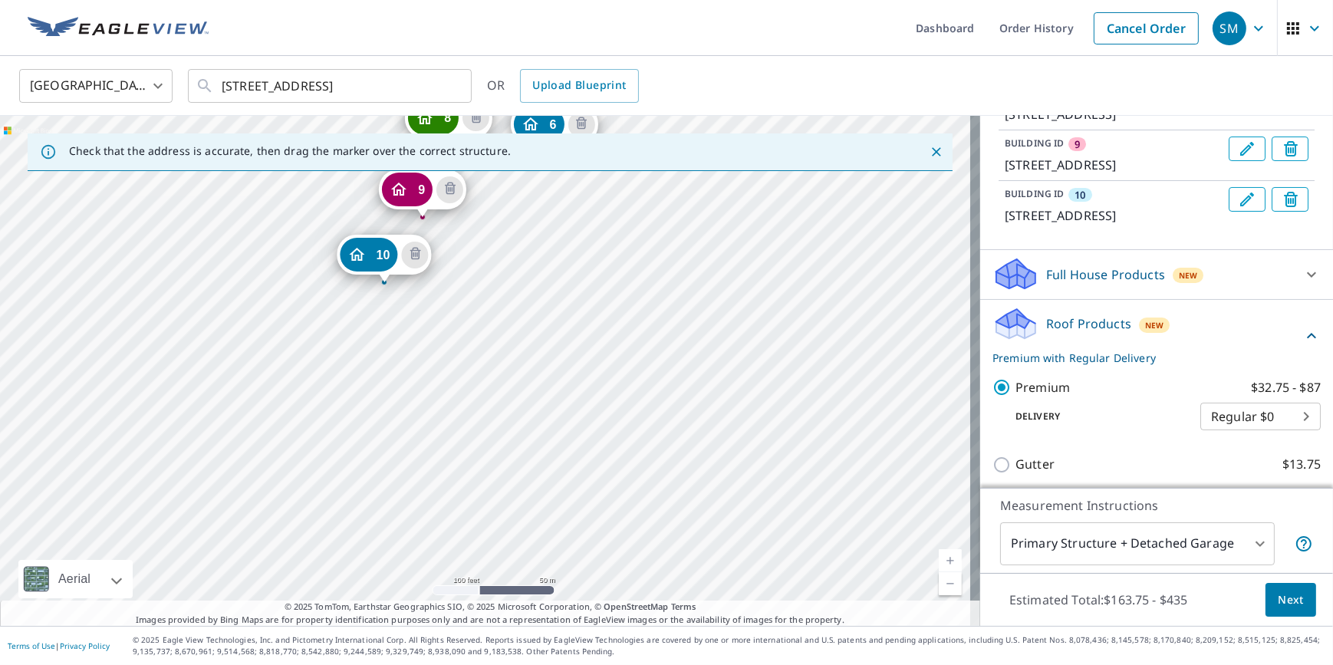
drag, startPoint x: 782, startPoint y: 442, endPoint x: 851, endPoint y: 225, distance: 227.0
click at [851, 225] on div "7 [STREET_ADDRESS] 8 [STREET_ADDRESS] 9 [STREET_ADDRESS] 10 [STREET_ADDRESS] 6 …" at bounding box center [490, 371] width 980 height 510
click at [347, 336] on div "7 [STREET_ADDRESS] 8 [STREET_ADDRESS] 9 [STREET_ADDRESS] 10 [STREET_ADDRESS] 6 …" at bounding box center [490, 371] width 980 height 510
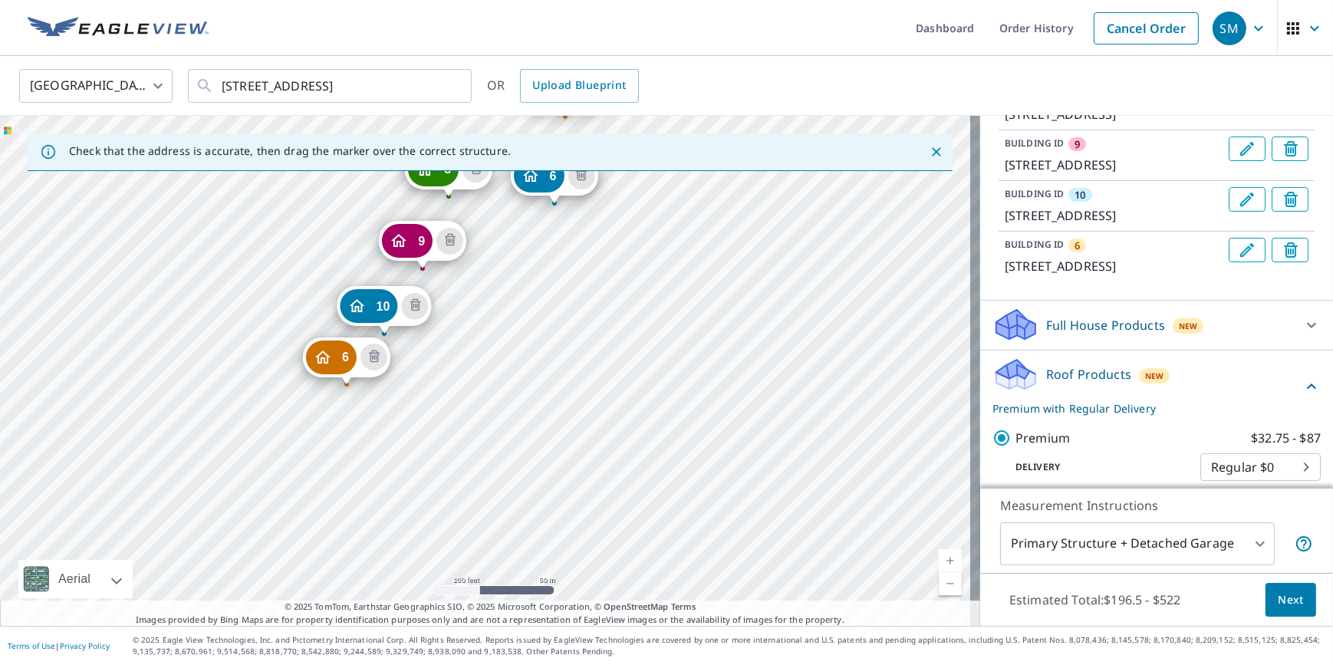
drag, startPoint x: 743, startPoint y: 445, endPoint x: 812, endPoint y: 280, distance: 178.8
click at [812, 280] on div "7 [STREET_ADDRESS] 8 [STREET_ADDRESS] 9 [STREET_ADDRESS] 10 [STREET_ADDRESS] 6 …" at bounding box center [490, 371] width 980 height 510
click at [334, 361] on div "6" at bounding box center [331, 358] width 51 height 34
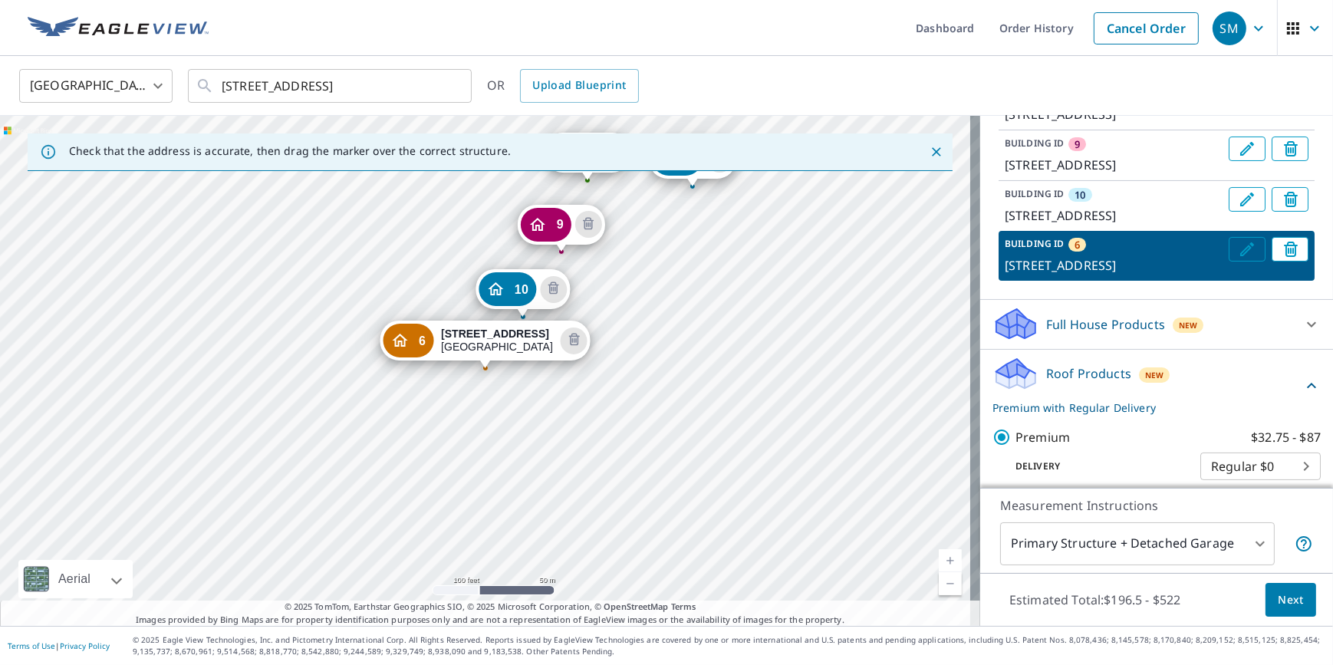
click at [1240, 256] on icon "Edit building 6" at bounding box center [1247, 249] width 14 height 14
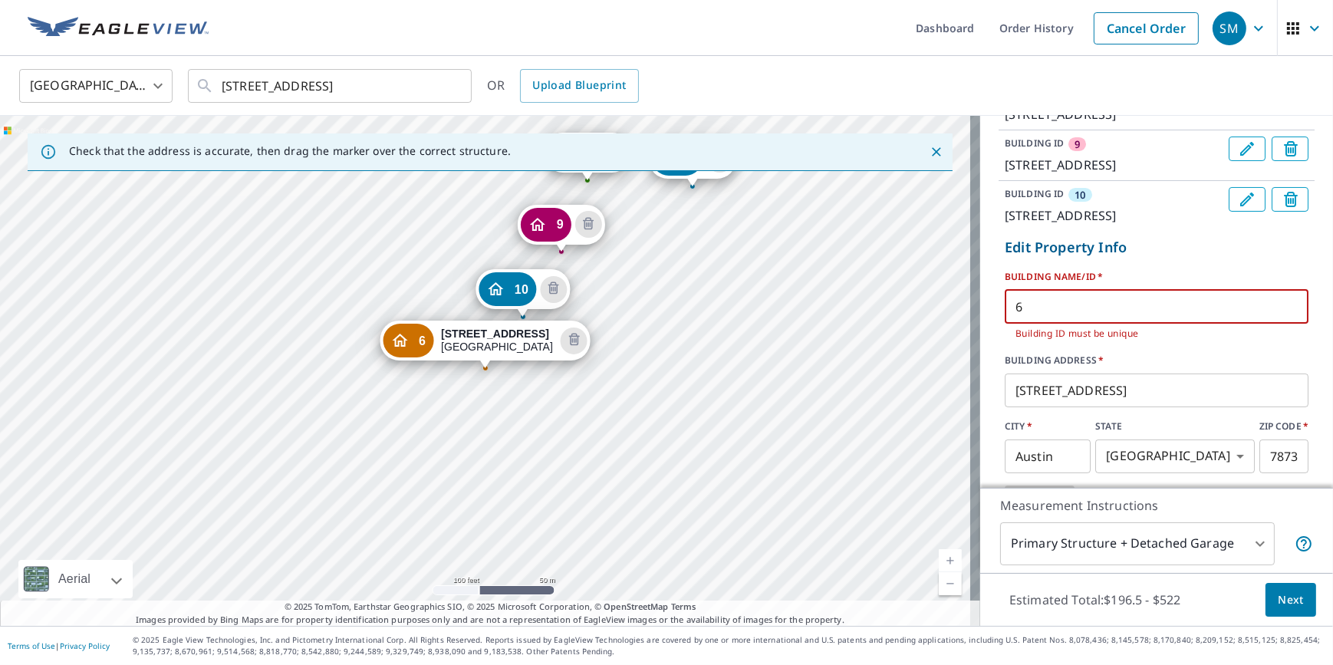
click at [1026, 328] on input "6" at bounding box center [1157, 306] width 304 height 43
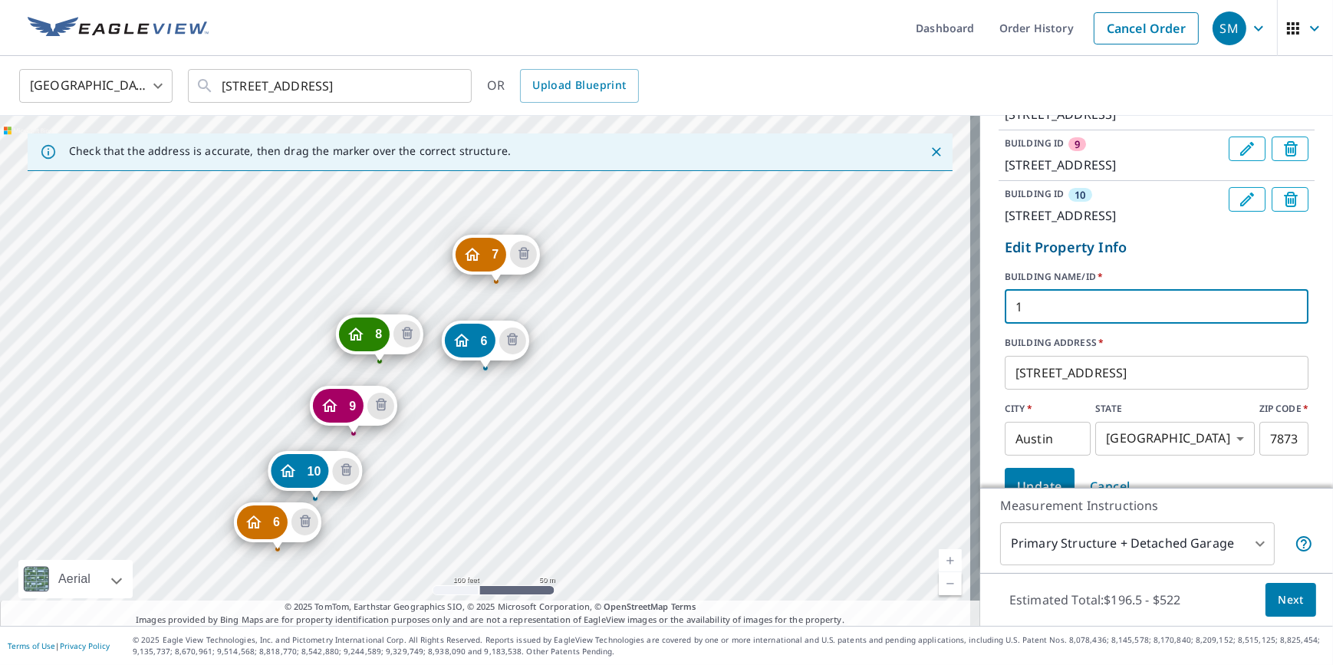
type input "11"
click button "Update" at bounding box center [1040, 486] width 70 height 37
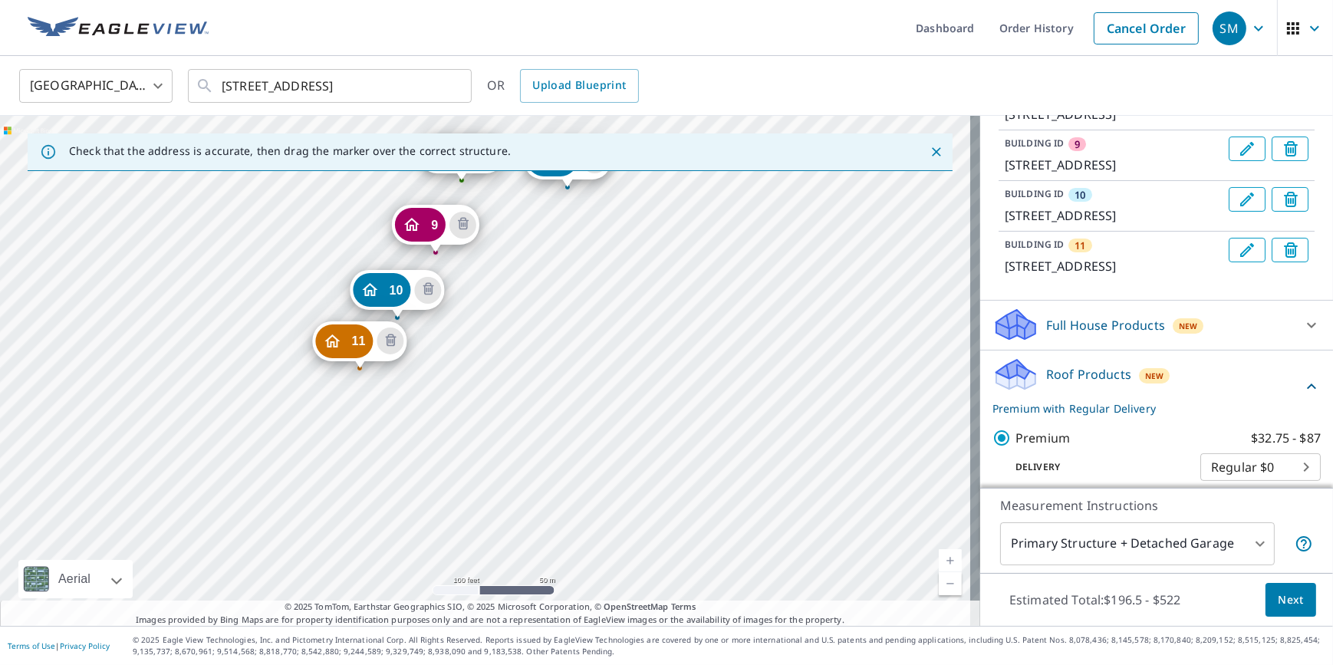
drag, startPoint x: 783, startPoint y: 394, endPoint x: 865, endPoint y: 213, distance: 198.7
click at [865, 213] on div "7 [STREET_ADDRESS] 8 [STREET_ADDRESS] 9 [STREET_ADDRESS] 10 [STREET_ADDRESS] 11…" at bounding box center [490, 371] width 980 height 510
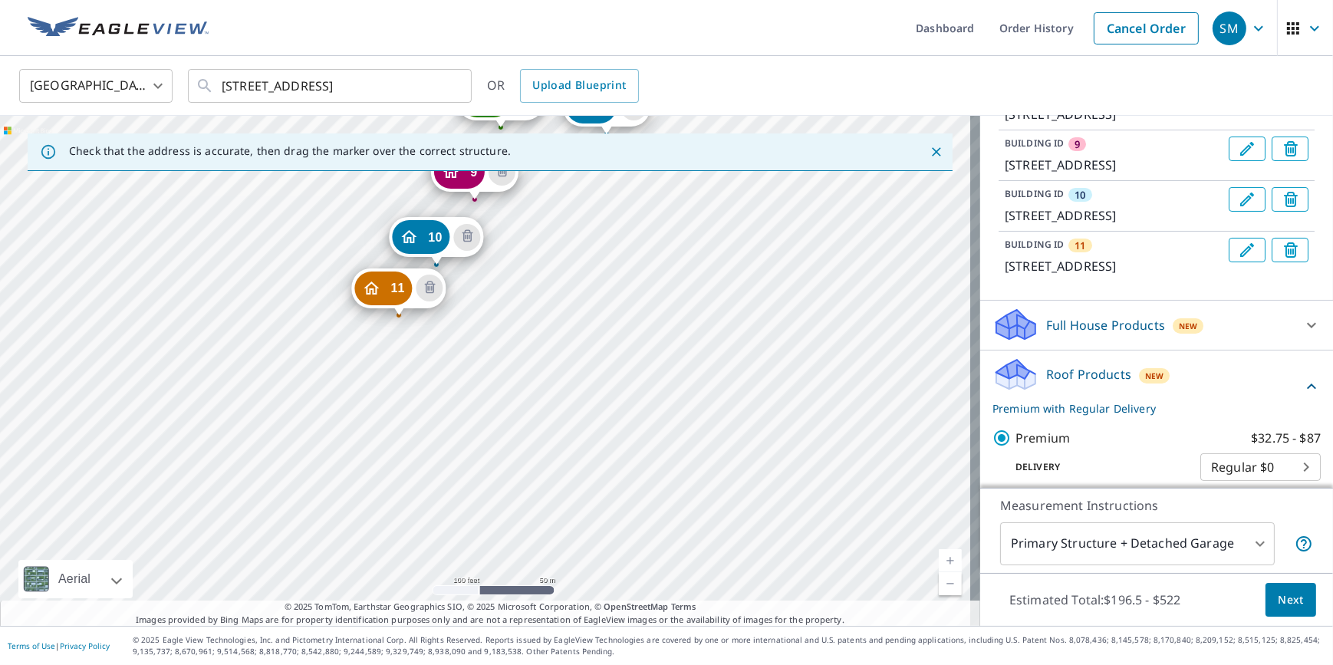
drag, startPoint x: 597, startPoint y: 404, endPoint x: 591, endPoint y: 374, distance: 30.7
click at [636, 351] on div "7 [STREET_ADDRESS] 8 [STREET_ADDRESS] 9 [STREET_ADDRESS] 10 [STREET_ADDRESS] 11…" at bounding box center [490, 371] width 980 height 510
click at [354, 409] on div "7 [STREET_ADDRESS] 8 [STREET_ADDRESS] 9 [STREET_ADDRESS] 10 [STREET_ADDRESS] 11…" at bounding box center [490, 371] width 980 height 510
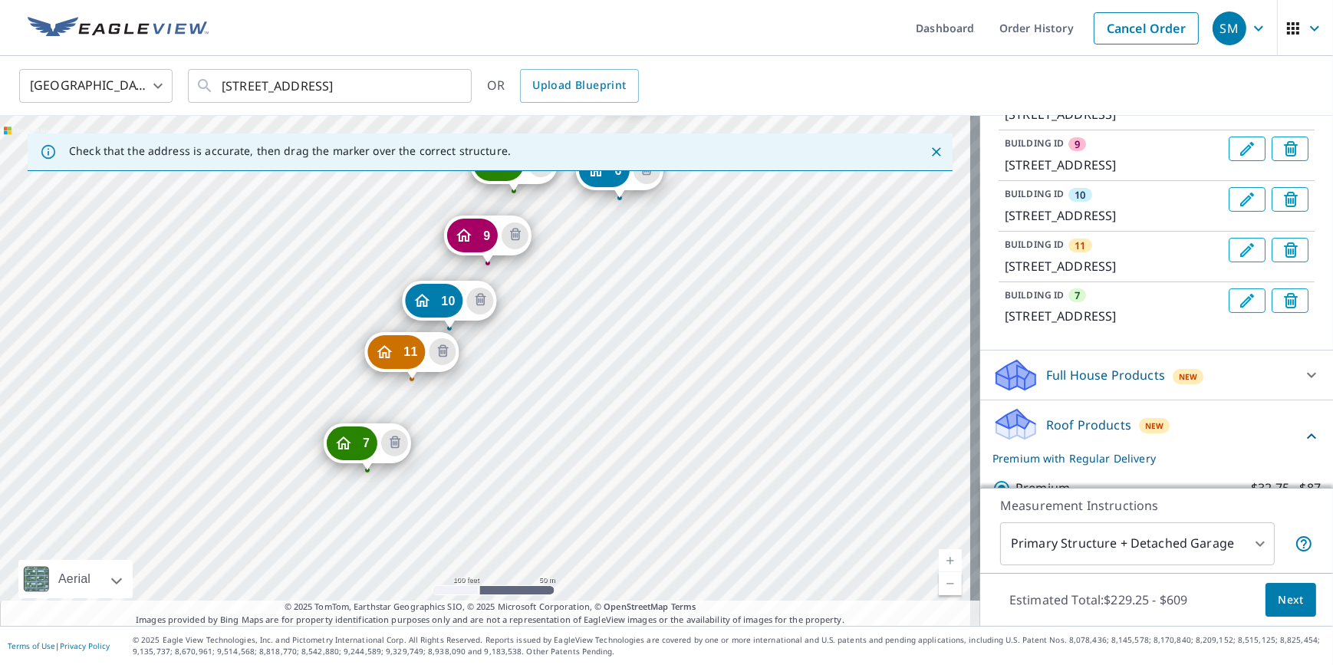
drag, startPoint x: 395, startPoint y: 532, endPoint x: 528, endPoint y: 362, distance: 215.9
click at [528, 362] on div "7 [STREET_ADDRESS] 8 [STREET_ADDRESS] 9 [STREET_ADDRESS] 10 [STREET_ADDRESS] 11…" at bounding box center [490, 371] width 980 height 510
click at [353, 443] on div "7" at bounding box center [350, 443] width 51 height 34
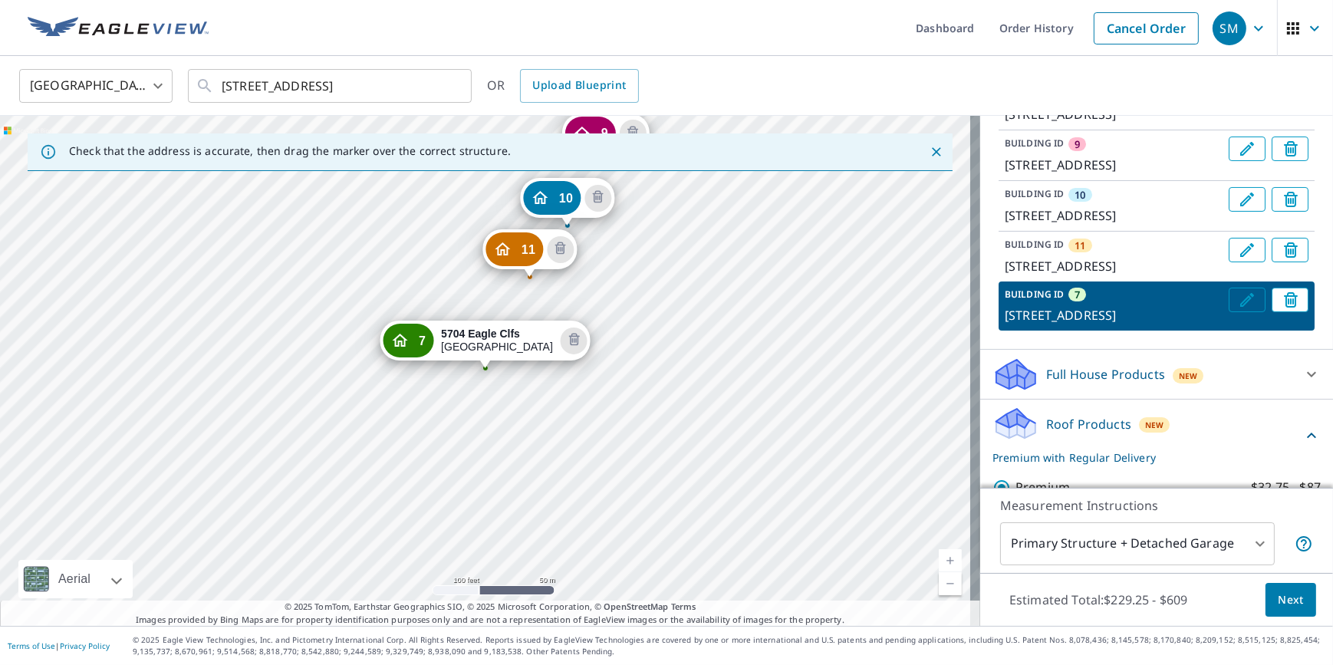
click at [1238, 309] on icon "Edit building 7" at bounding box center [1247, 300] width 18 height 18
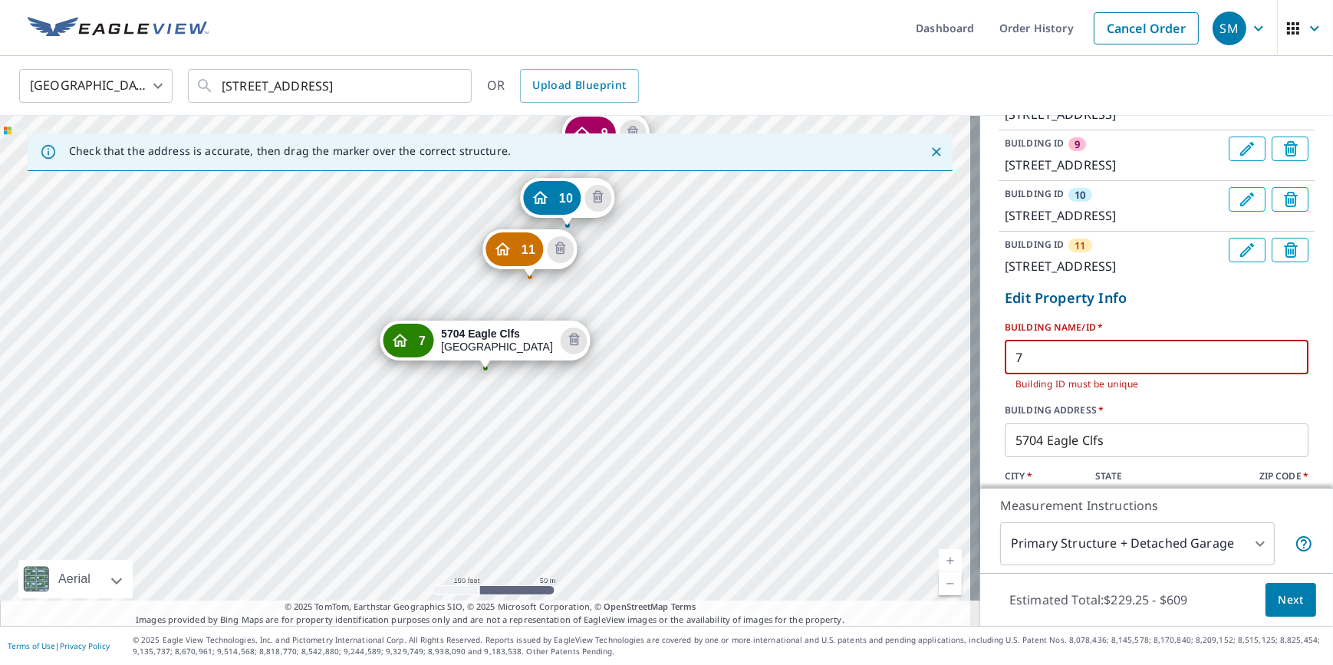
click at [1061, 379] on input "7" at bounding box center [1157, 357] width 304 height 43
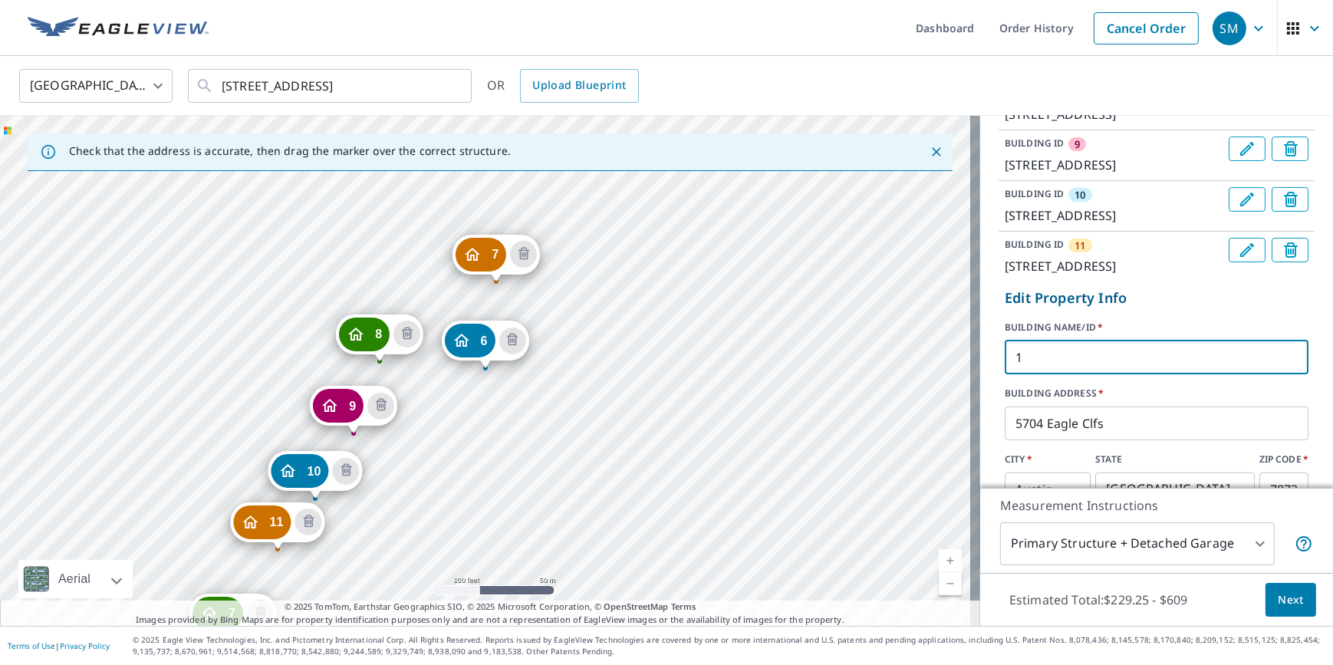
type input "12"
click button "Update" at bounding box center [1040, 536] width 70 height 37
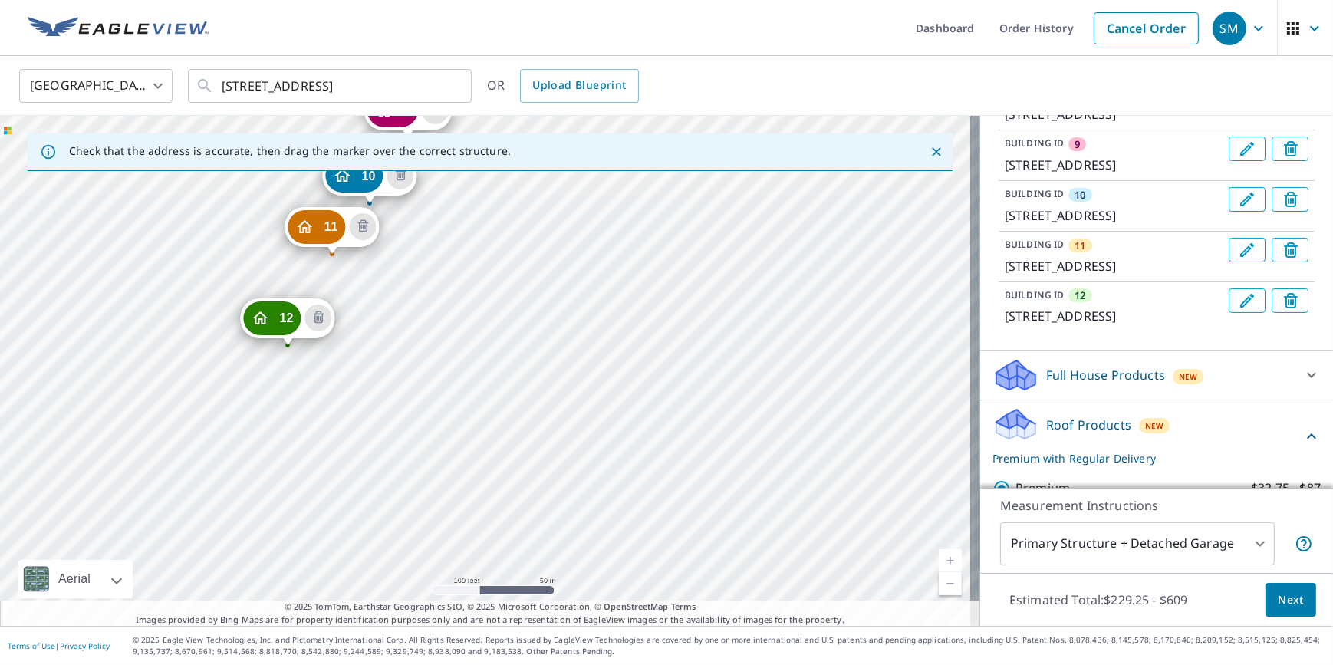
drag, startPoint x: 825, startPoint y: 419, endPoint x: 880, endPoint y: 123, distance: 301.0
click at [880, 123] on div "7 [STREET_ADDRESS] 8 [STREET_ADDRESS] 9 [STREET_ADDRESS] 10 [STREET_ADDRESS] 11…" at bounding box center [490, 371] width 980 height 510
click at [254, 417] on div "7 [STREET_ADDRESS] 8 [STREET_ADDRESS] 9 [STREET_ADDRESS] 10 [STREET_ADDRESS] 11…" at bounding box center [490, 371] width 980 height 510
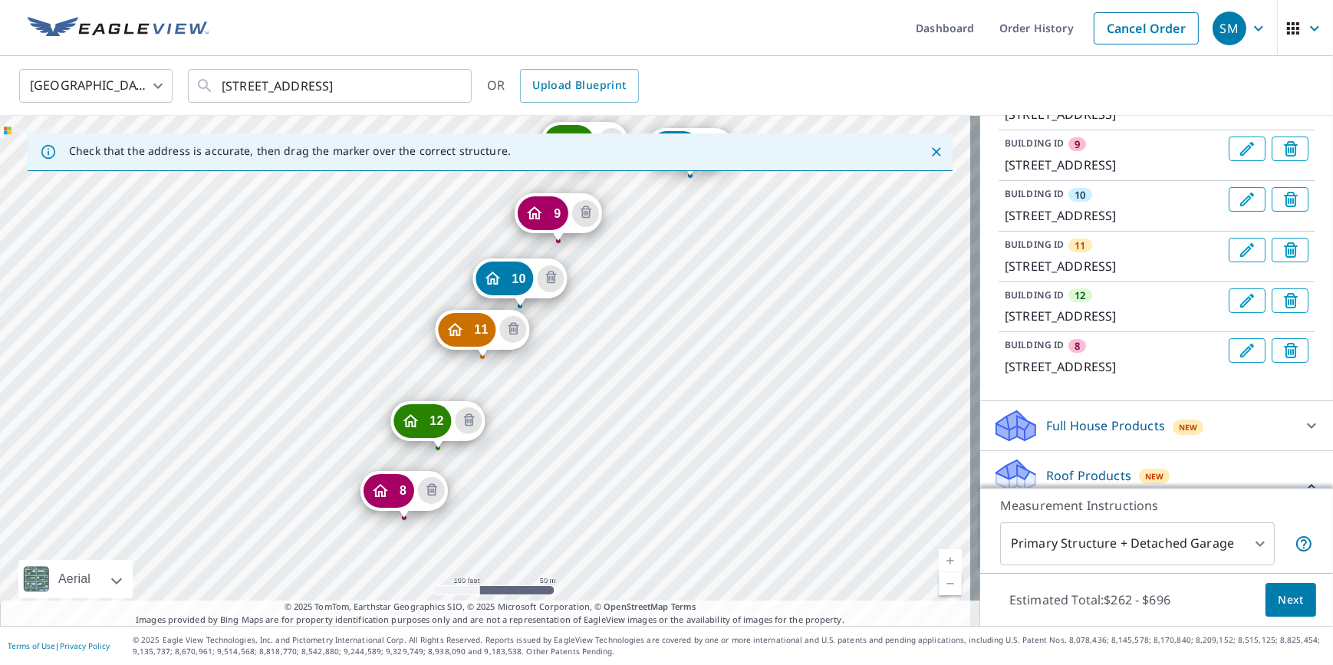
drag, startPoint x: 448, startPoint y: 491, endPoint x: 653, endPoint y: 299, distance: 280.5
click at [653, 299] on div "7 [STREET_ADDRESS] 8 [STREET_ADDRESS] 9 [STREET_ADDRESS] 10 [GEOGRAPHIC_DATA] 1…" at bounding box center [490, 371] width 980 height 510
click at [395, 498] on div "8" at bounding box center [389, 492] width 51 height 34
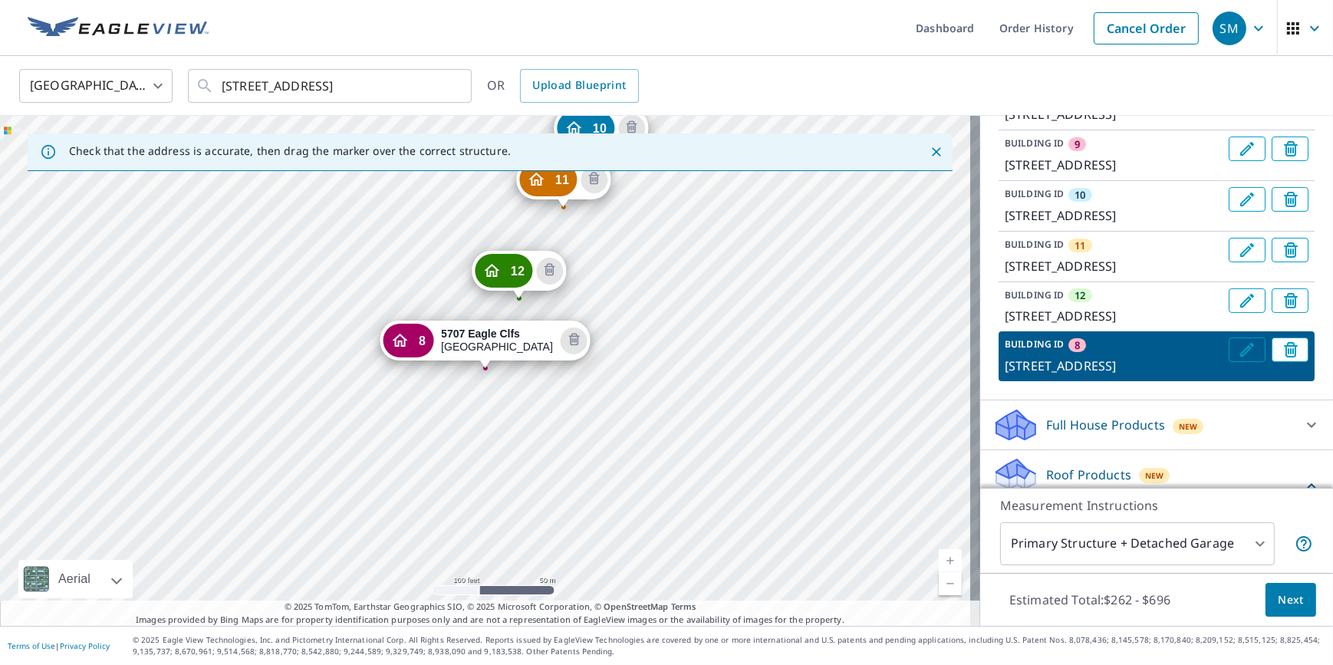
click at [1238, 359] on icon "Edit building 8" at bounding box center [1247, 350] width 18 height 18
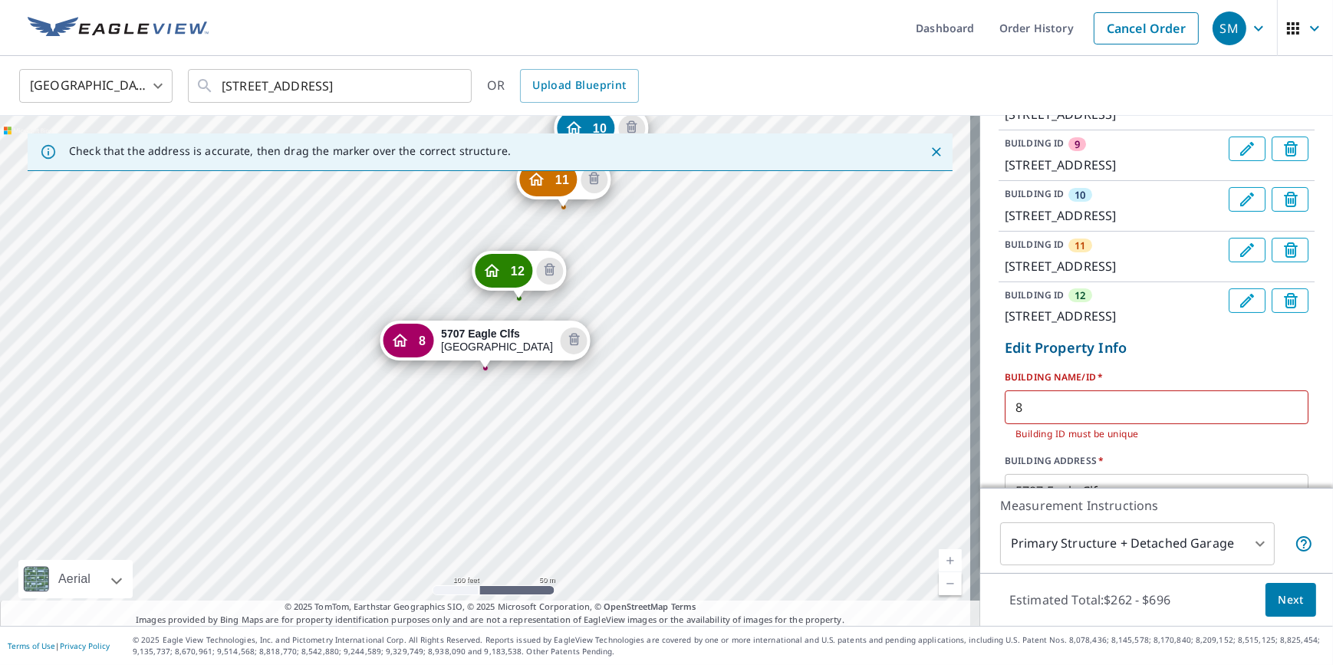
click at [1088, 429] on input "8" at bounding box center [1157, 407] width 304 height 43
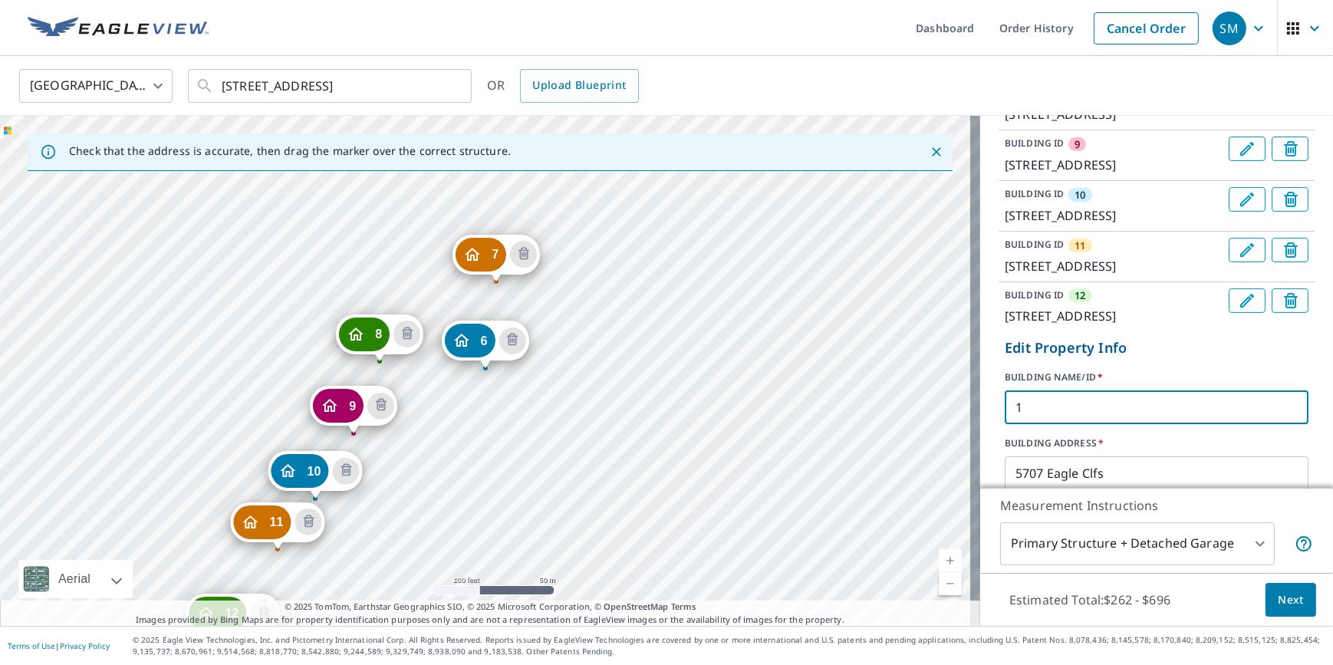
type input "13"
click button "Update" at bounding box center [1040, 586] width 70 height 37
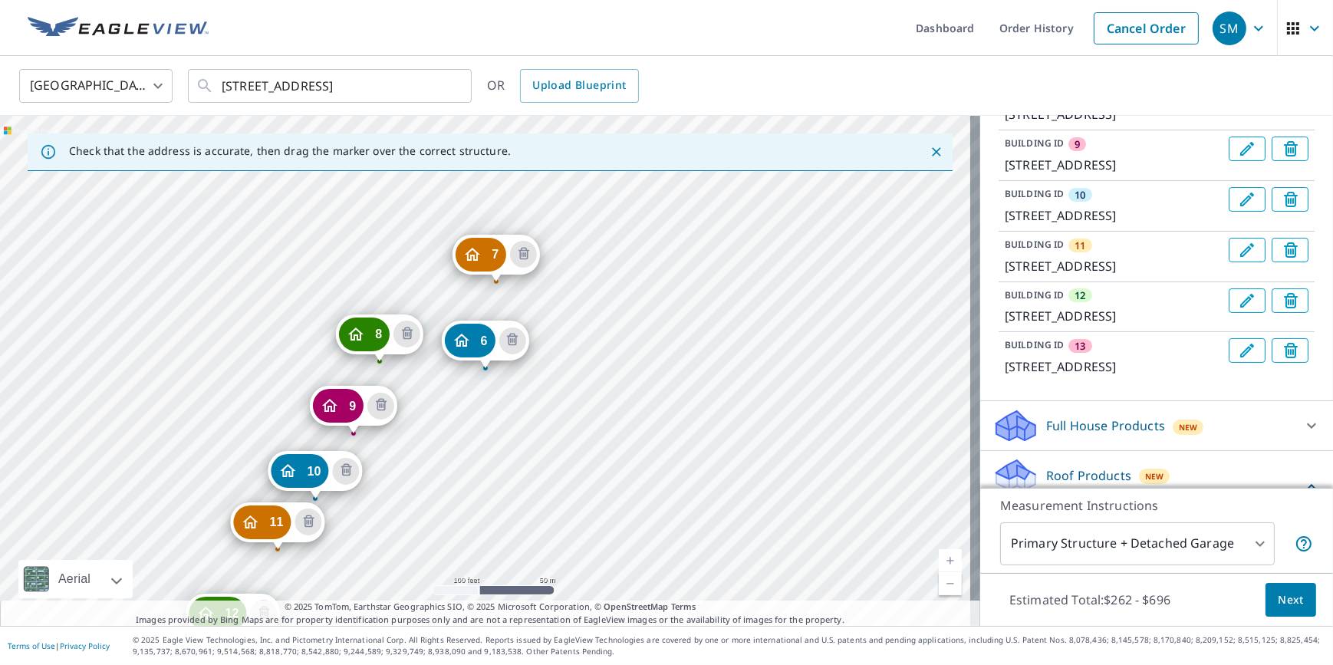
click at [939, 582] on link "Current Level 18, Zoom Out" at bounding box center [950, 583] width 23 height 23
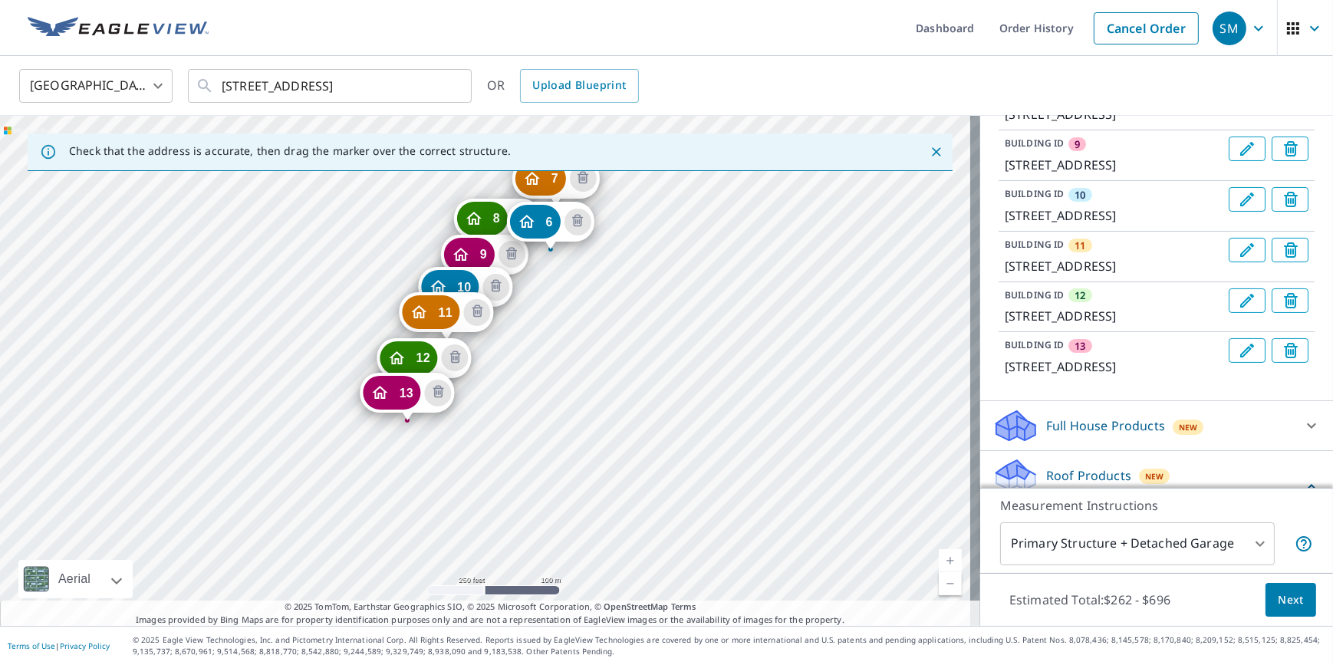
drag, startPoint x: 670, startPoint y: 550, endPoint x: 735, endPoint y: 431, distance: 135.2
click at [735, 431] on div "7 [STREET_ADDRESS] 8 [STREET_ADDRESS] 9 [GEOGRAPHIC_DATA] 10 [GEOGRAPHIC_DATA] …" at bounding box center [490, 371] width 980 height 510
click at [939, 560] on link "Current Level 17, Zoom In" at bounding box center [950, 560] width 23 height 23
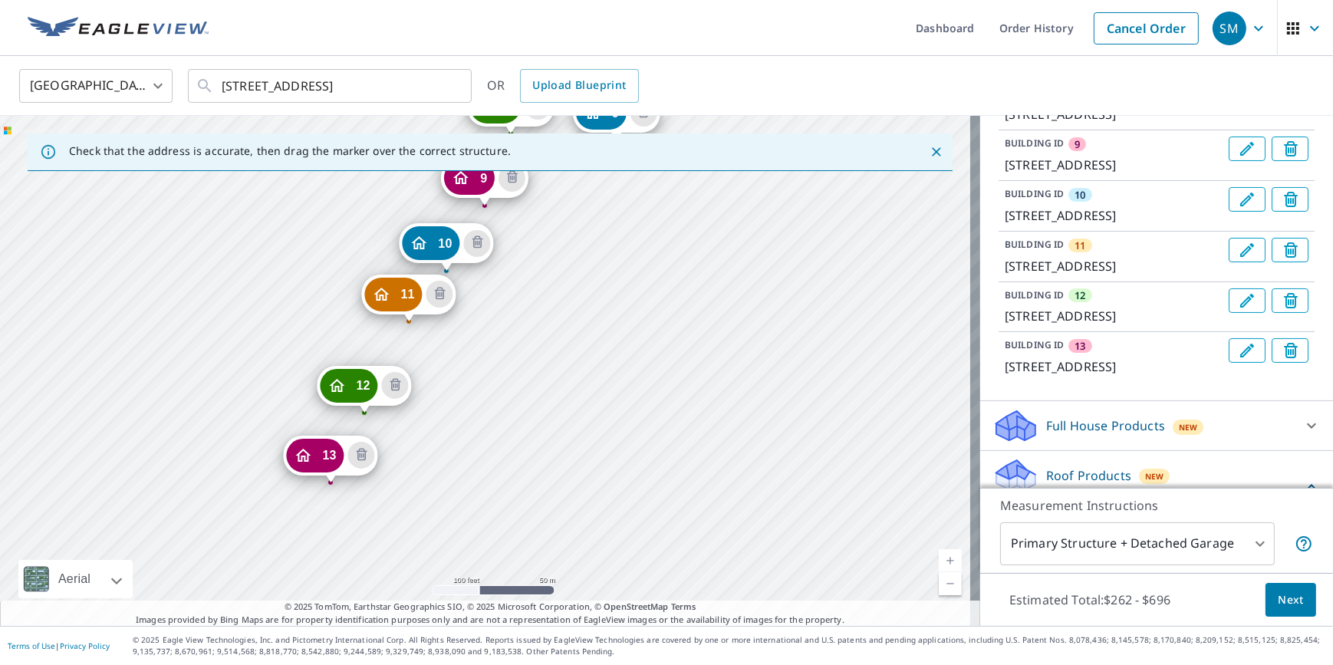
drag, startPoint x: 798, startPoint y: 361, endPoint x: 800, endPoint y: 371, distance: 10.2
click at [800, 371] on div "7 [STREET_ADDRESS] 8 [STREET_ADDRESS] 9 [GEOGRAPHIC_DATA] 10 [GEOGRAPHIC_DATA] …" at bounding box center [490, 371] width 980 height 510
drag, startPoint x: 331, startPoint y: 462, endPoint x: 346, endPoint y: 471, distance: 17.9
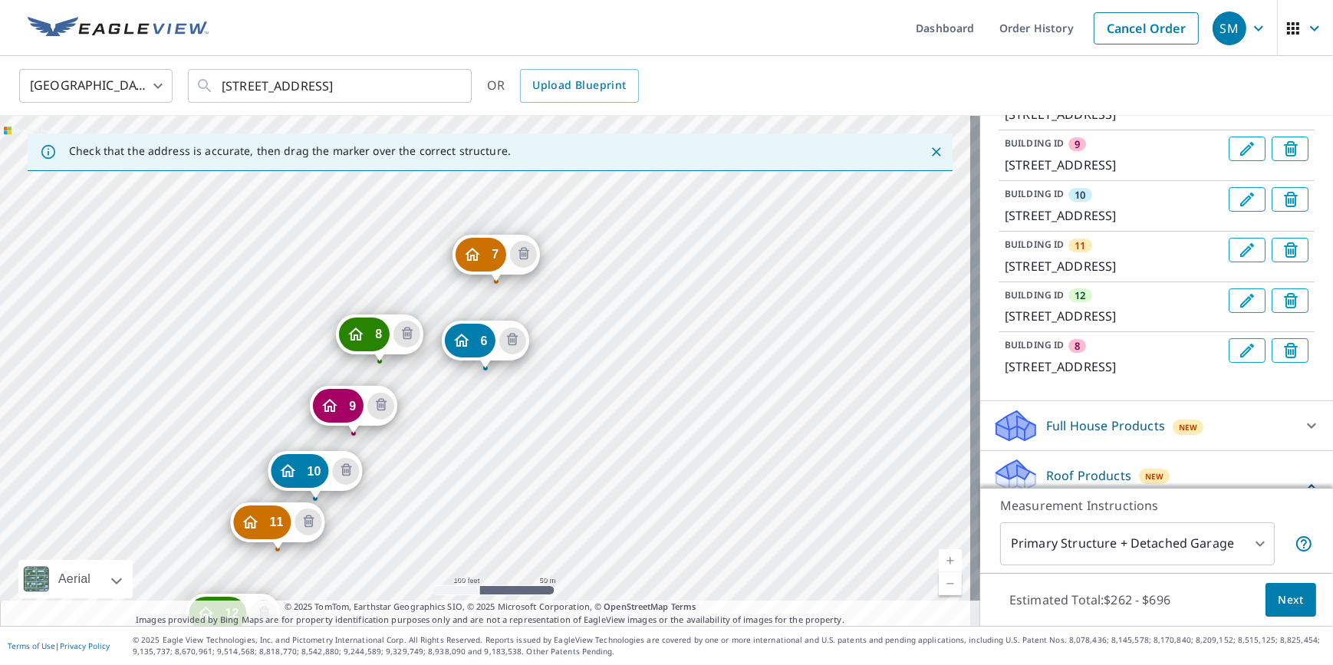
click at [772, 397] on div "7 [STREET_ADDRESS] 8 [STREET_ADDRESS] 9 [GEOGRAPHIC_DATA] 10 [GEOGRAPHIC_DATA] …" at bounding box center [490, 371] width 980 height 510
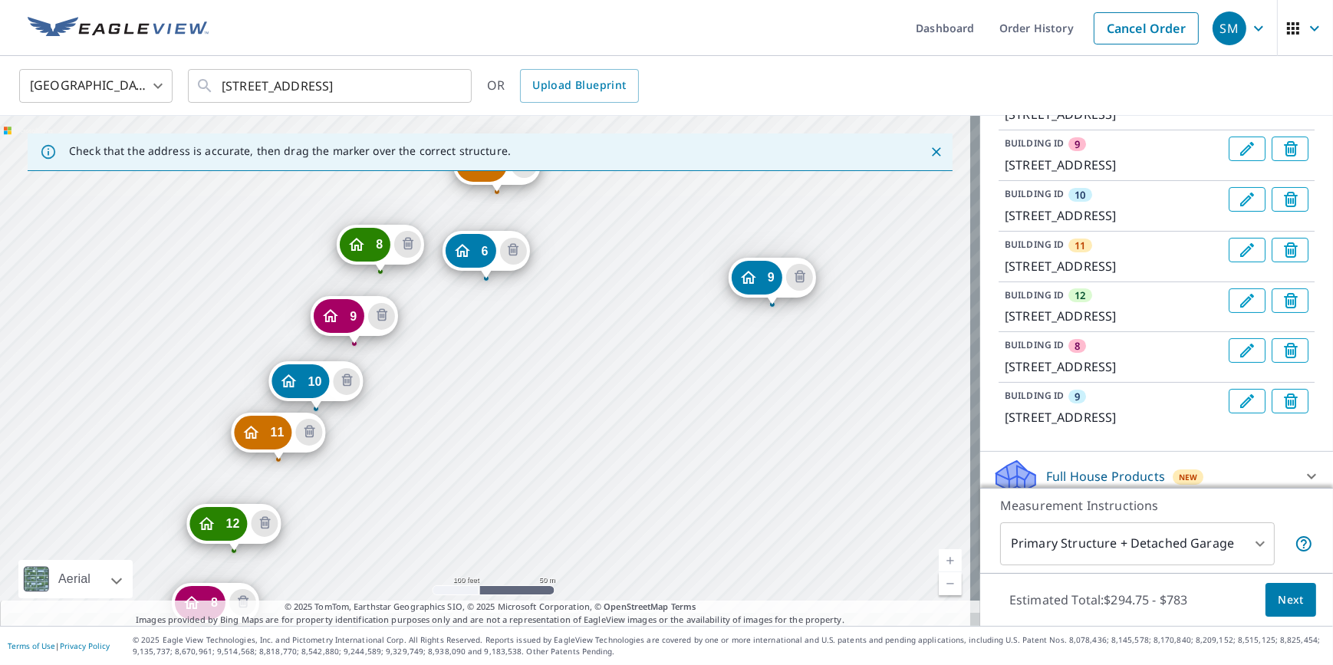
drag, startPoint x: 779, startPoint y: 469, endPoint x: 780, endPoint y: 380, distance: 89.7
click at [780, 380] on div "7 [STREET_ADDRESS] 8 [STREET_ADDRESS] 9 [GEOGRAPHIC_DATA] 10 [GEOGRAPHIC_DATA] …" at bounding box center [490, 371] width 980 height 510
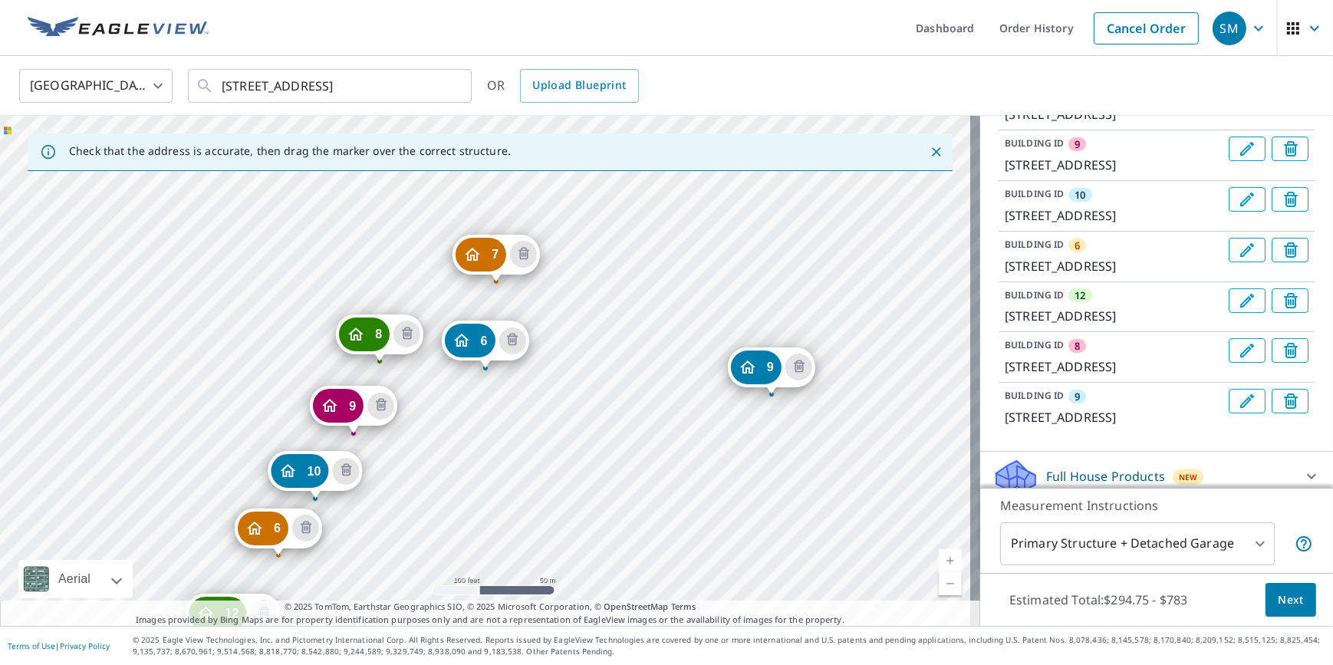
click at [792, 464] on div "7 [STREET_ADDRESS] 8 [STREET_ADDRESS] 9 [GEOGRAPHIC_DATA] 10 [GEOGRAPHIC_DATA] …" at bounding box center [490, 371] width 980 height 510
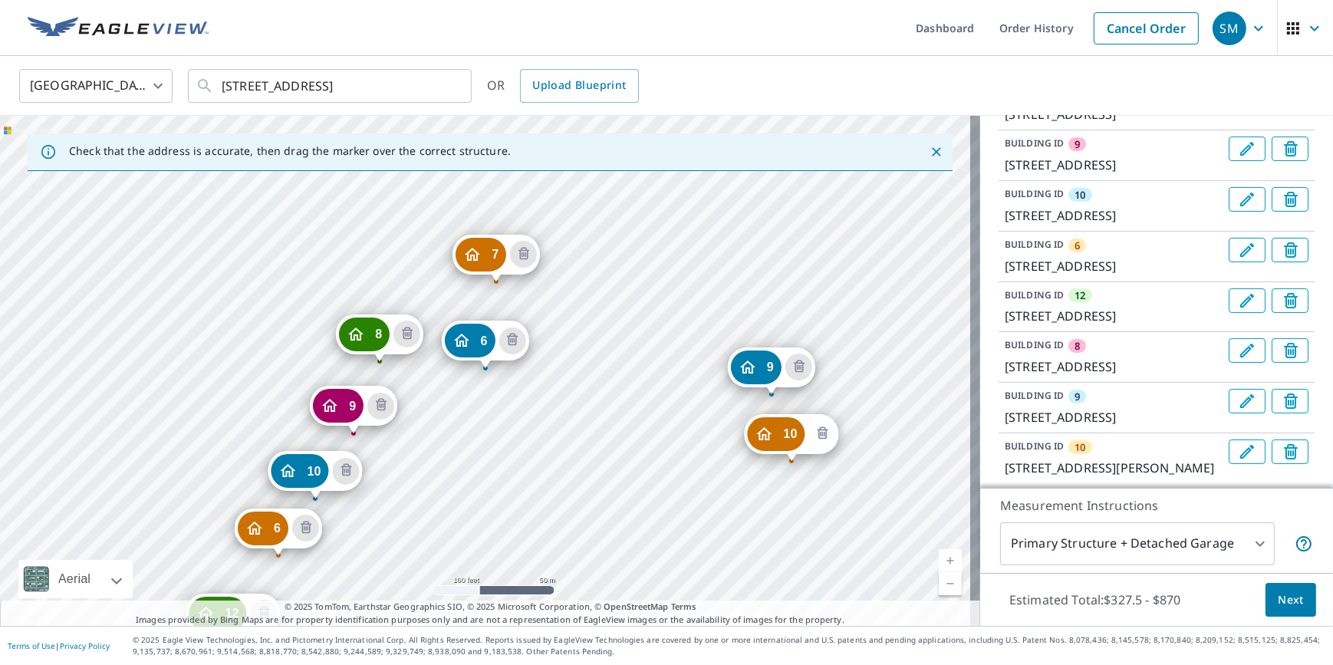
click at [821, 433] on icon "Delete building 10" at bounding box center [822, 434] width 18 height 18
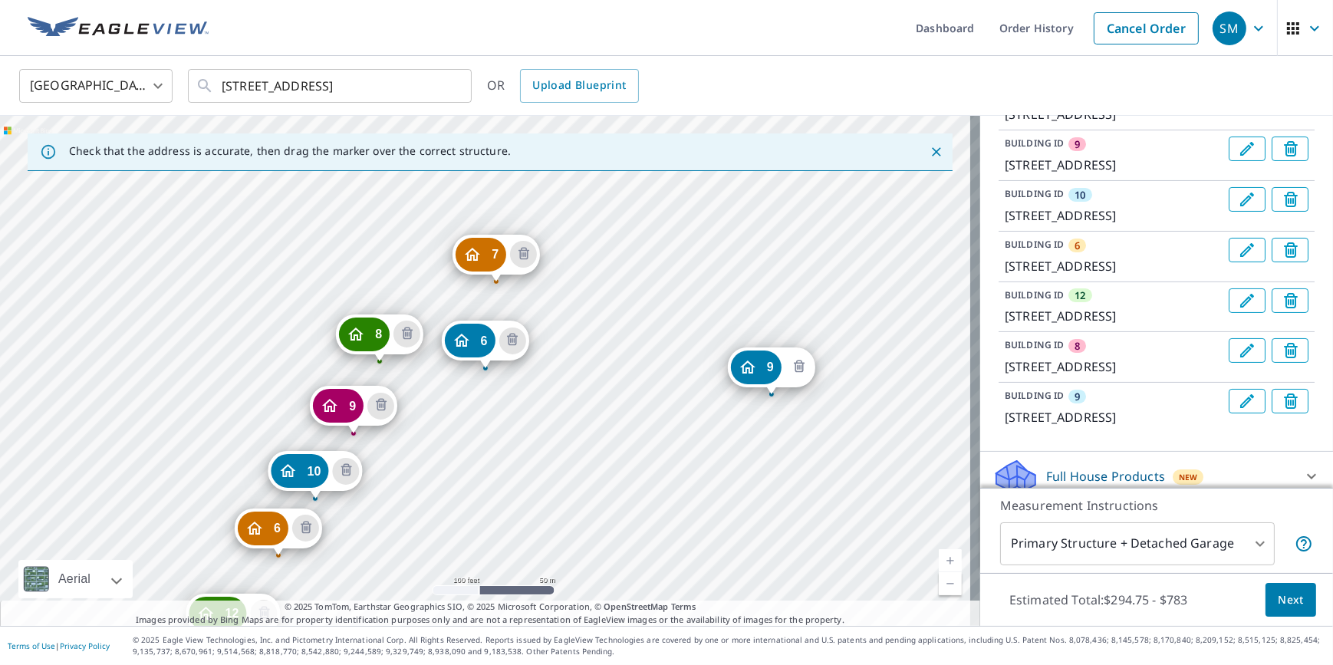
click at [798, 359] on icon "Delete building 9" at bounding box center [799, 367] width 18 height 18
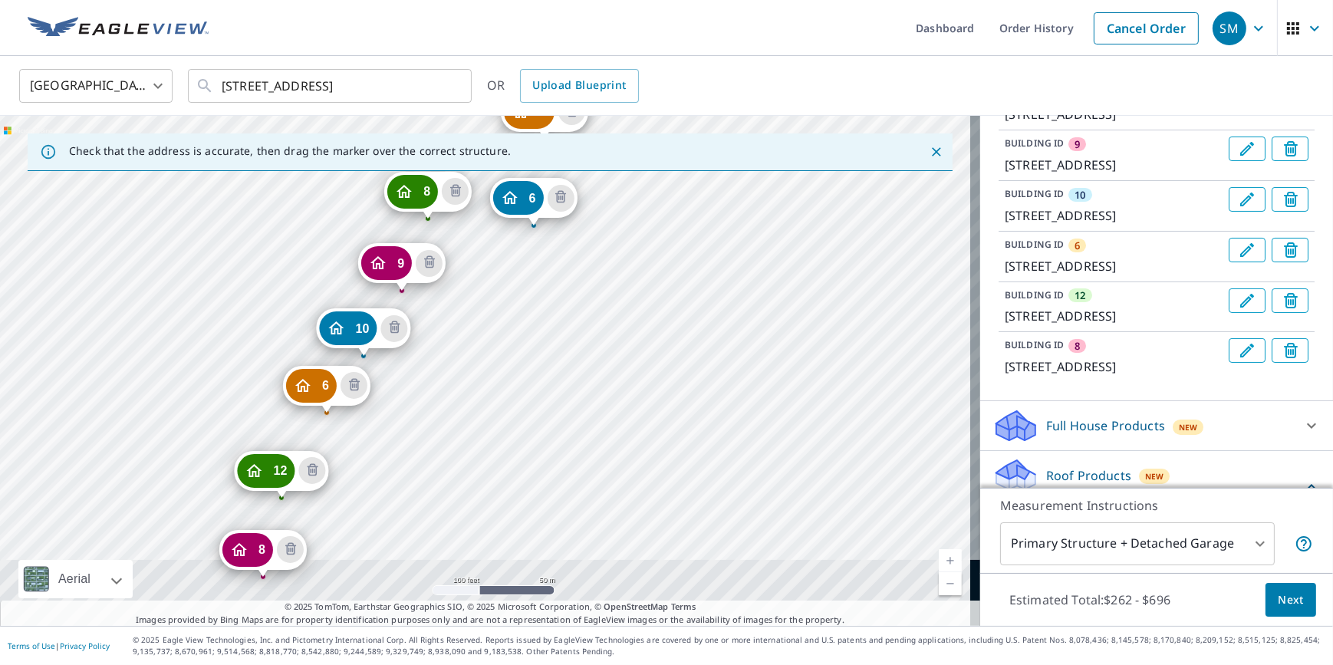
drag, startPoint x: 708, startPoint y: 492, endPoint x: 753, endPoint y: 357, distance: 142.4
click at [753, 357] on div "7 [STREET_ADDRESS] 8 [STREET_ADDRESS] 9 [GEOGRAPHIC_DATA] 10 [GEOGRAPHIC_DATA] …" at bounding box center [490, 371] width 980 height 510
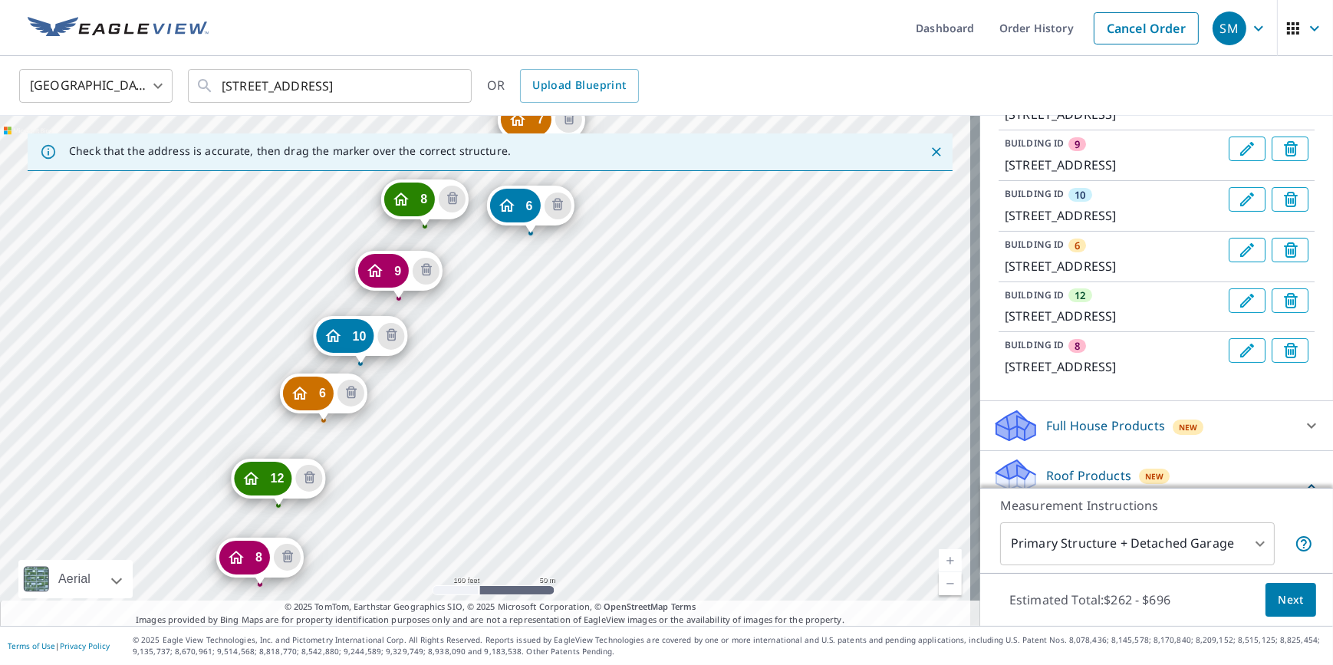
click at [940, 586] on link "Current Level 18, Zoom Out" at bounding box center [950, 583] width 23 height 23
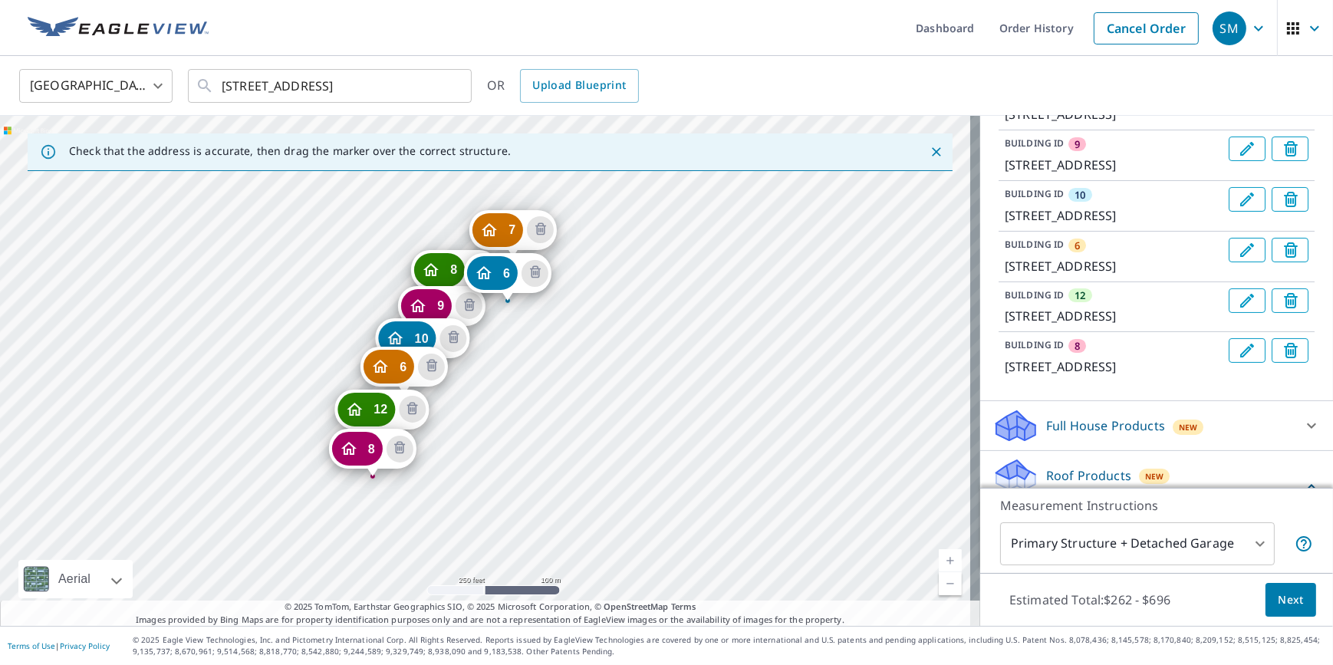
click at [360, 448] on div "8" at bounding box center [357, 449] width 51 height 34
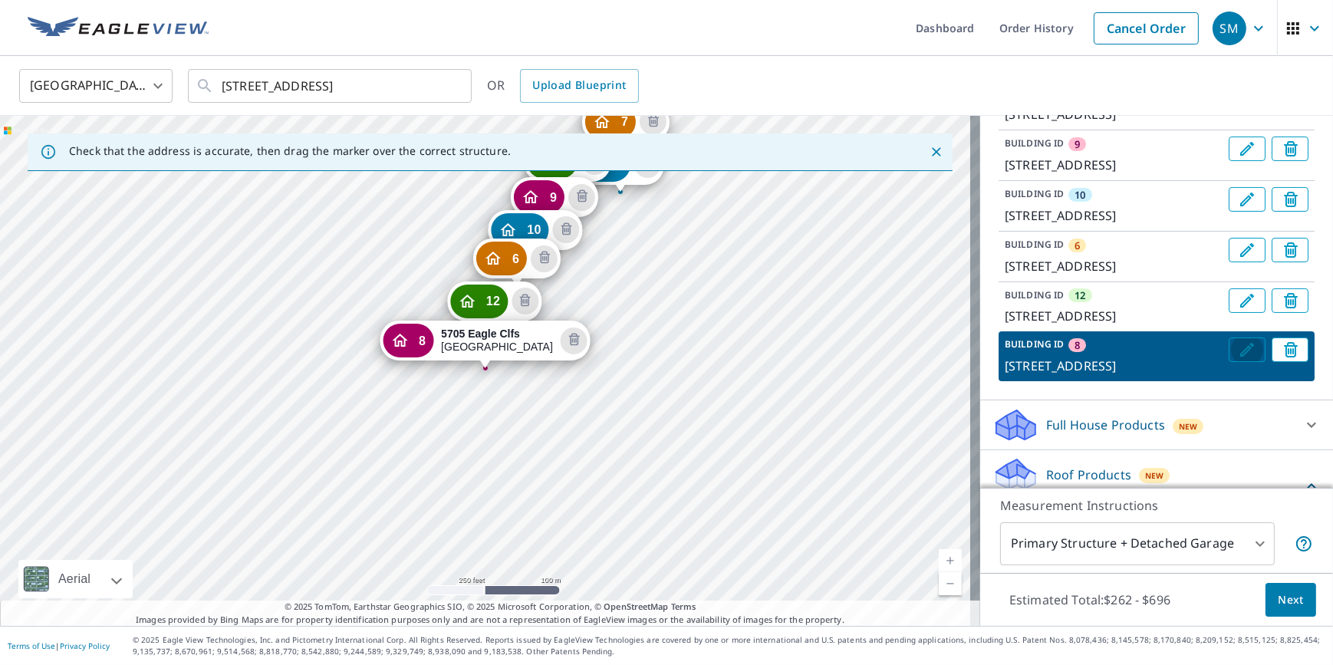
click at [1238, 359] on icon "Edit building 8" at bounding box center [1247, 350] width 18 height 18
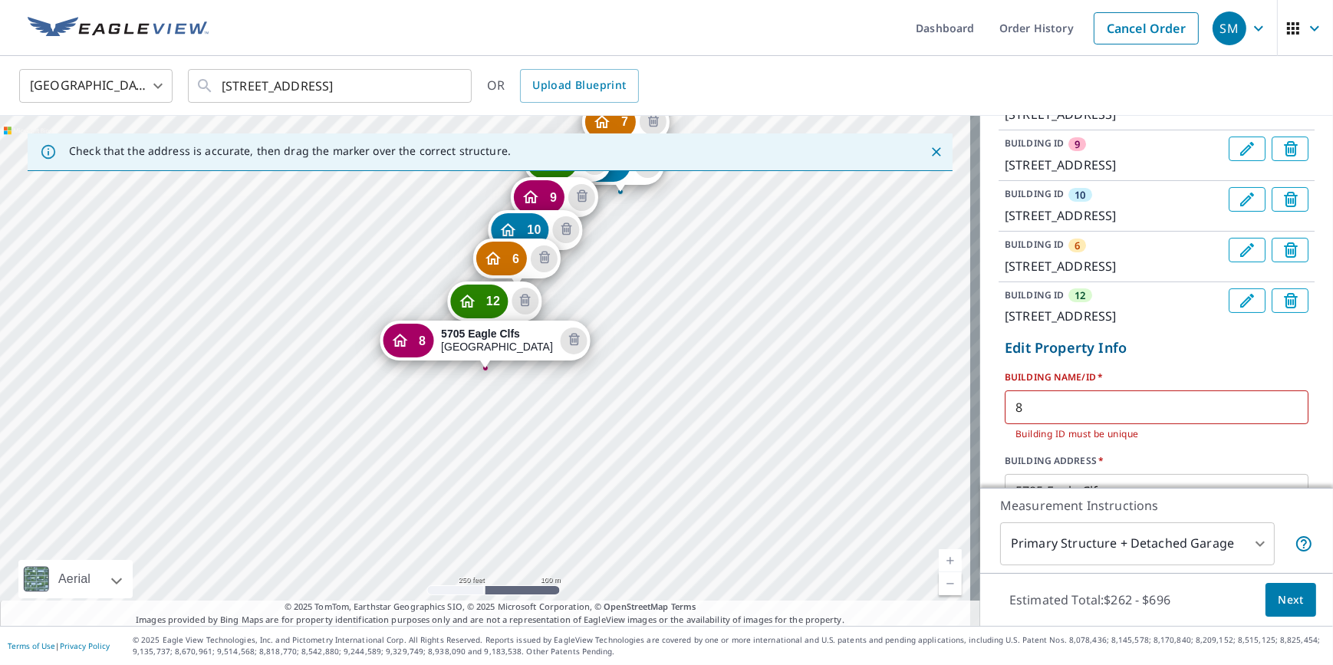
click at [1056, 429] on input "8" at bounding box center [1157, 407] width 304 height 43
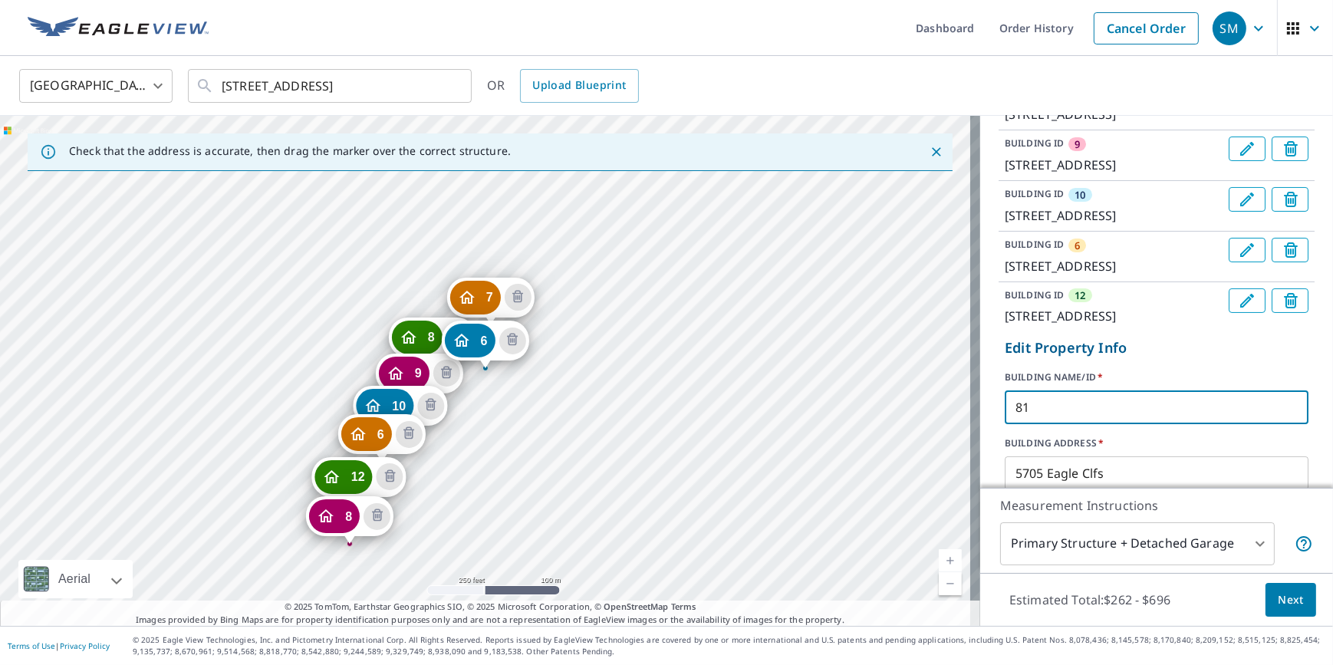
type input "8"
type input "13"
click button "Update" at bounding box center [1040, 586] width 70 height 37
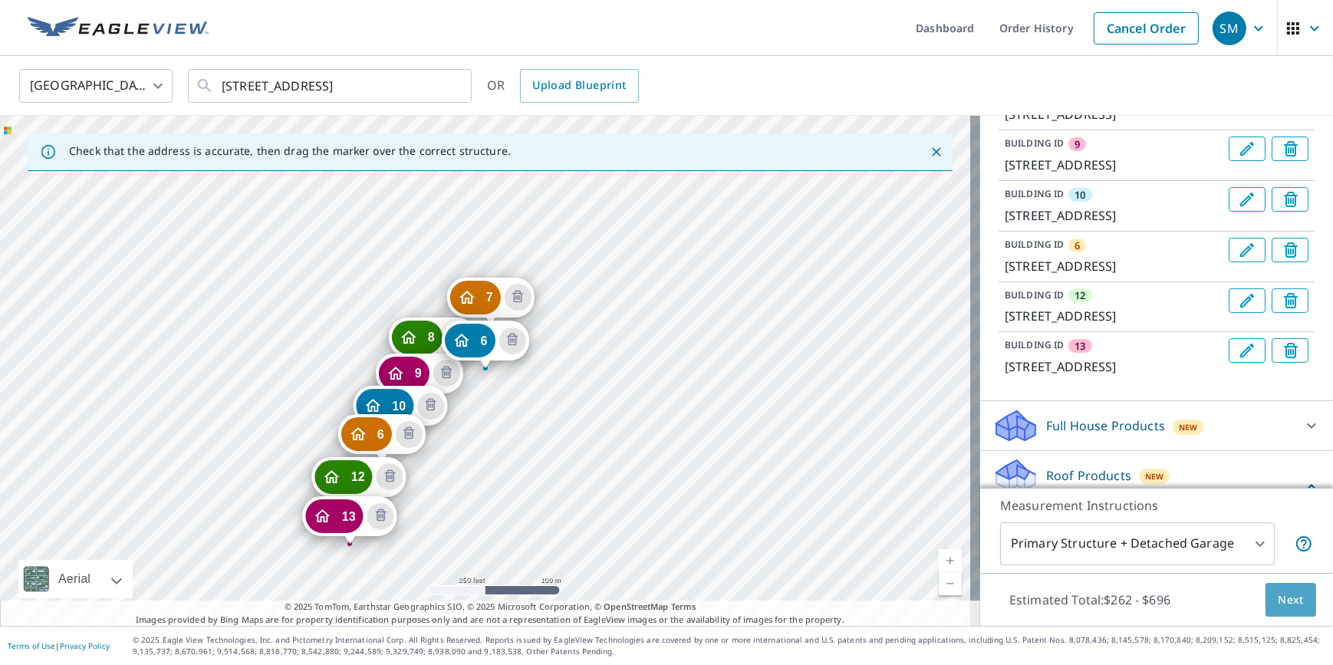
click at [1282, 598] on span "Next" at bounding box center [1291, 600] width 26 height 19
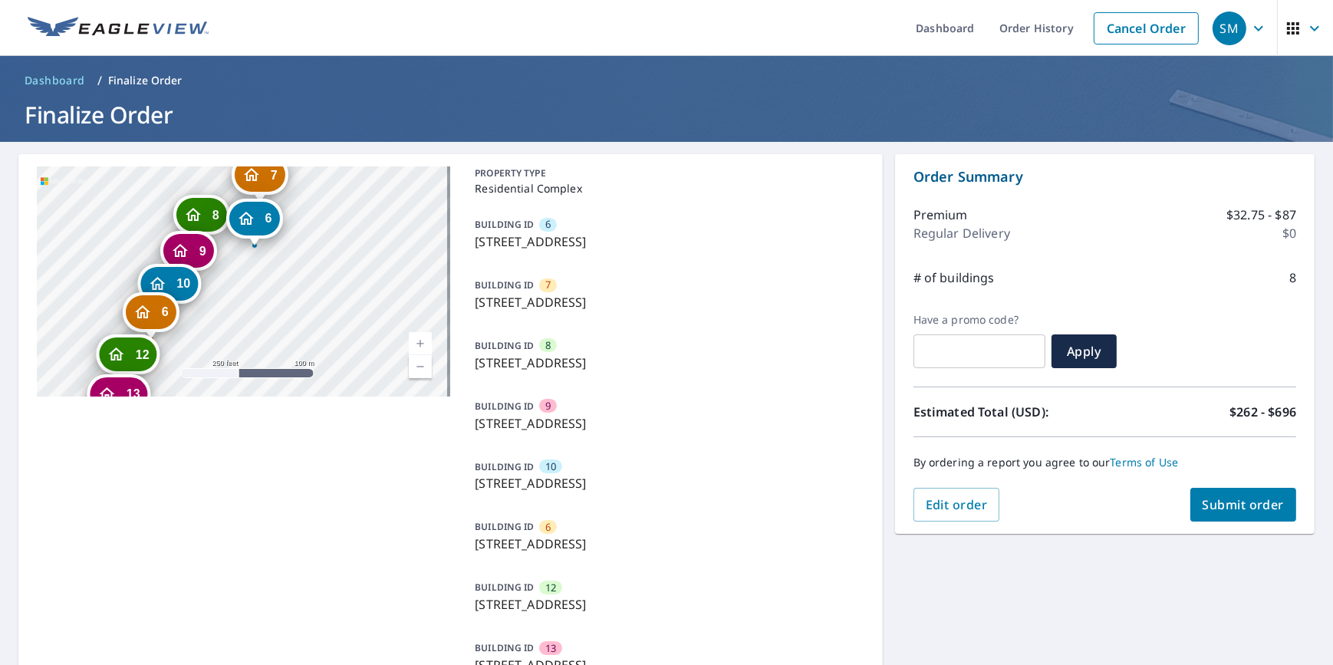
drag, startPoint x: 287, startPoint y: 305, endPoint x: 299, endPoint y: 272, distance: 35.2
click at [299, 272] on div "7 [STREET_ADDRESS] 8 [STREET_ADDRESS] 9 [STREET_ADDRESS] 10 [GEOGRAPHIC_DATA] 6…" at bounding box center [243, 281] width 413 height 230
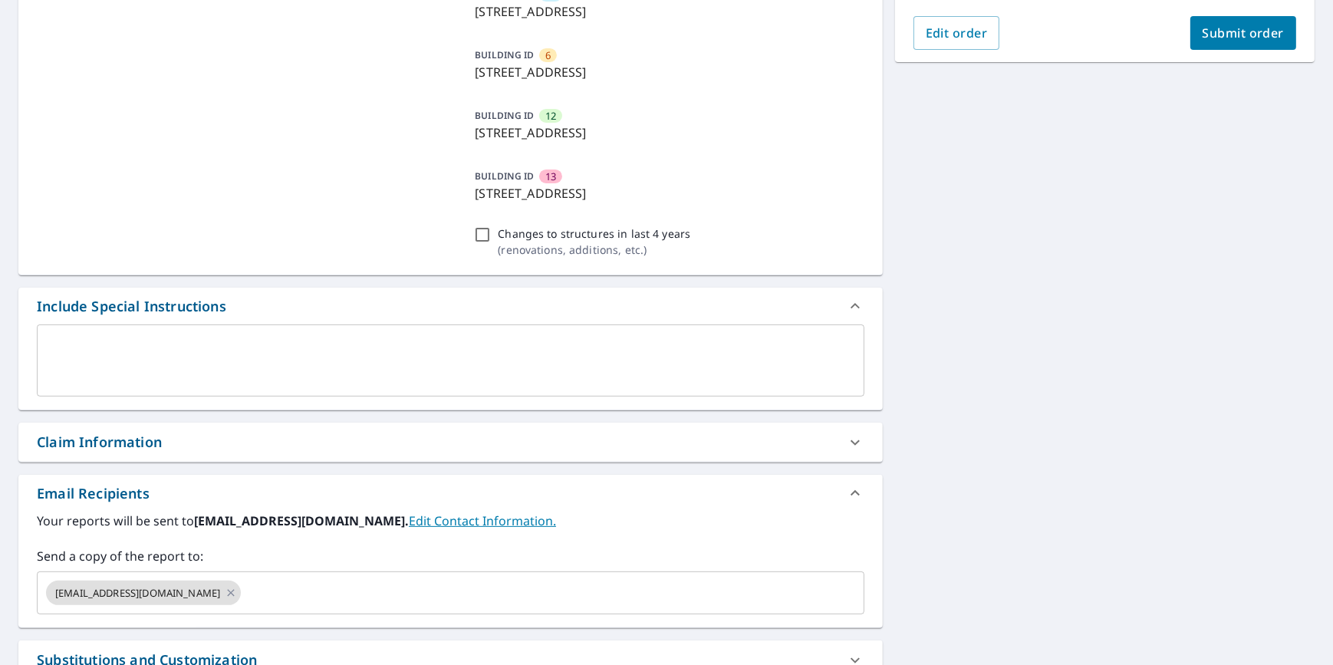
scroll to position [477, 0]
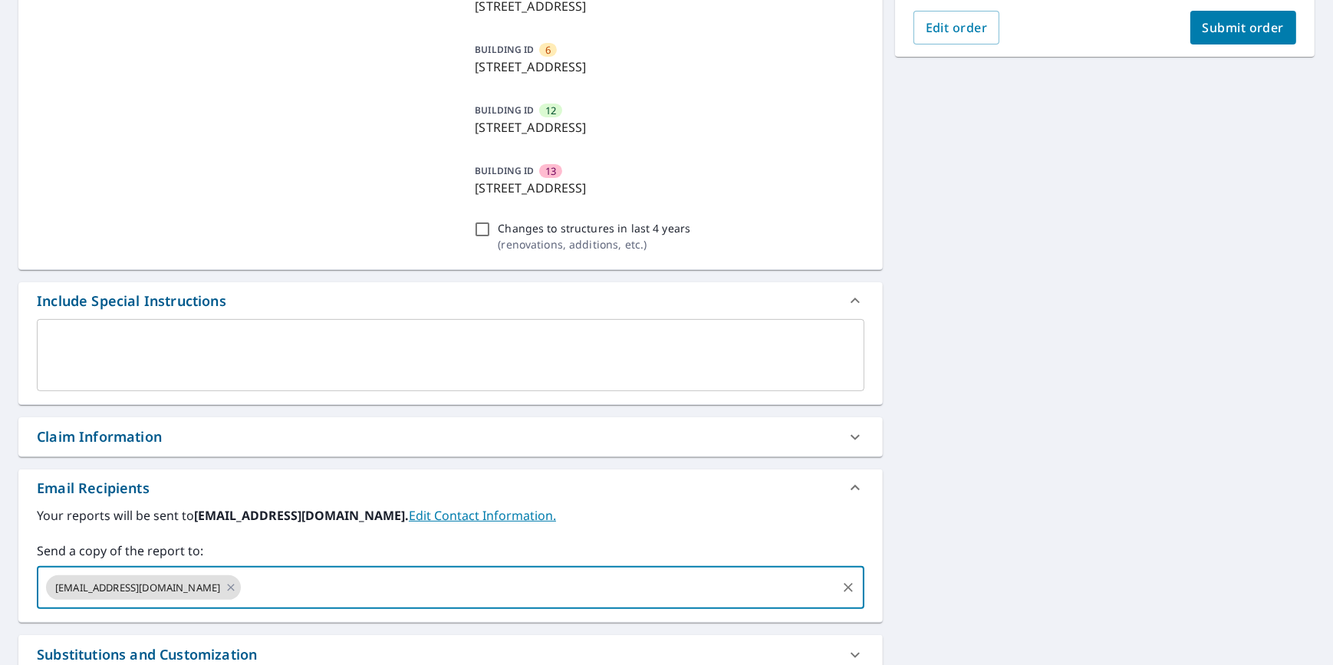
click at [494, 585] on input "text" at bounding box center [538, 587] width 591 height 29
type input "[PERSON_NAME][EMAIL_ADDRESS][DOMAIN_NAME]"
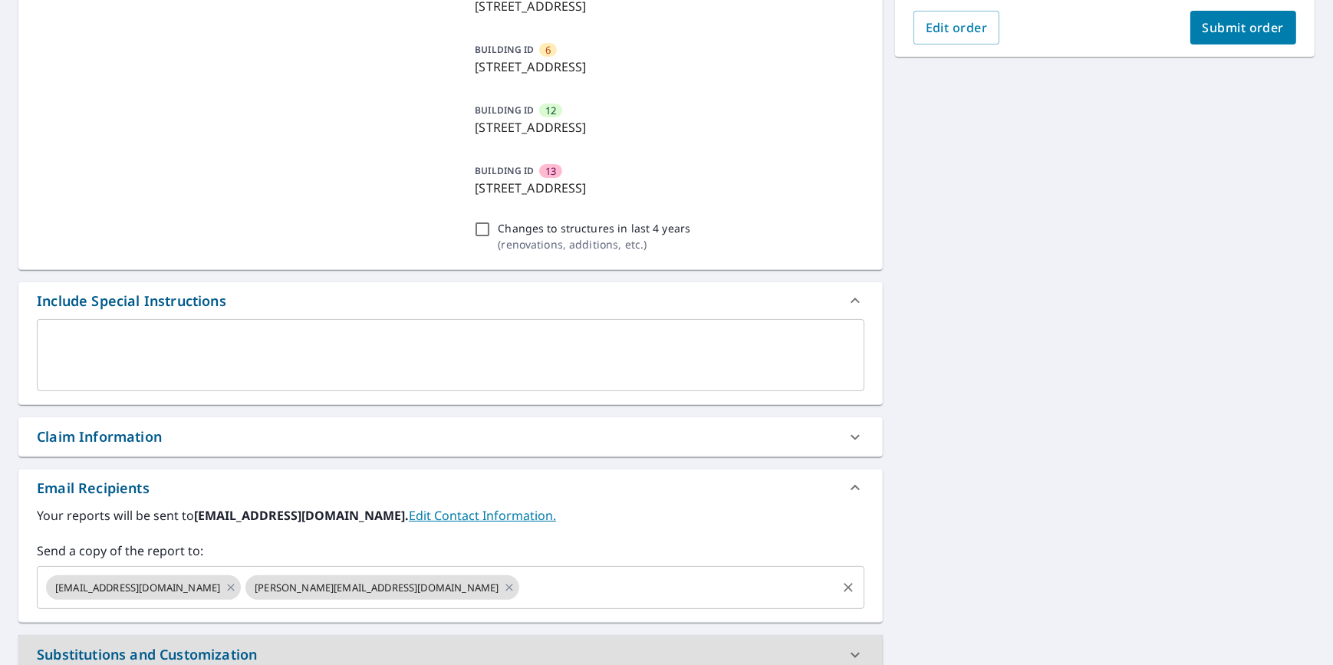
scroll to position [485, 0]
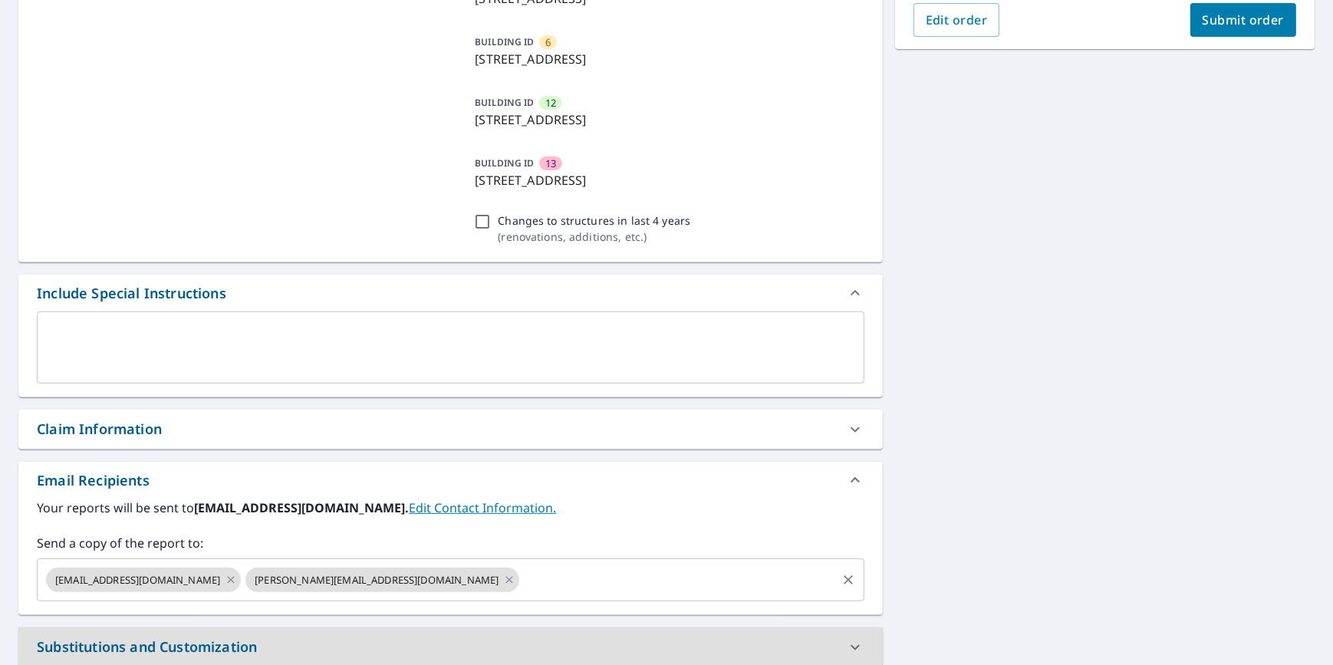
click at [235, 577] on icon at bounding box center [231, 579] width 7 height 7
click at [751, 337] on textarea at bounding box center [451, 348] width 806 height 44
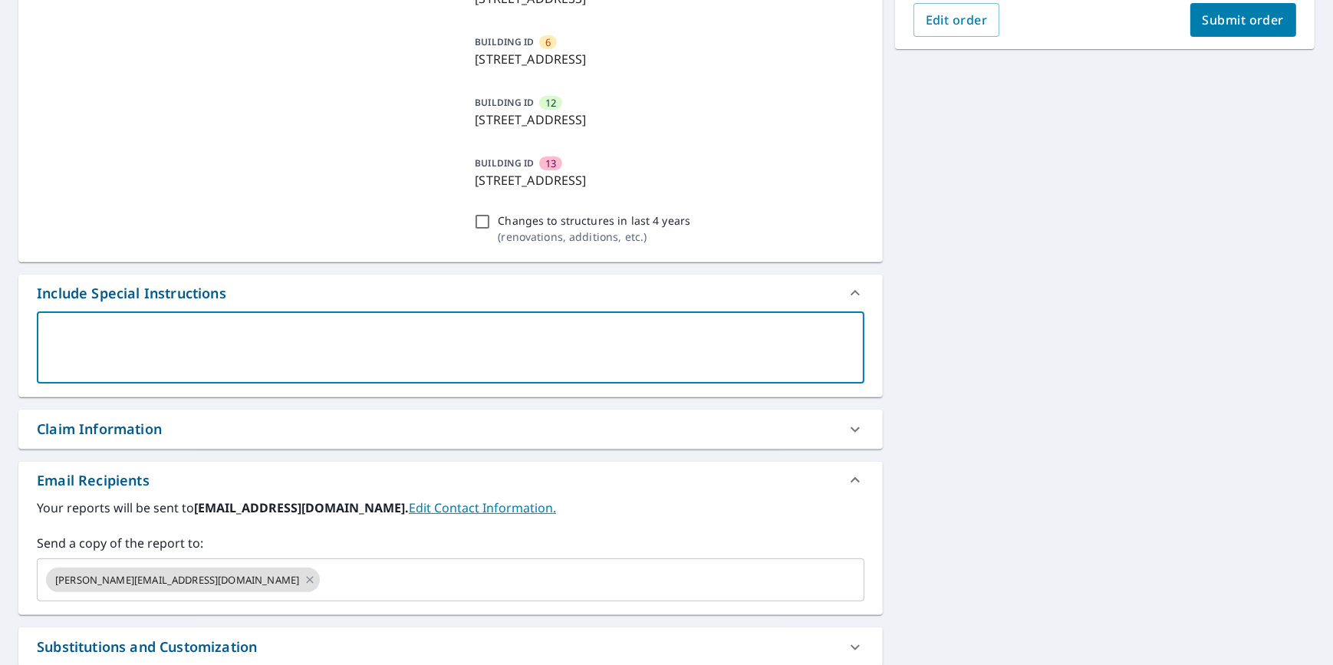
type textarea "P"
type textarea "x"
type textarea "Pl"
type textarea "x"
type textarea "Ple"
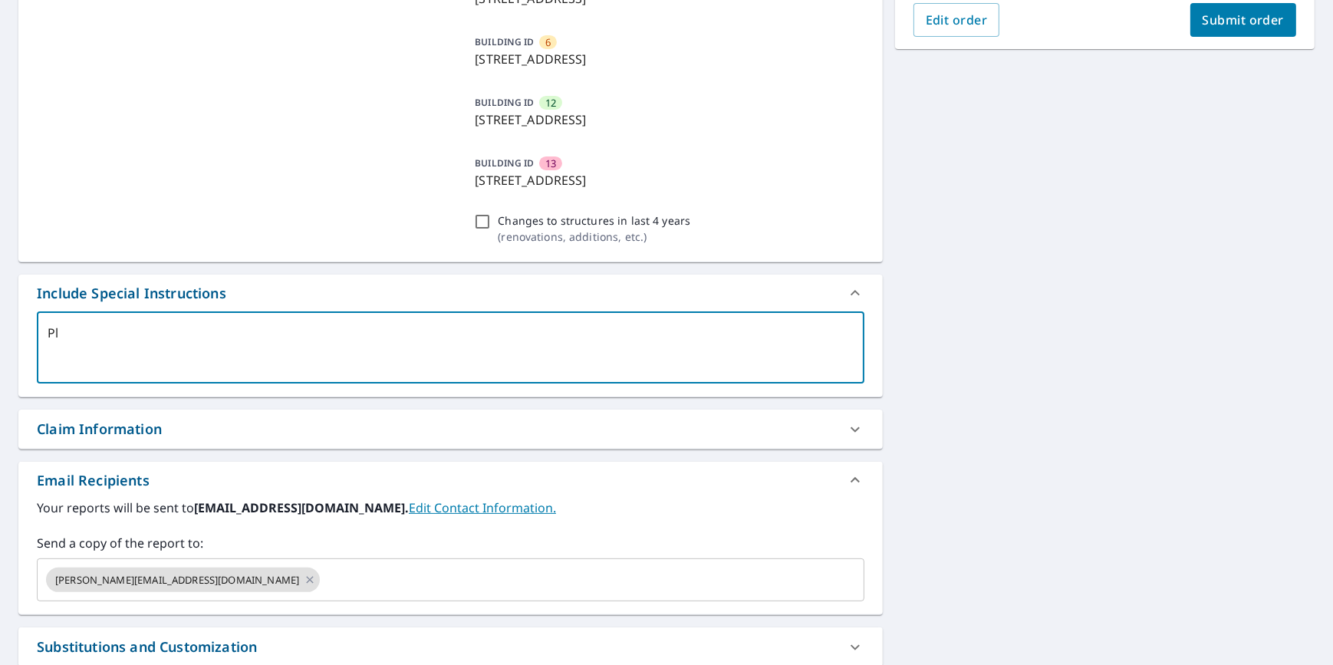
type textarea "x"
type textarea "Plea"
type textarea "x"
type textarea "Please"
type textarea "x"
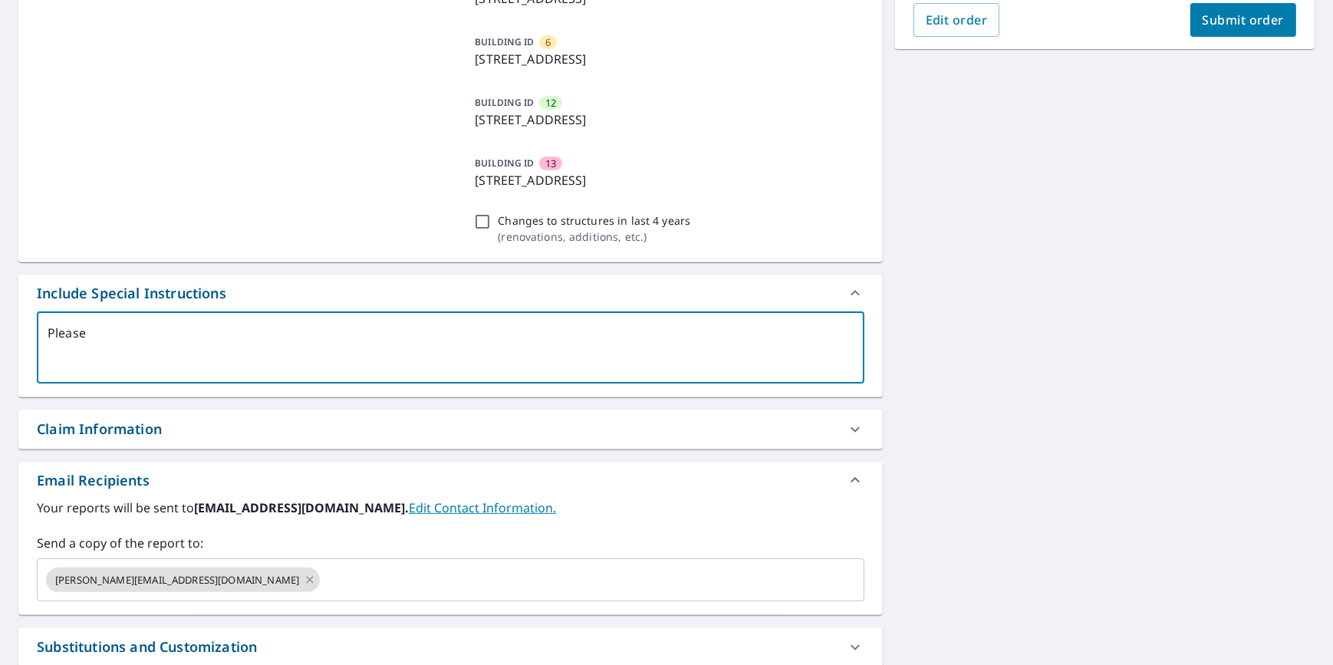
type textarea "Please"
type textarea "x"
type textarea "Please s"
type textarea "x"
type textarea "Please se"
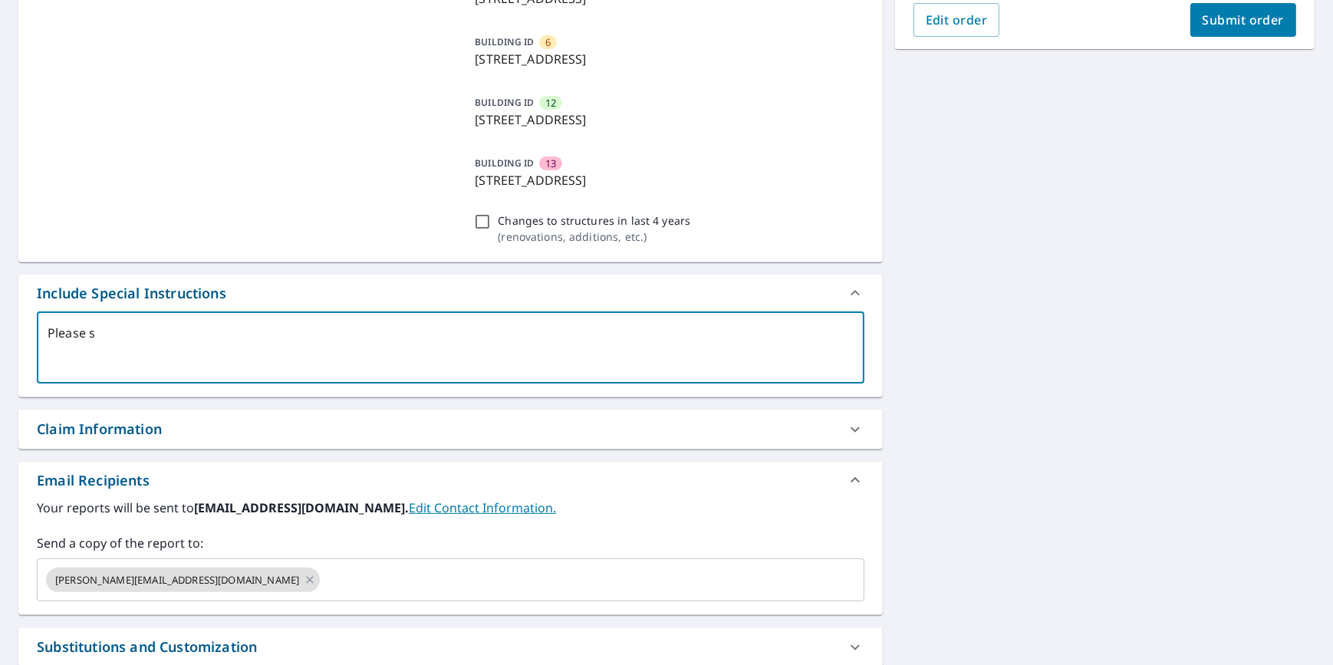
type textarea "x"
type textarea "Please sen"
type textarea "x"
type textarea "Please send"
type textarea "x"
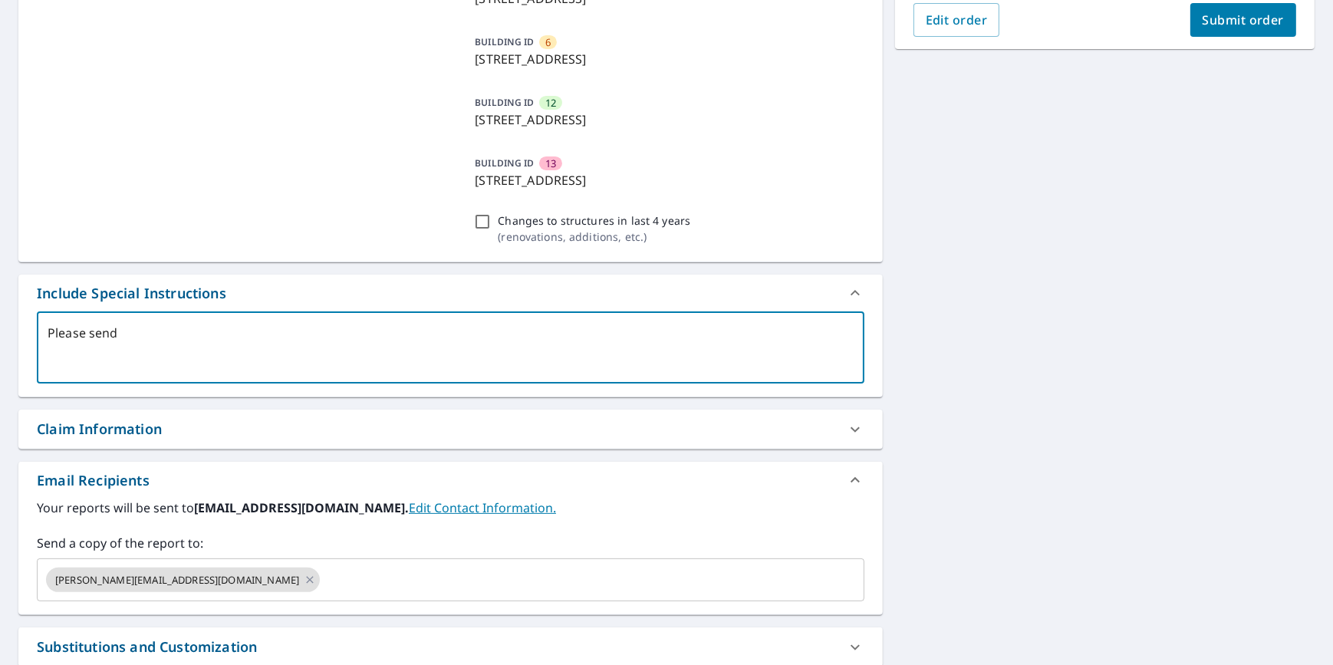
type textarea "Please send"
type textarea "x"
type textarea "Please send s"
type textarea "x"
type textarea "Please send si"
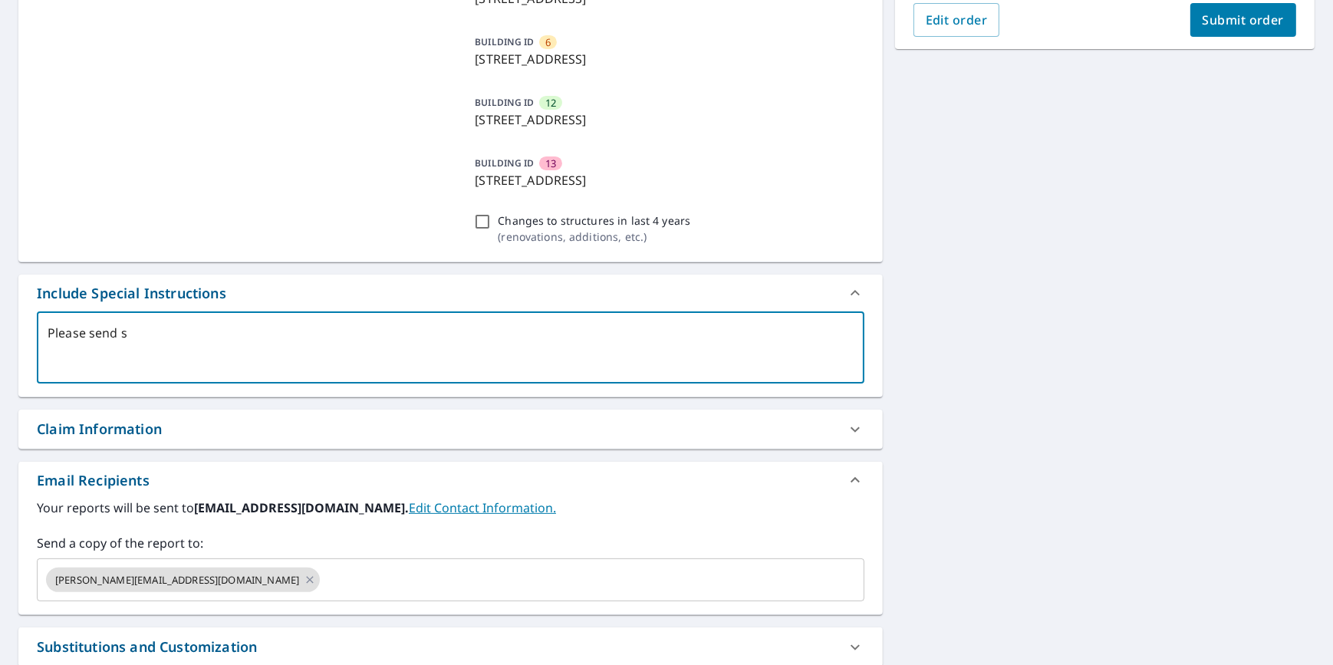
type textarea "x"
type textarea "Please send sit"
type textarea "x"
type textarea "Please send site"
type textarea "x"
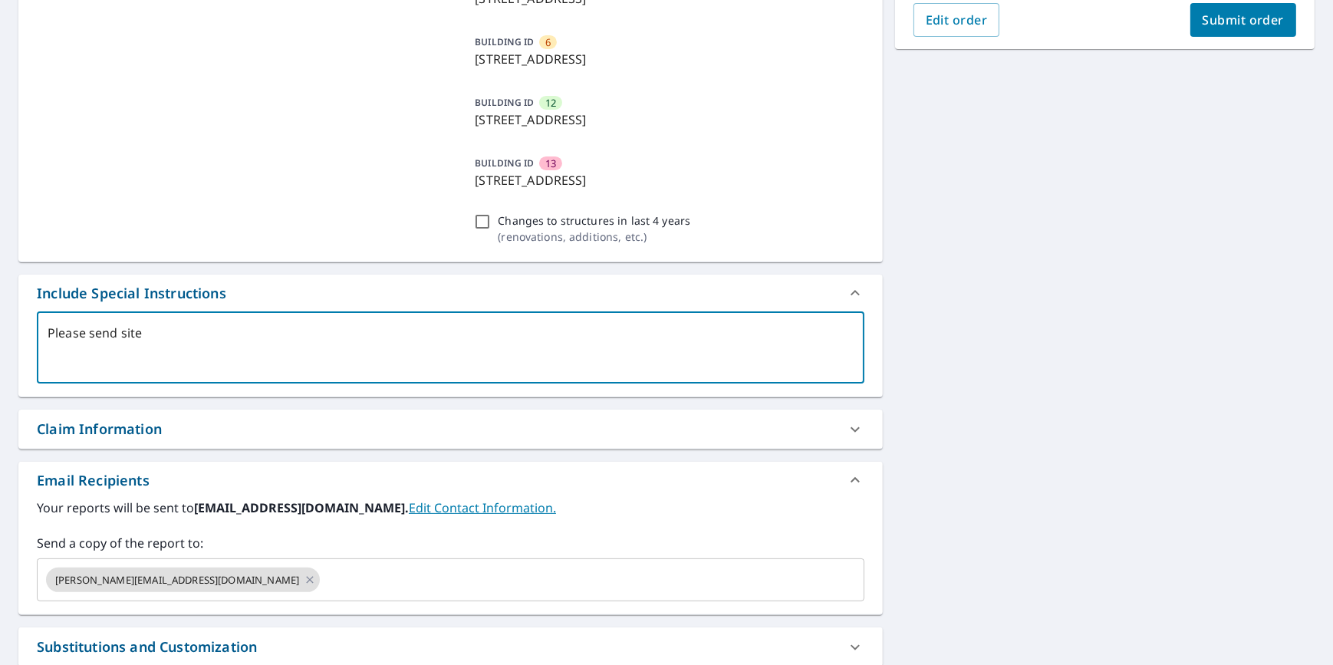
type textarea "Please send site"
type textarea "x"
type textarea "Please send site p"
type textarea "x"
type textarea "Please send site pl"
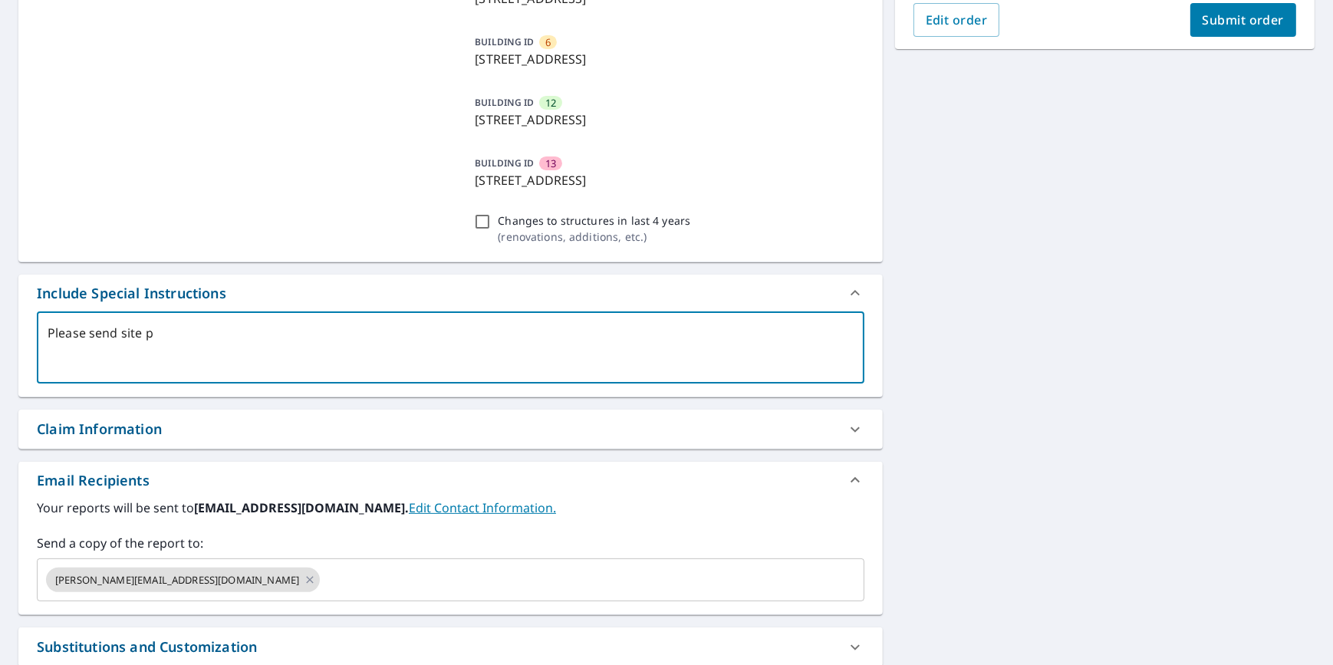
type textarea "x"
type textarea "Please send site pla"
type textarea "x"
type textarea "Please send site plan"
type textarea "x"
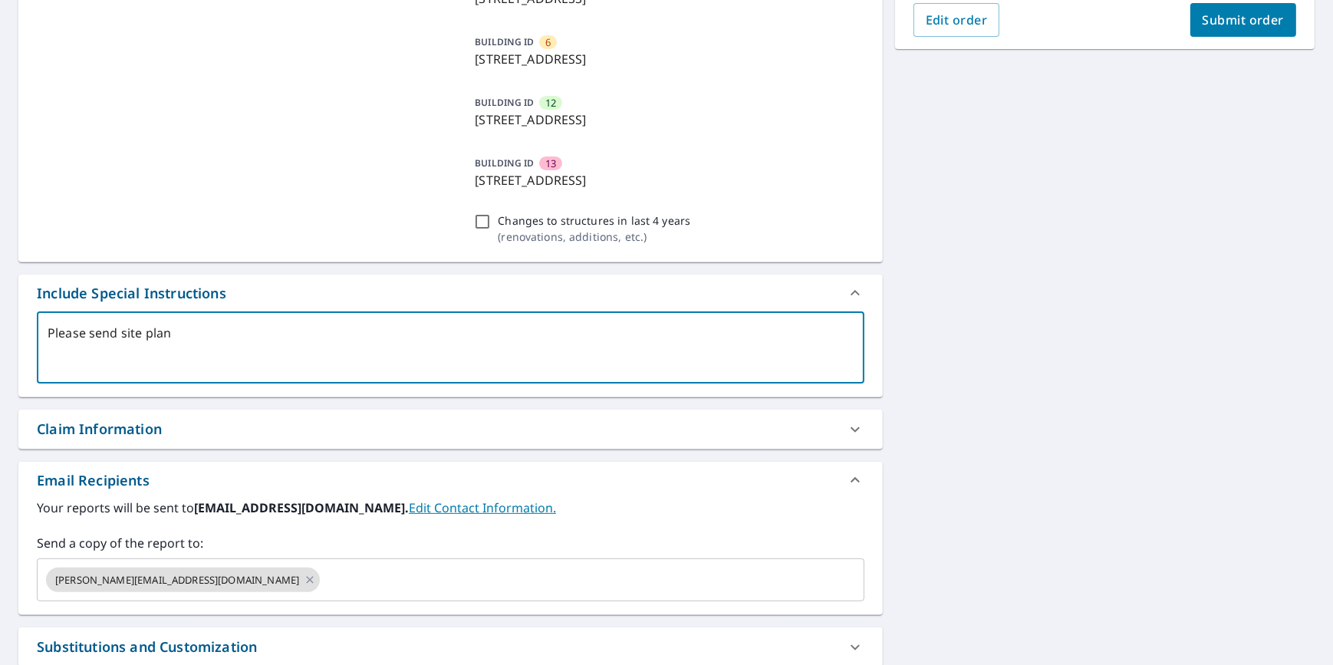
type textarea "Please send site plan"
type textarea "x"
type textarea "Please send site plan a"
type textarea "x"
type textarea "Please send site plan al"
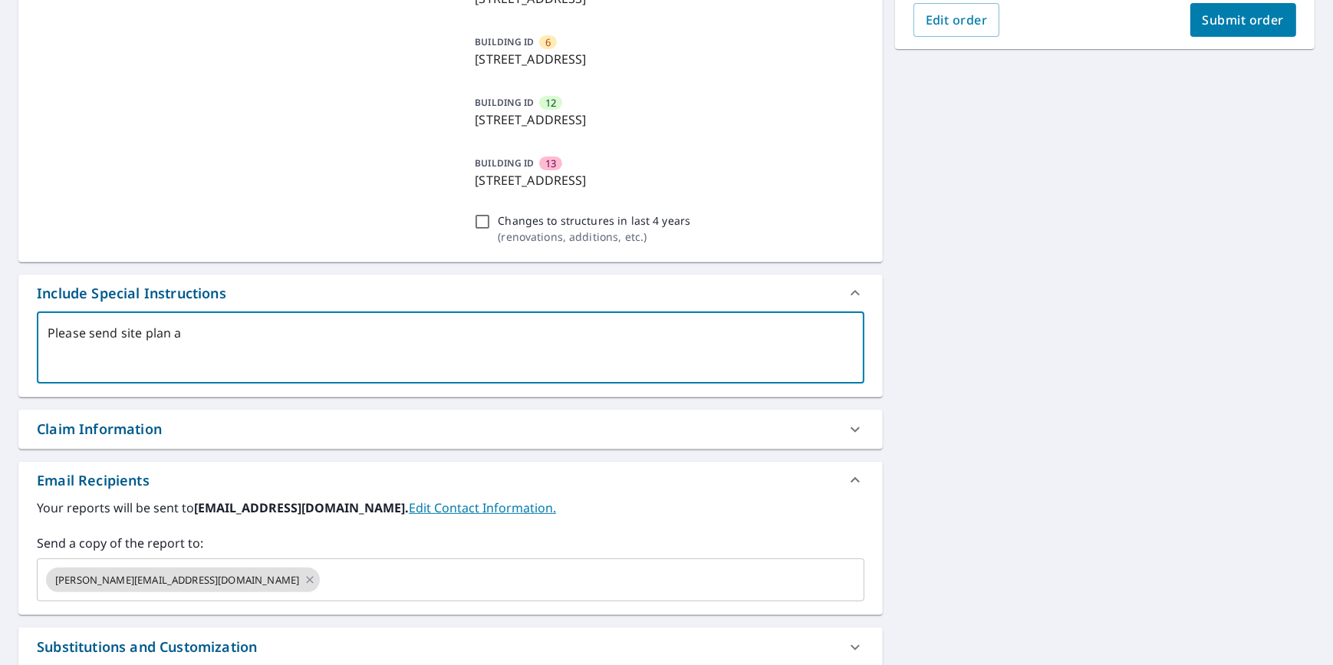
type textarea "x"
type textarea "Please send site plan alo"
type textarea "x"
type textarea "Please send site plan alon"
type textarea "x"
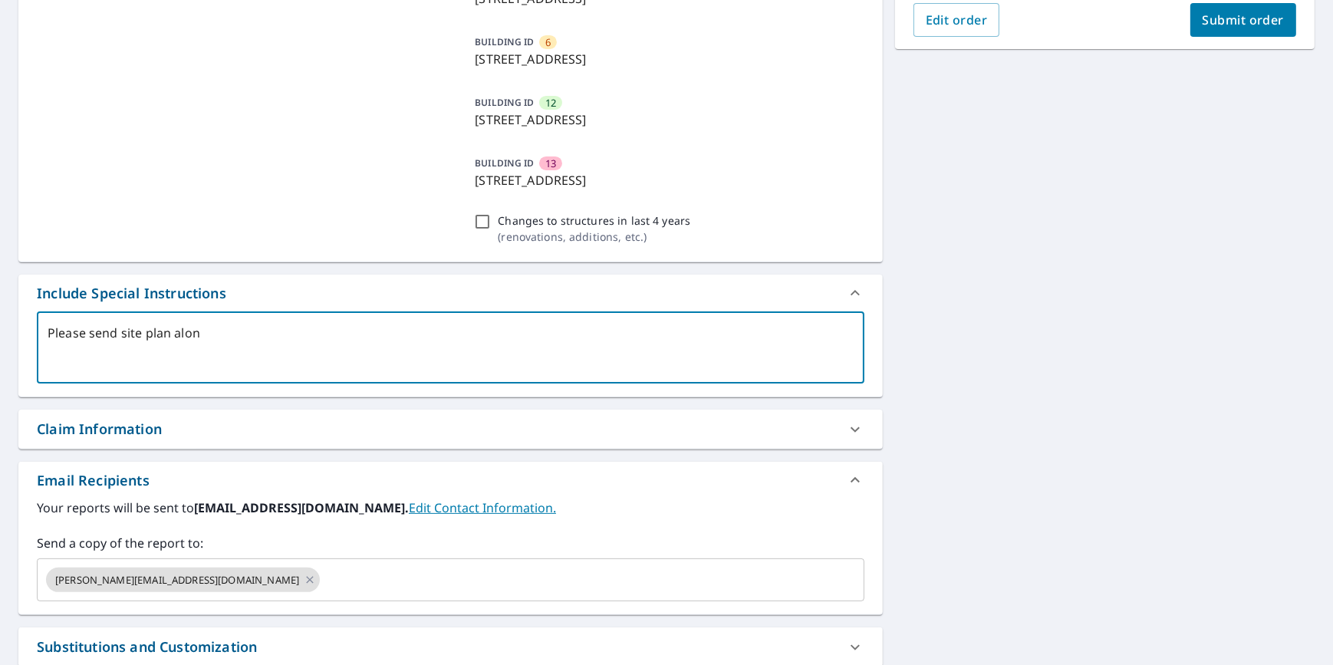
type textarea "Please send site plan along"
type textarea "x"
type textarea "Please send site plan along"
type textarea "x"
type textarea "Please send site plan along t"
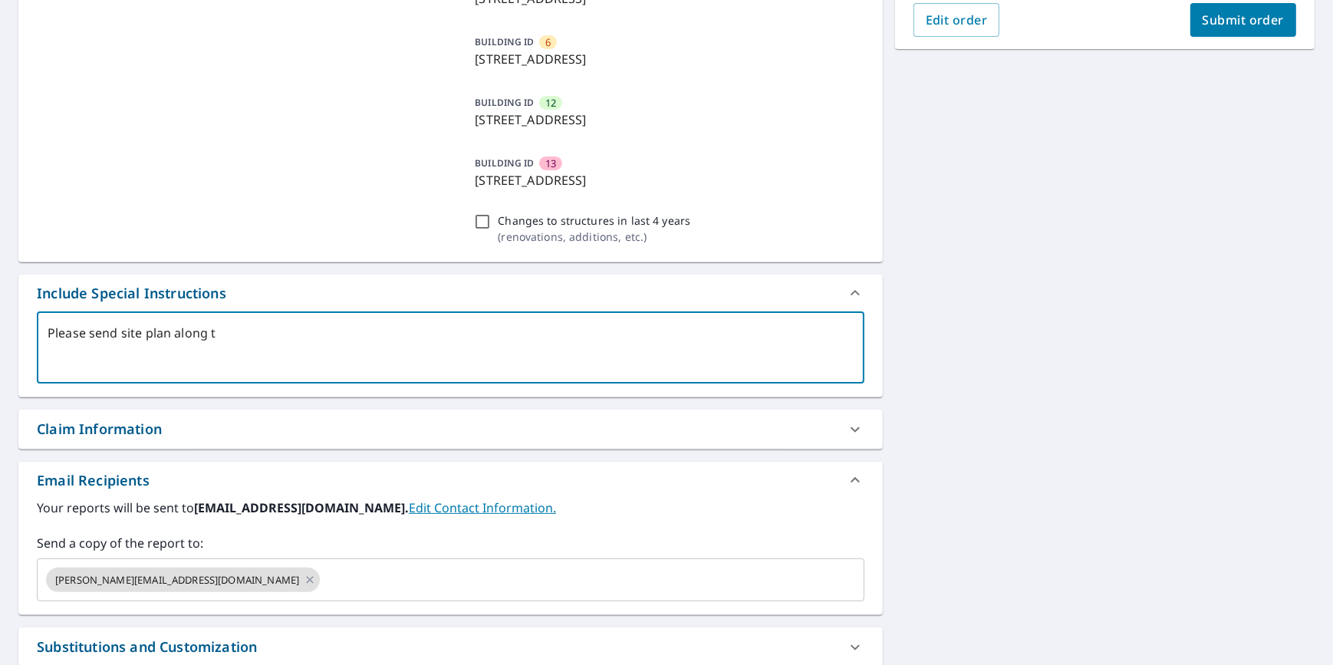
type textarea "x"
type textarea "Please send site plan along"
type textarea "x"
type textarea "Please send site plan along w"
type textarea "x"
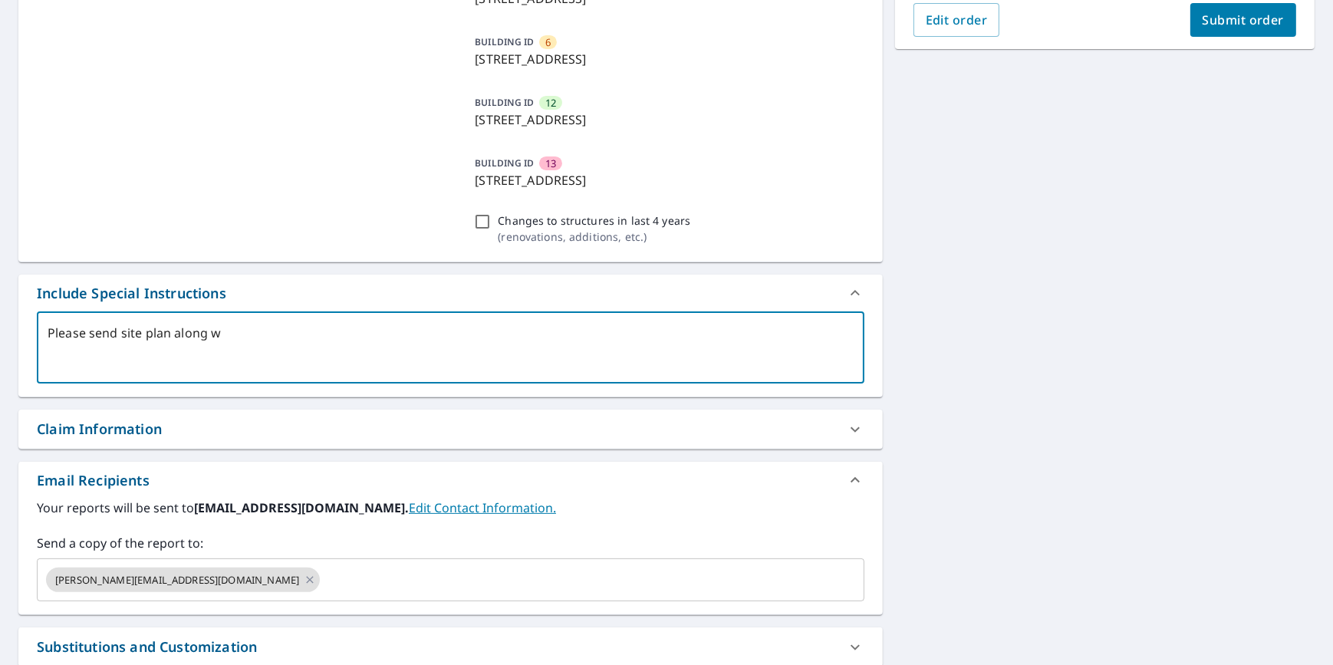
type textarea "Please send site plan along wi"
type textarea "x"
type textarea "Please send site plan along with"
type textarea "x"
type textarea "Please send site plan along with"
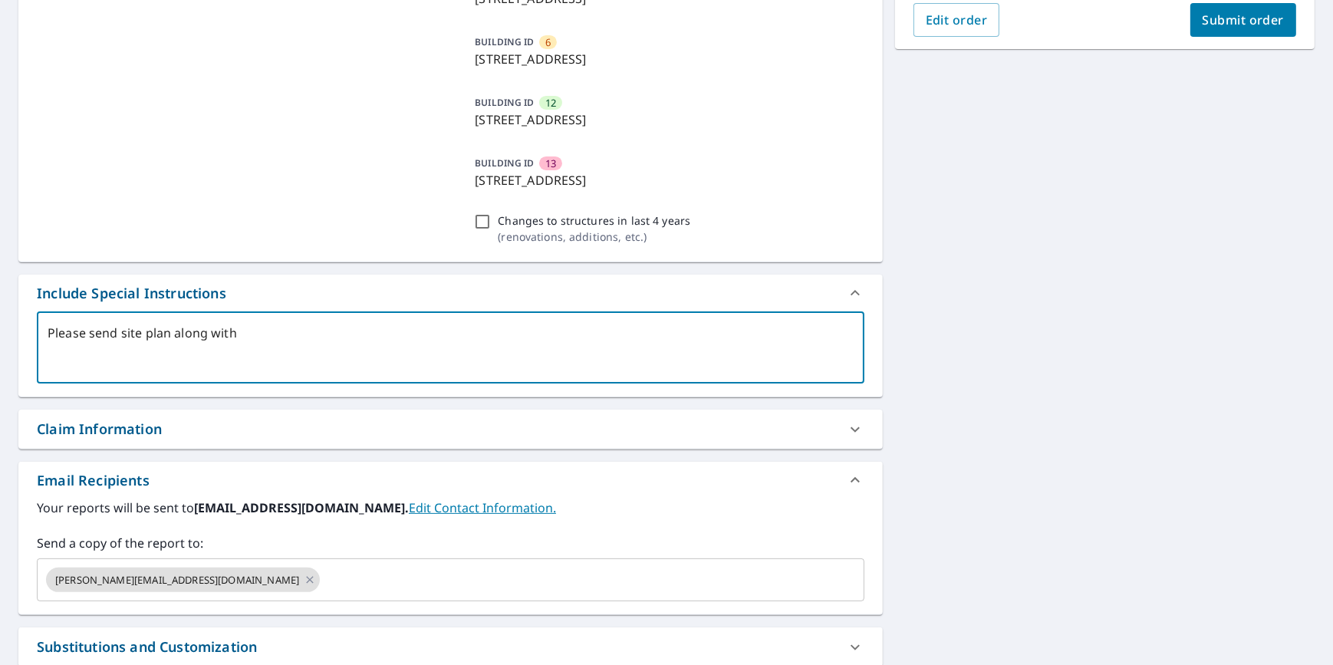
type textarea "x"
type textarea "Please send site plan along with t"
type textarea "x"
type textarea "Please send site plan along with th"
type textarea "x"
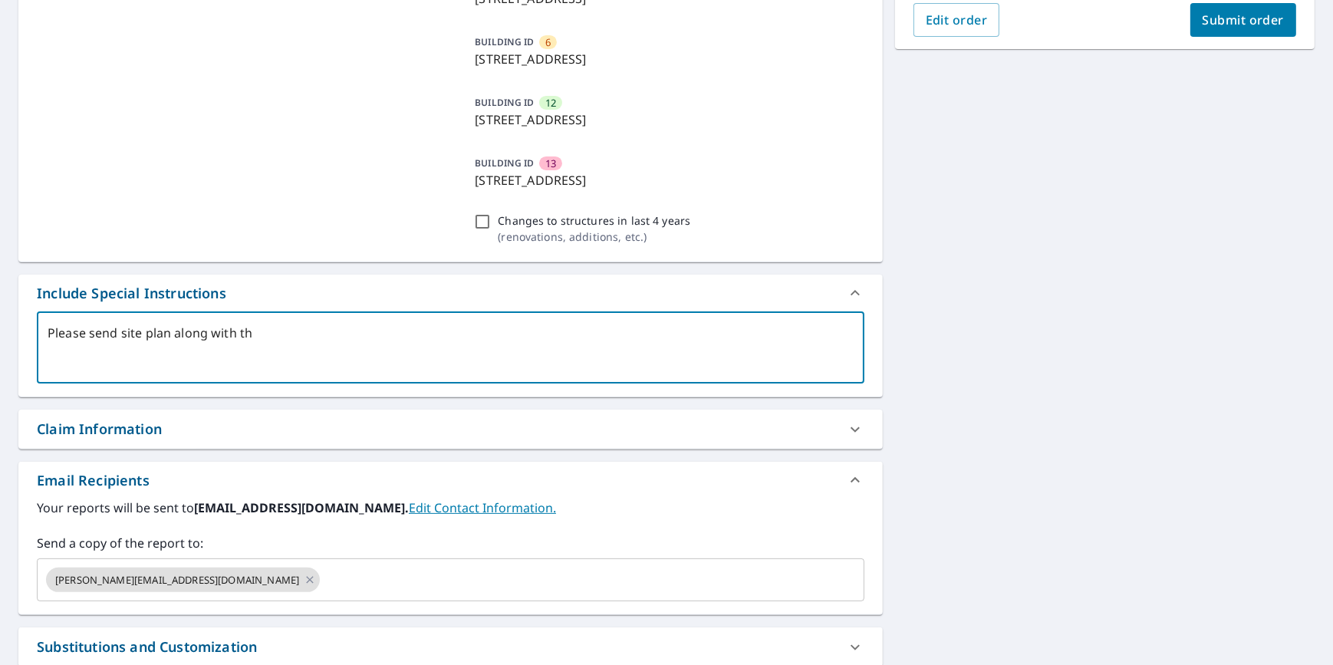
type textarea "Please send site plan along with the"
type textarea "x"
type textarea "Please send site plan along with the"
type textarea "x"
type textarea "Please send site plan along with the r"
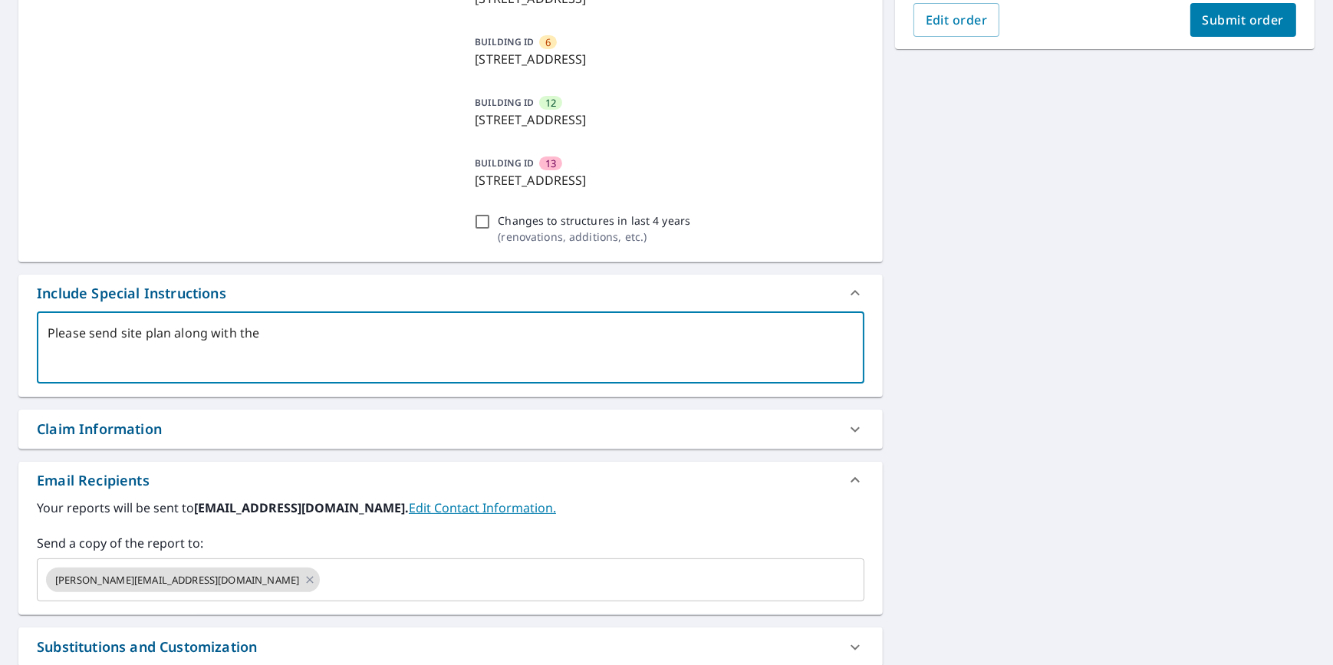
type textarea "x"
type textarea "Please send site plan along with the re"
type textarea "x"
type textarea "Please send site plan along with the rep"
type textarea "x"
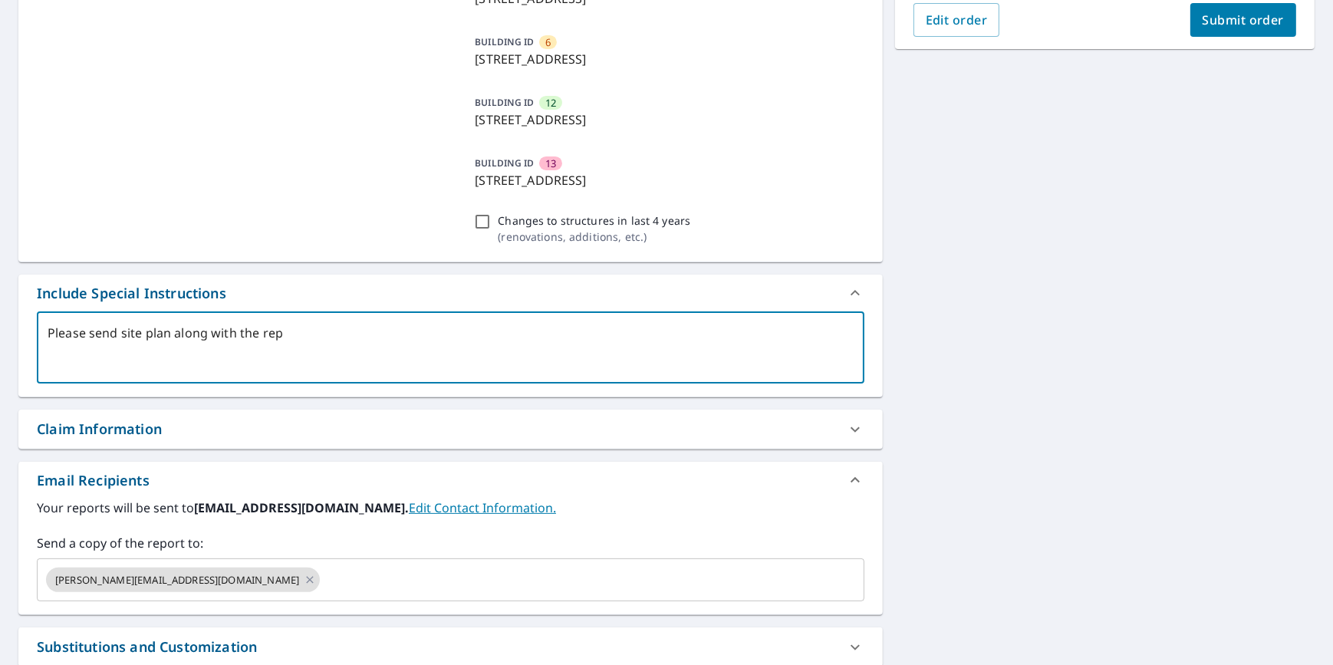
type textarea "Please send site plan along with the repo"
type textarea "x"
type textarea "Please send site plan along with the repor"
type textarea "x"
type textarea "Please send site plan along with the report"
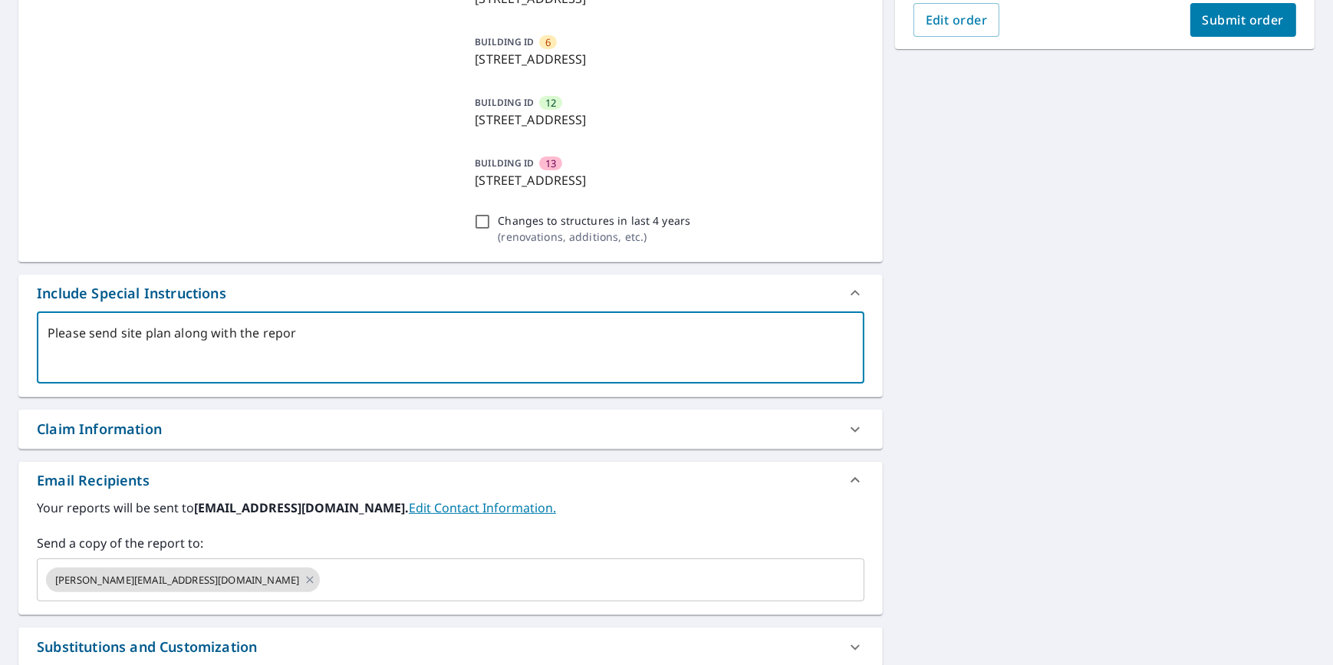
type textarea "x"
type textarea "Please send site plan along with the reports"
type textarea "x"
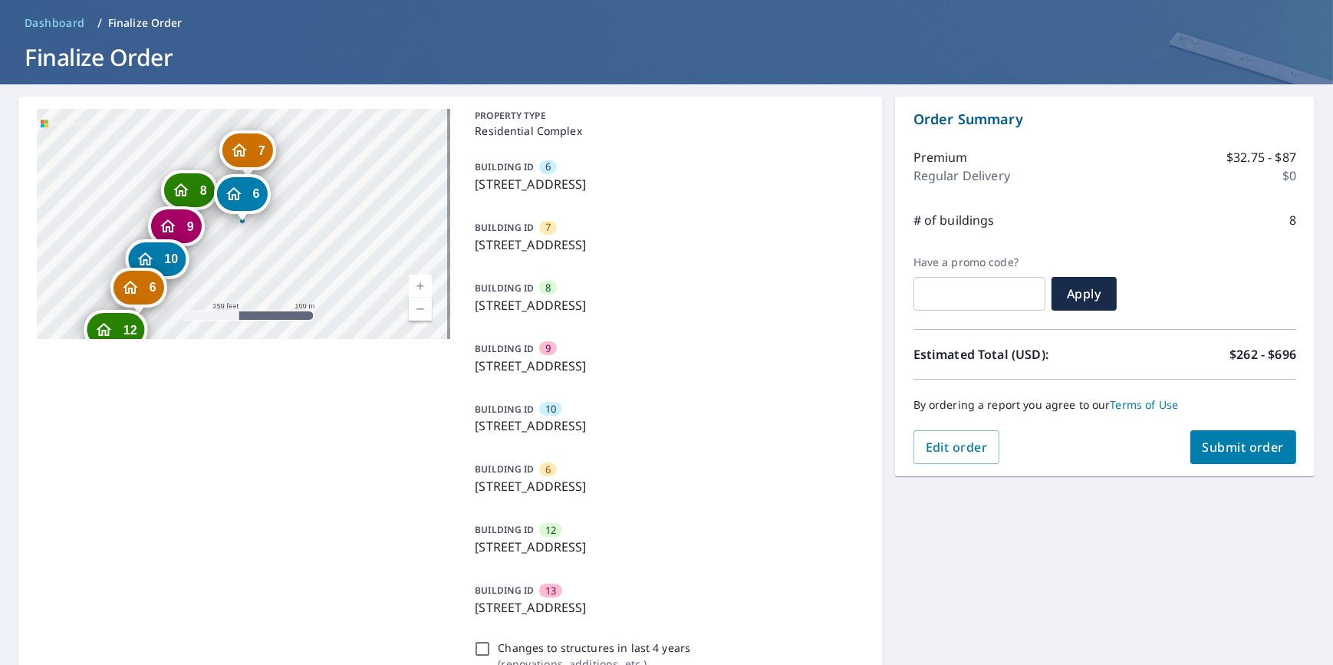
scroll to position [59, 0]
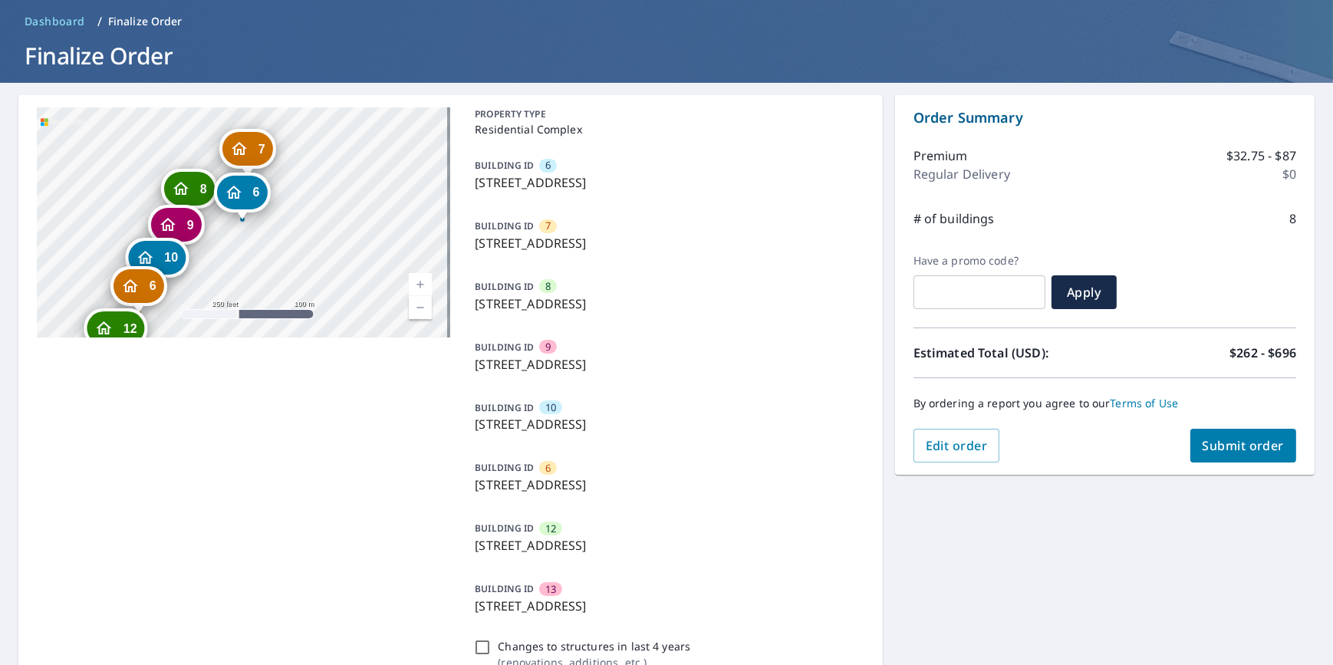
click at [1221, 446] on span "Submit order" at bounding box center [1244, 445] width 82 height 17
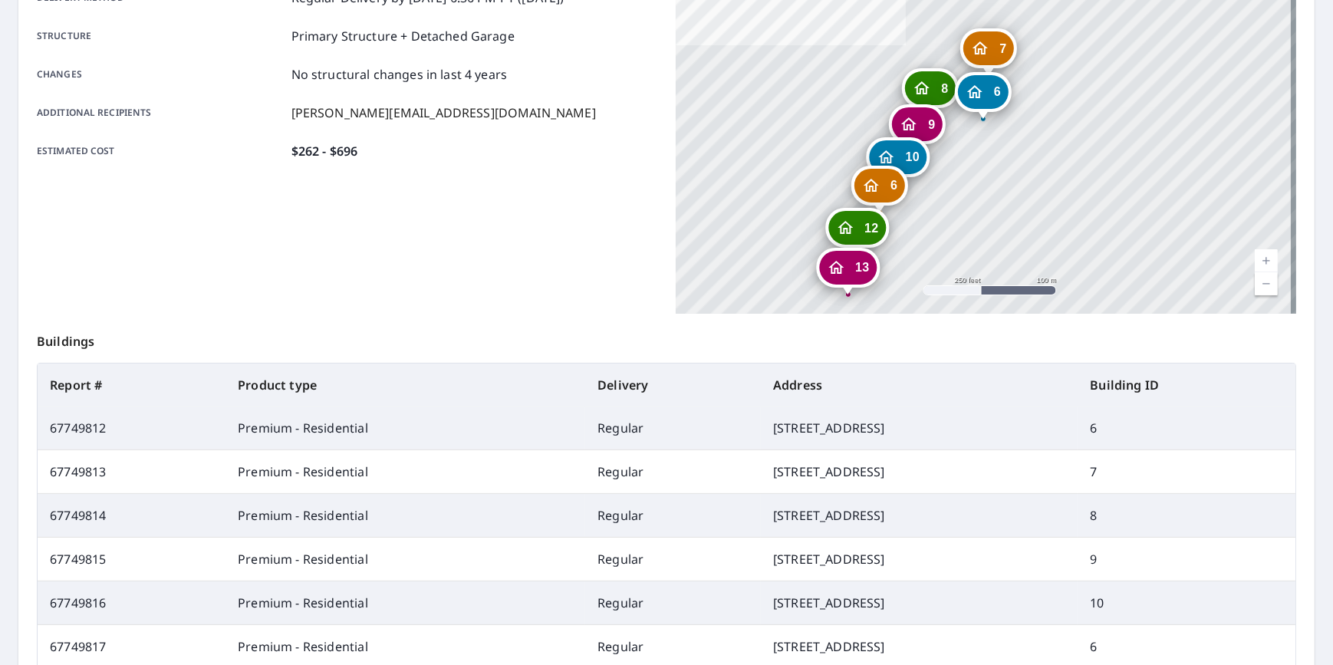
scroll to position [345, 0]
